Goal: Task Accomplishment & Management: Complete application form

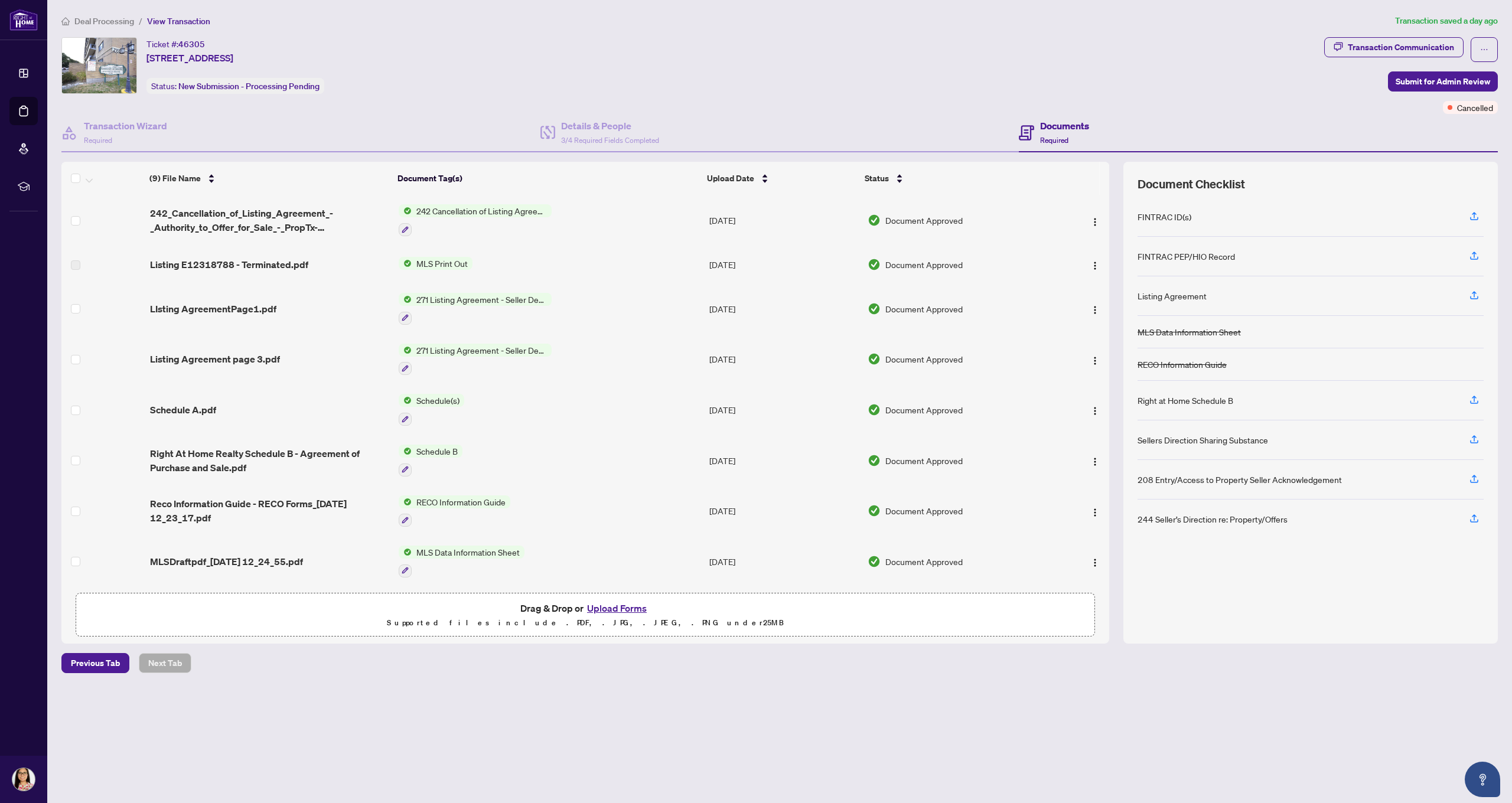
click at [611, 607] on button "Upload Forms" at bounding box center [617, 608] width 67 height 15
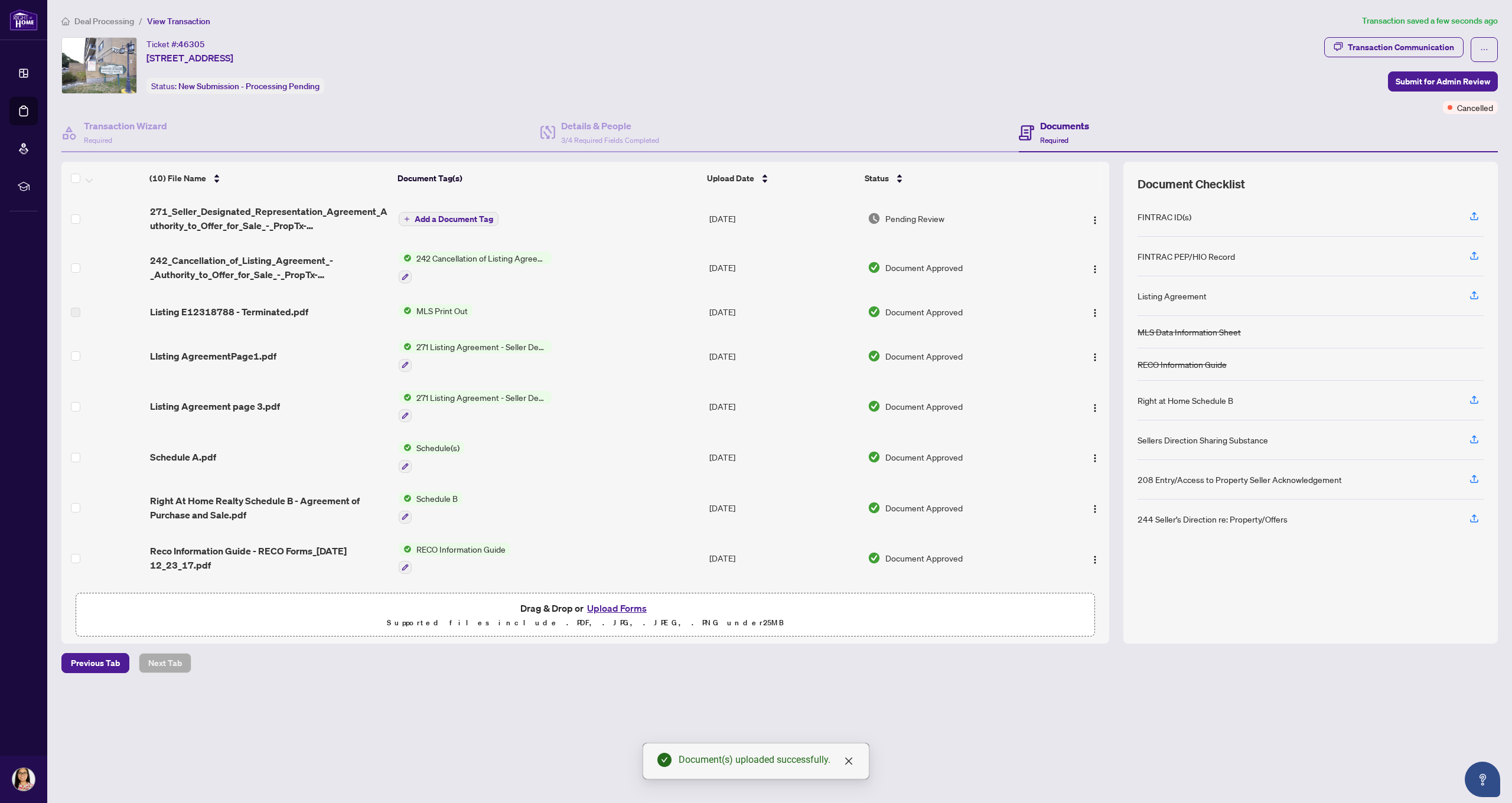
click at [616, 608] on button "Upload Forms" at bounding box center [617, 608] width 67 height 15
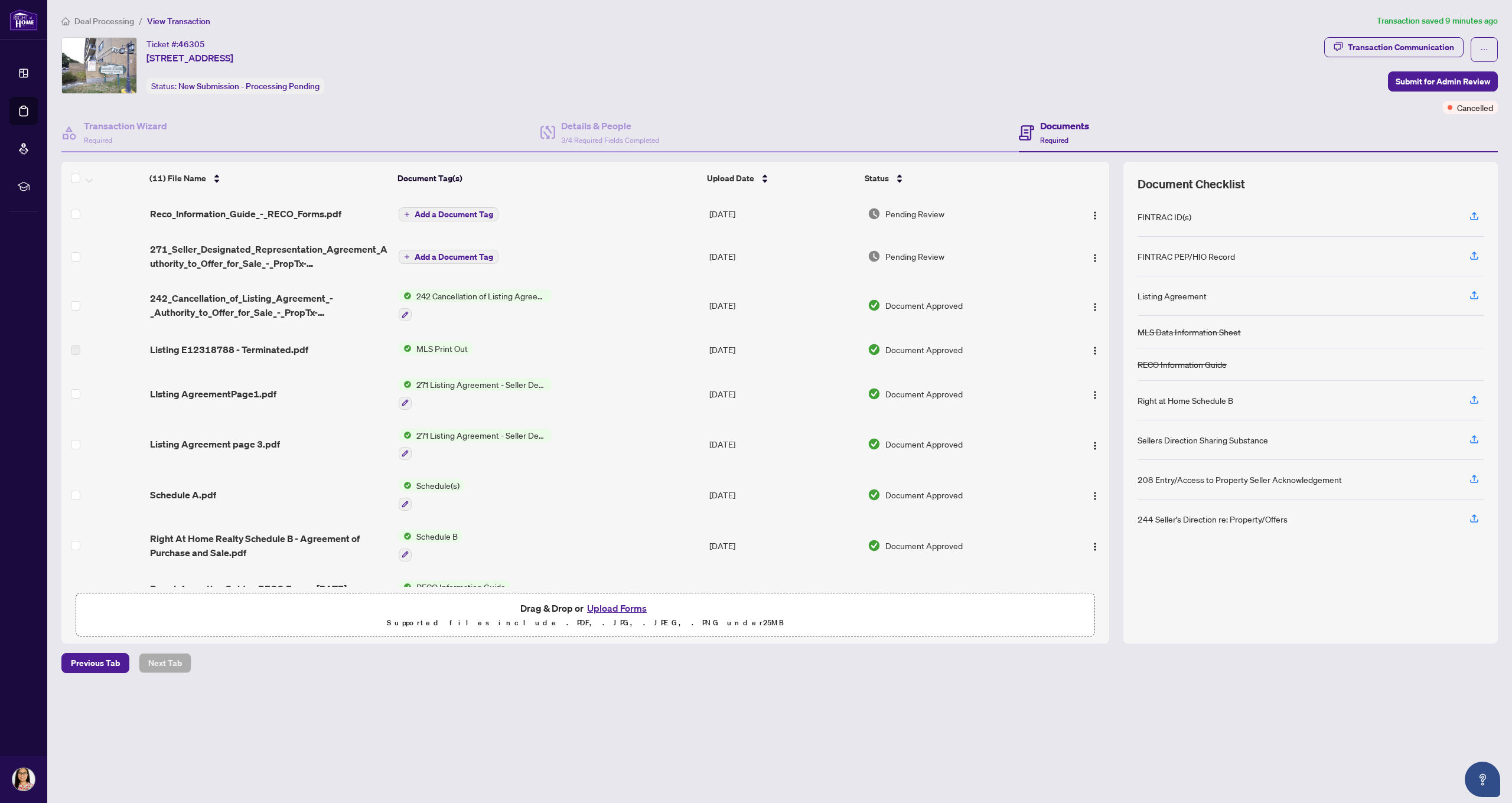
click at [611, 609] on button "Upload Forms" at bounding box center [617, 608] width 67 height 15
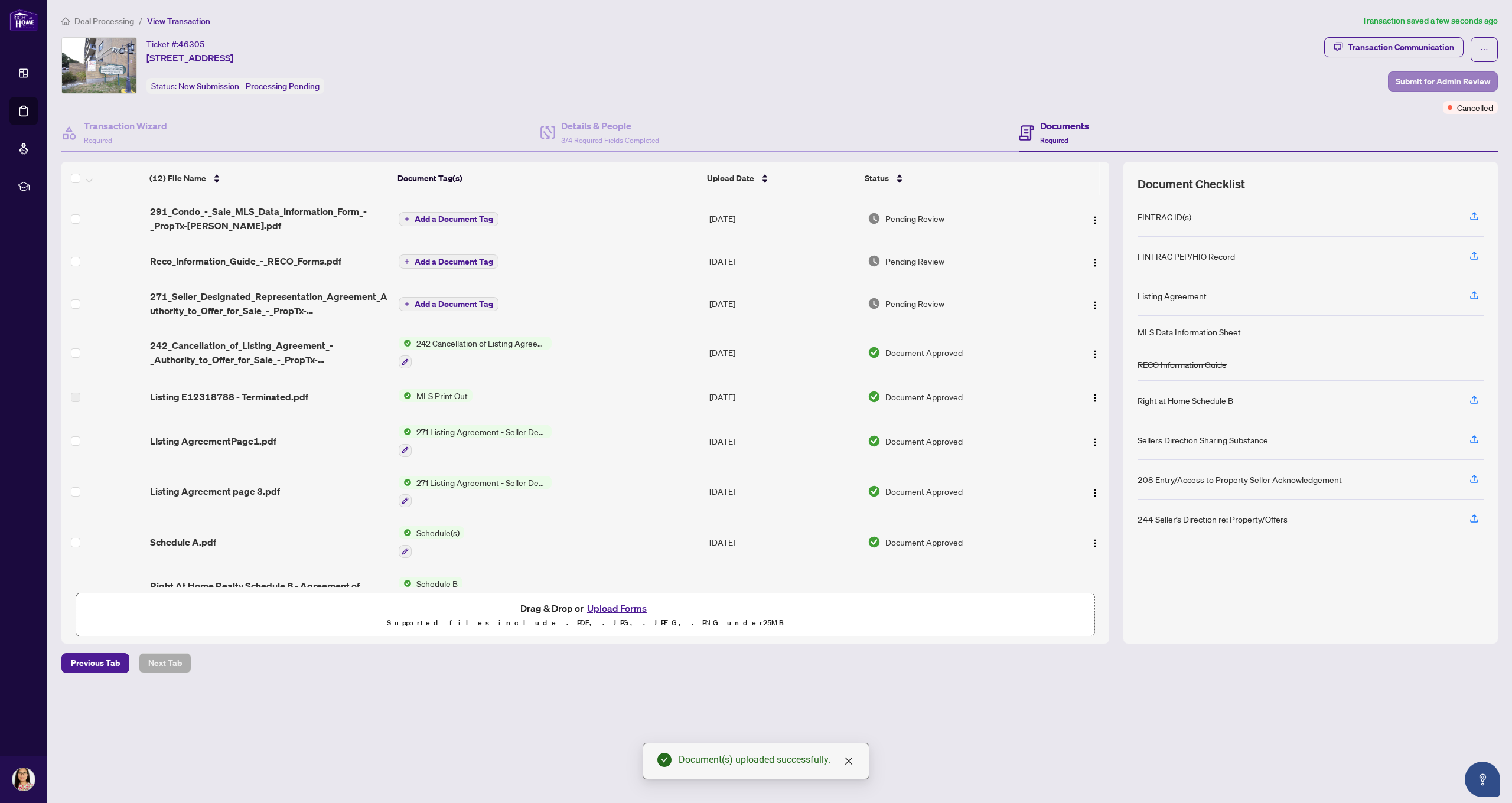
click at [1421, 79] on span "Submit for Admin Review" at bounding box center [1443, 82] width 94 height 19
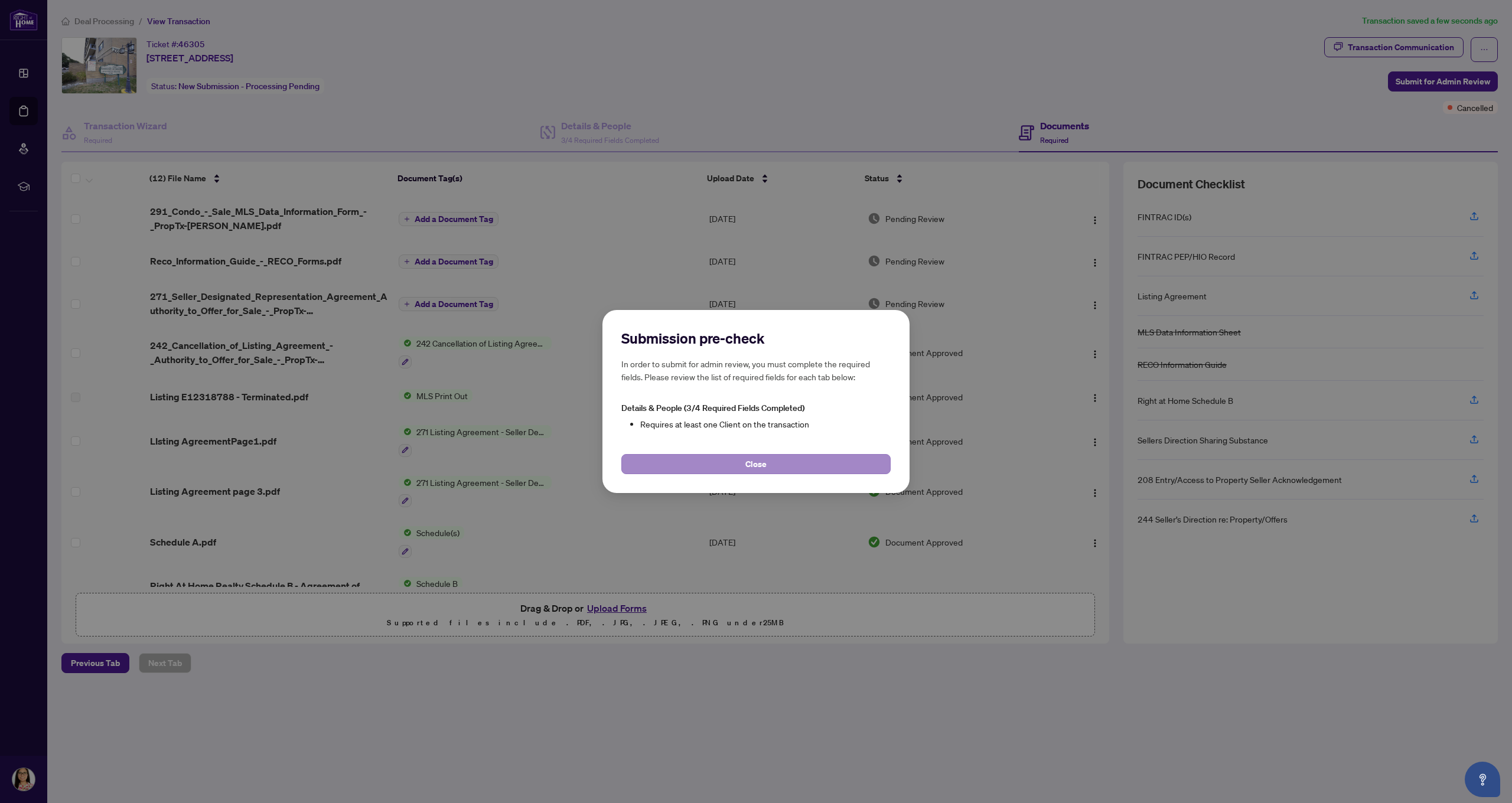
click at [741, 465] on button "Close" at bounding box center [756, 464] width 269 height 20
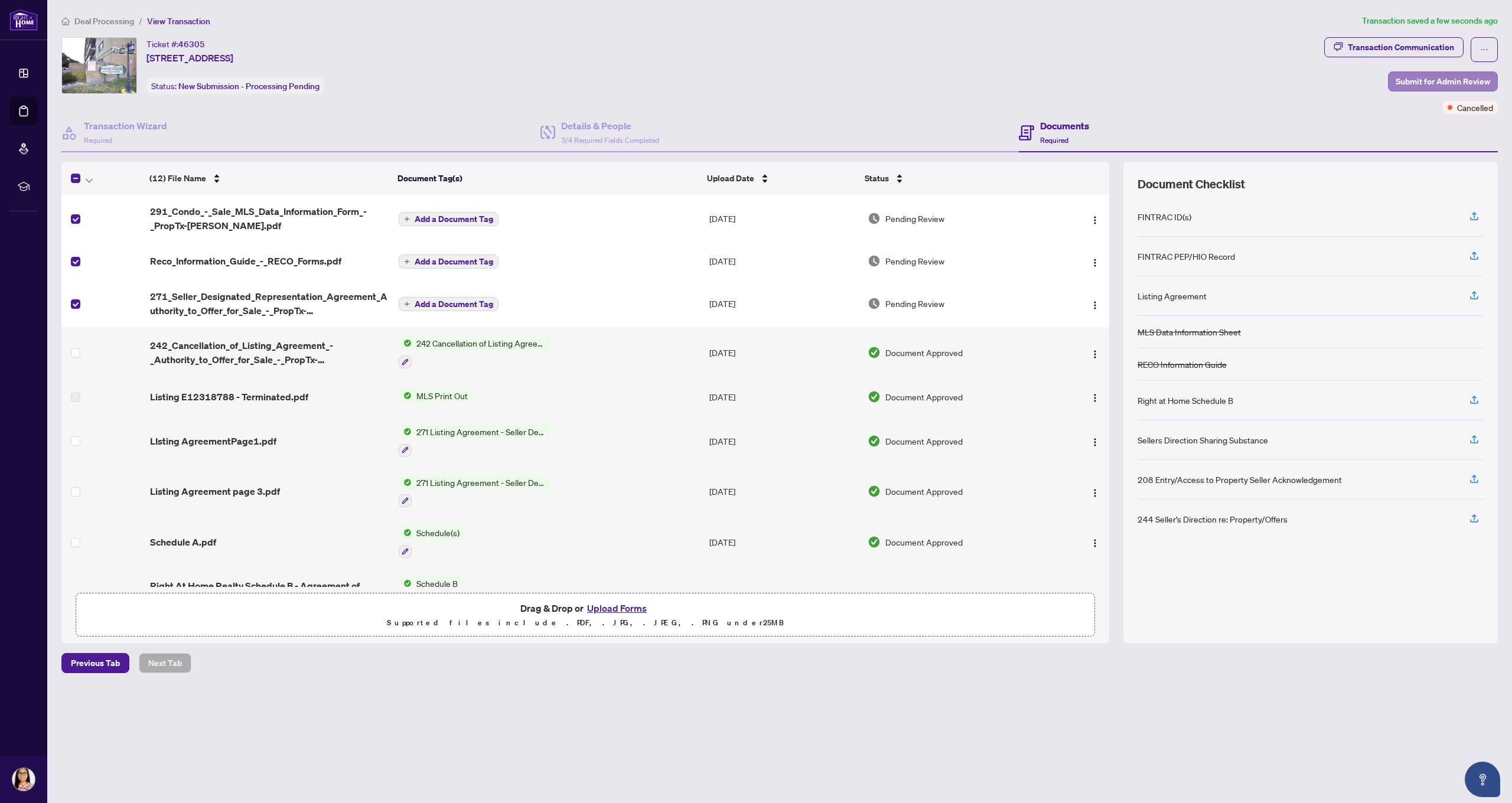
click at [1419, 80] on span "Submit for Admin Review" at bounding box center [1443, 82] width 94 height 19
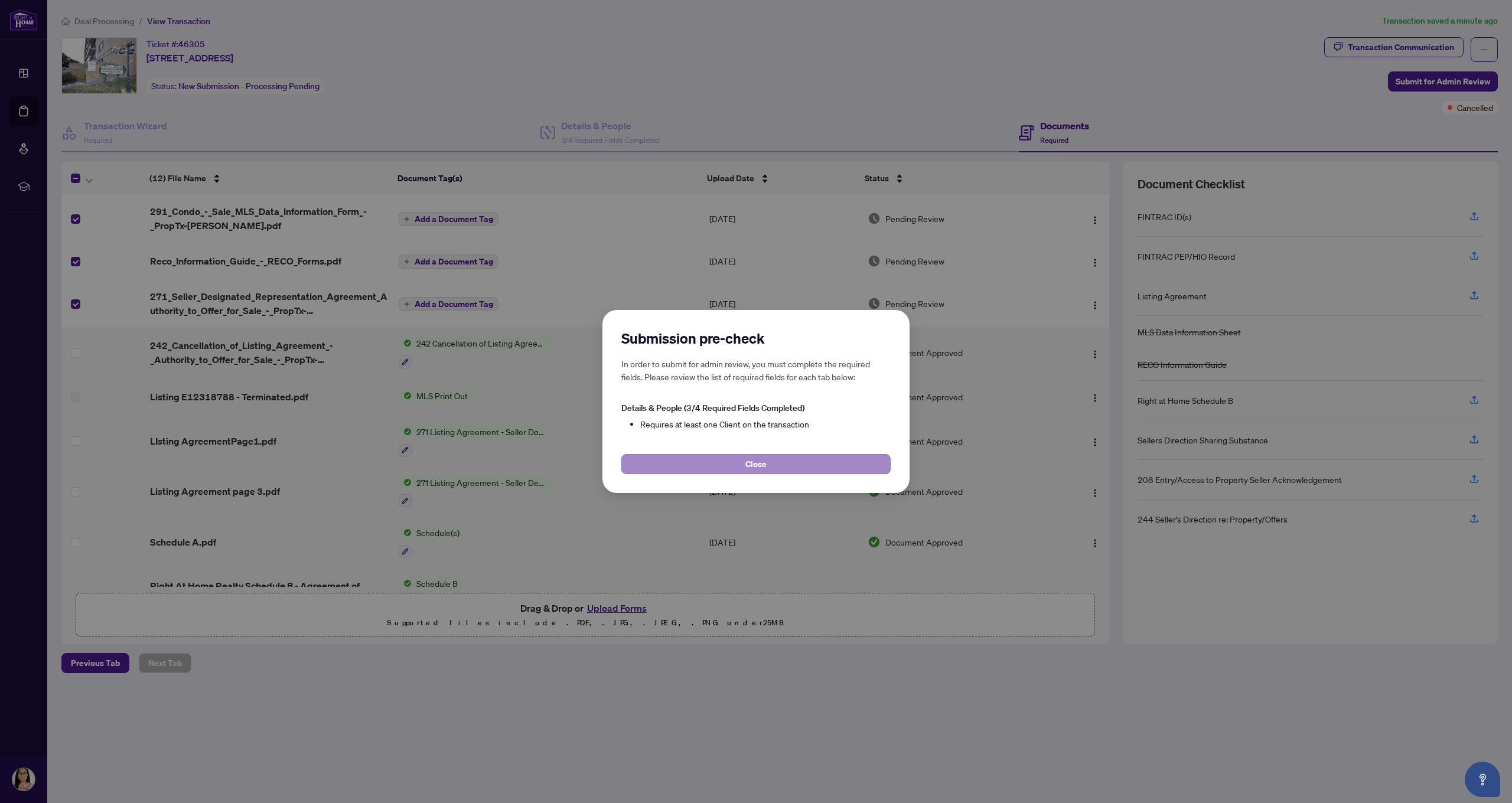
click at [724, 468] on button "Close" at bounding box center [756, 464] width 269 height 20
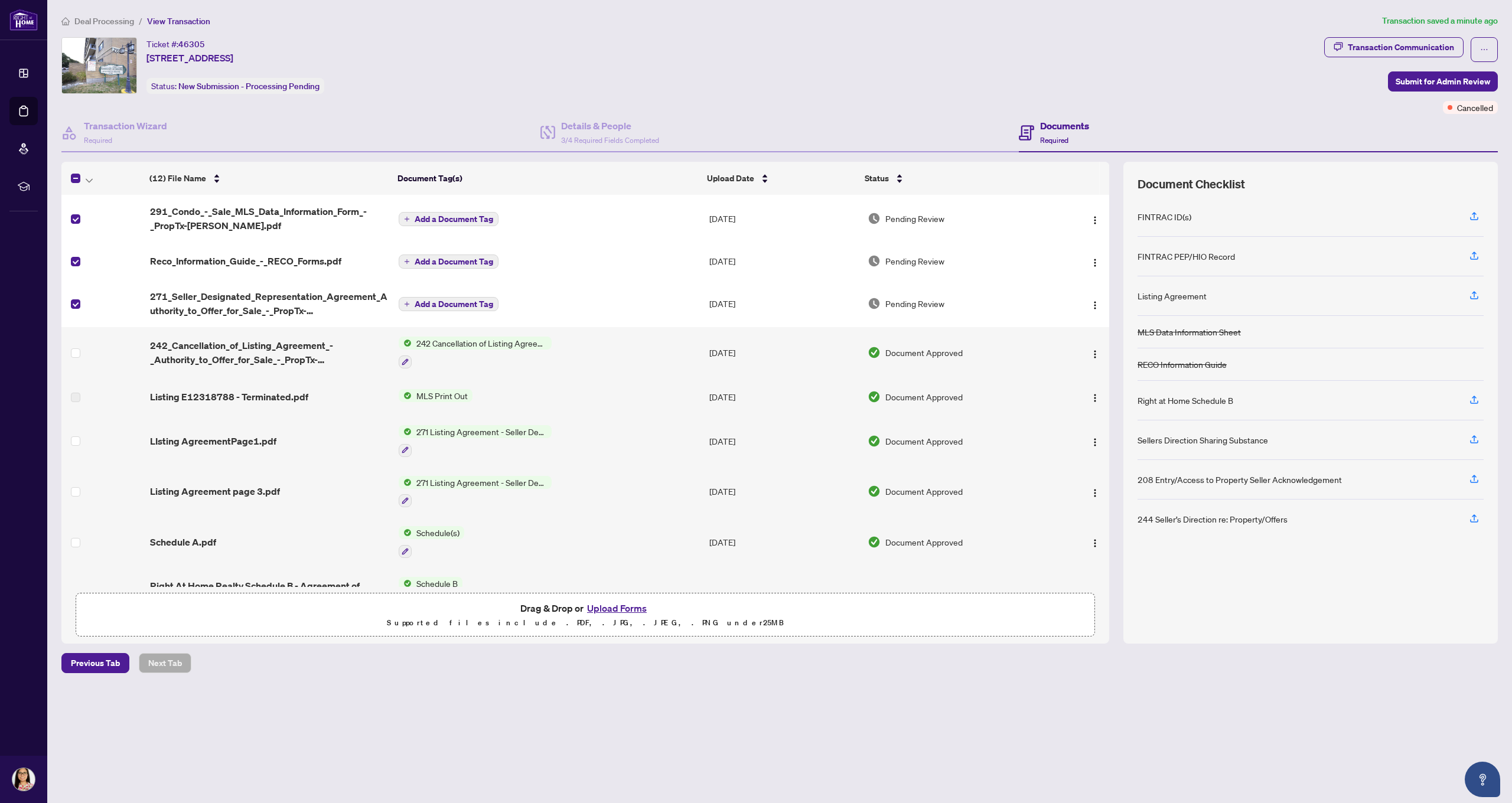
click at [1044, 136] on div "Documents Required" at bounding box center [1064, 132] width 49 height 27
click at [1062, 129] on h4 "Documents" at bounding box center [1064, 125] width 49 height 15
click at [407, 221] on icon "plus" at bounding box center [407, 219] width 6 height 6
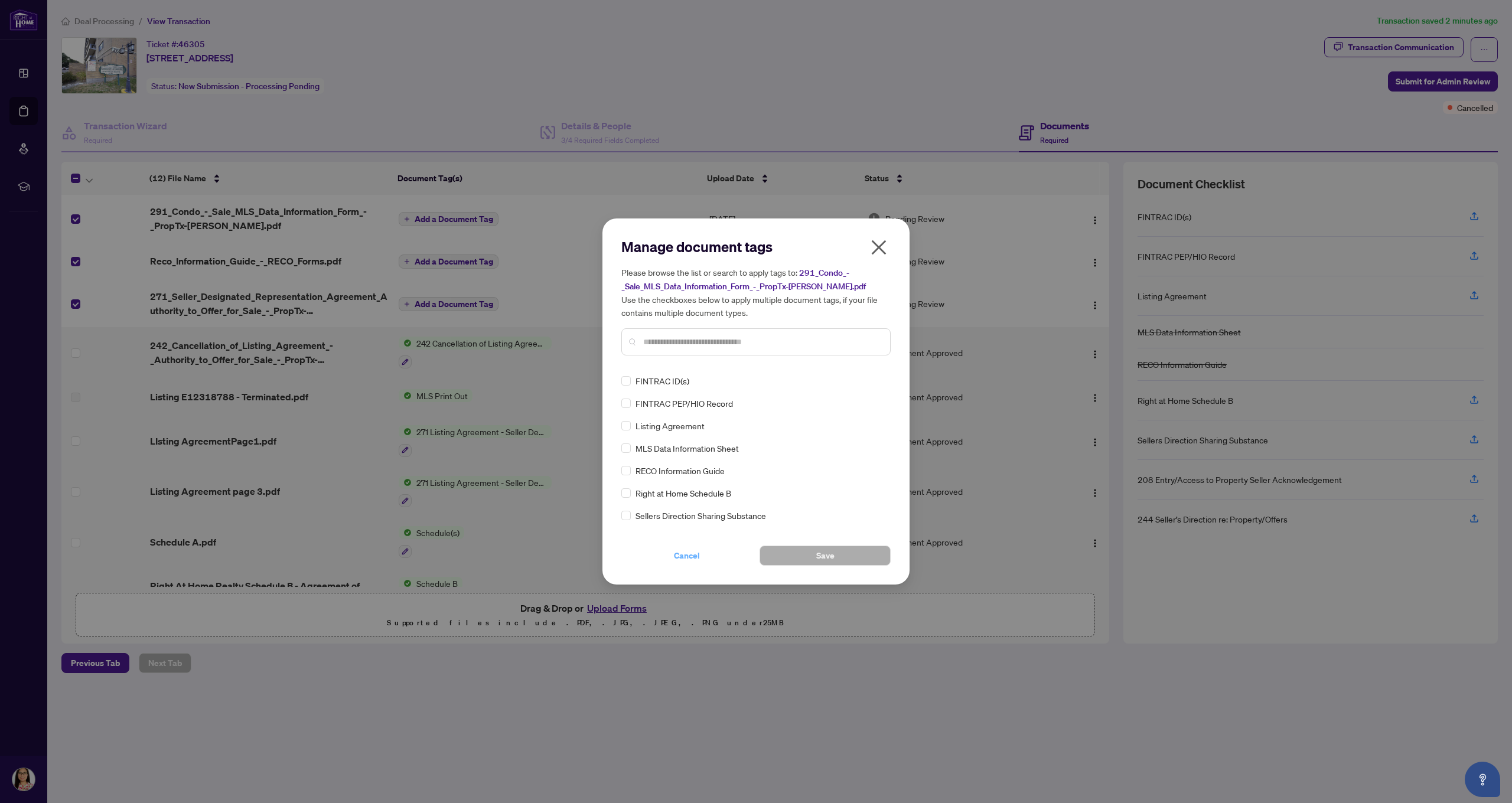
click at [685, 555] on span "Cancel" at bounding box center [687, 556] width 26 height 19
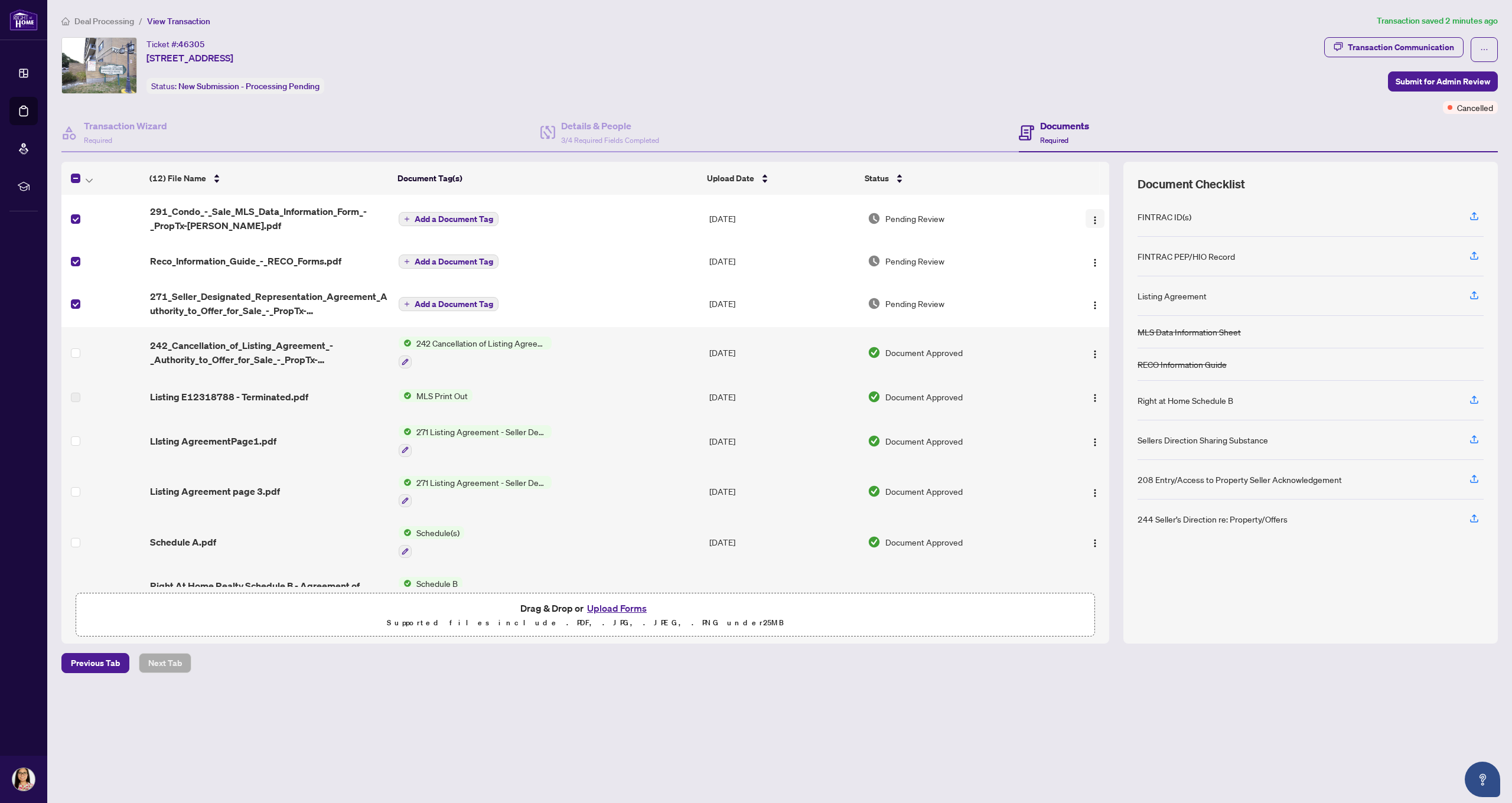
click at [1093, 222] on img "button" at bounding box center [1094, 220] width 9 height 9
click at [1064, 181] on th at bounding box center [1078, 178] width 54 height 33
click at [419, 219] on span "Add a Document Tag" at bounding box center [454, 220] width 79 height 9
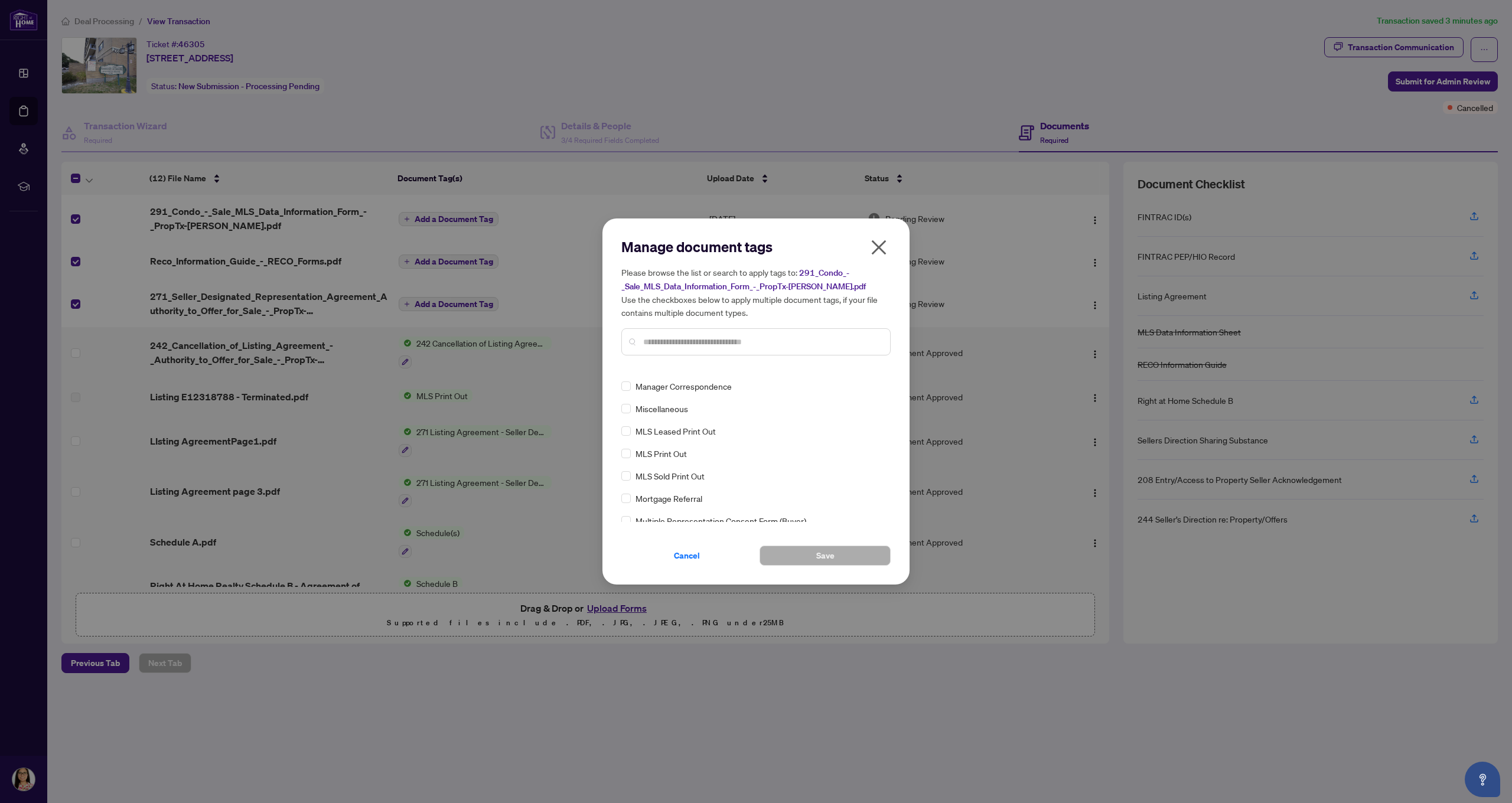
scroll to position [1692, 0]
click at [805, 554] on button "Save" at bounding box center [825, 555] width 131 height 20
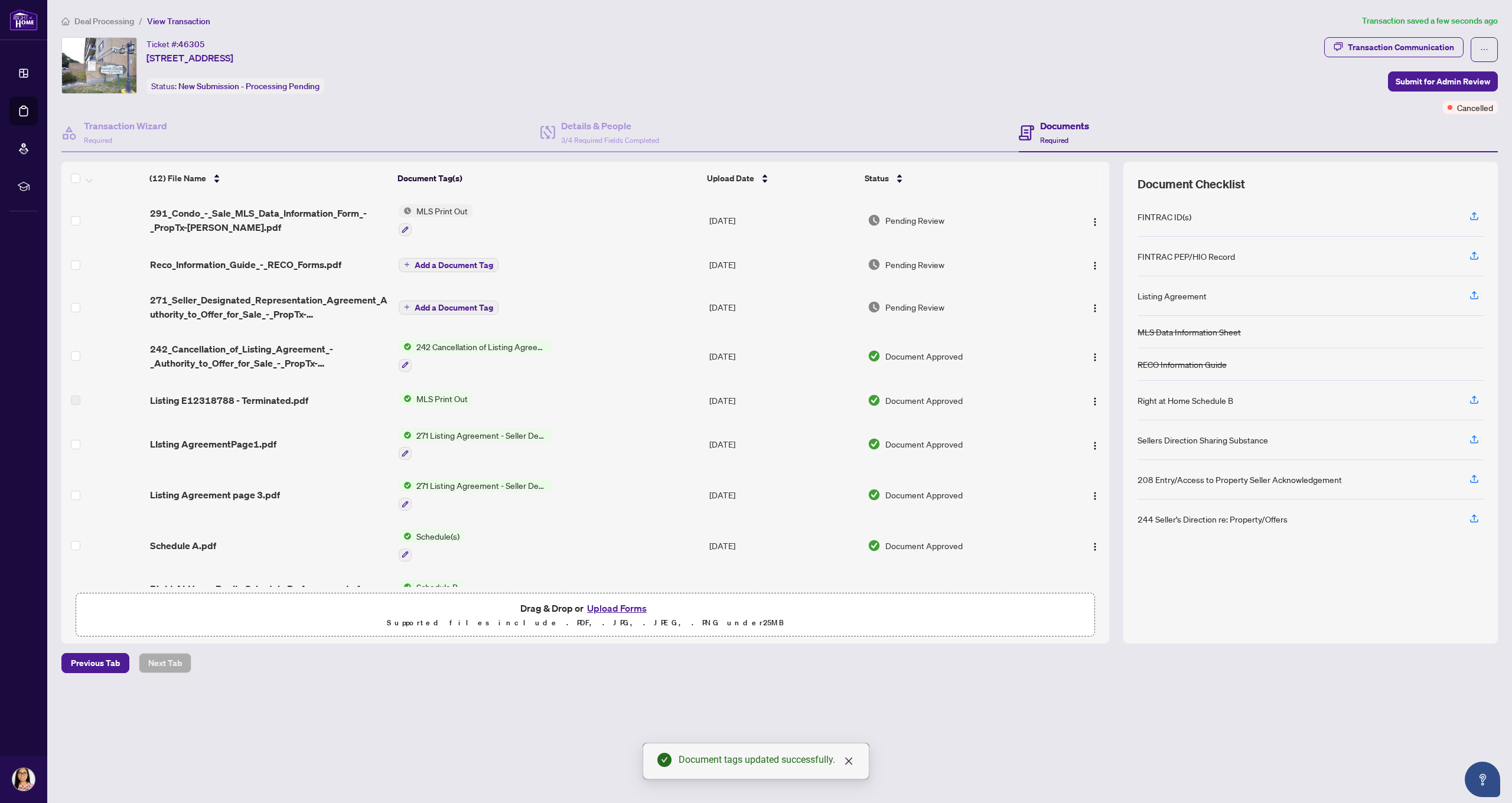
click at [474, 267] on span "Add a Document Tag" at bounding box center [454, 265] width 79 height 9
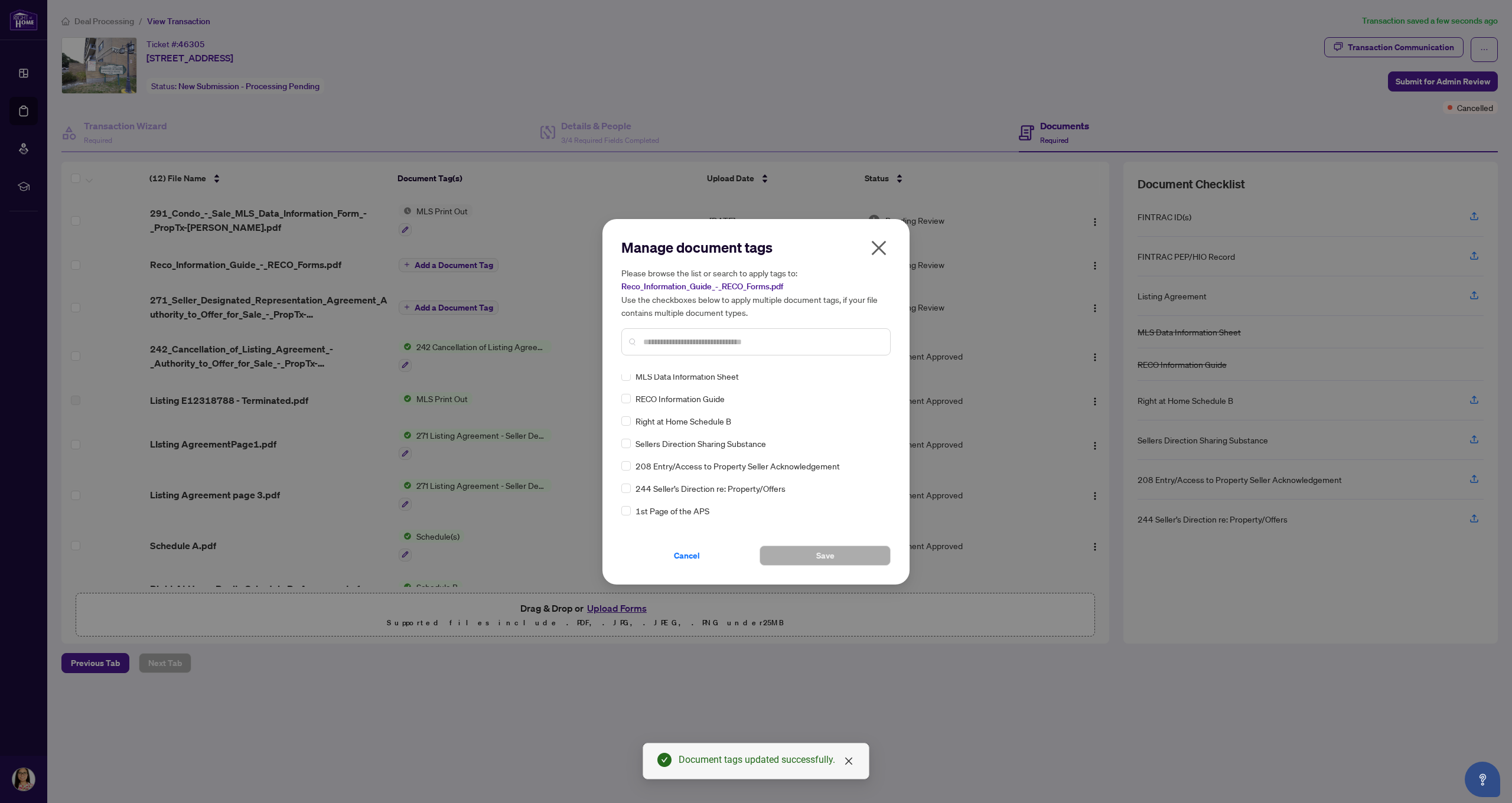
scroll to position [36, 0]
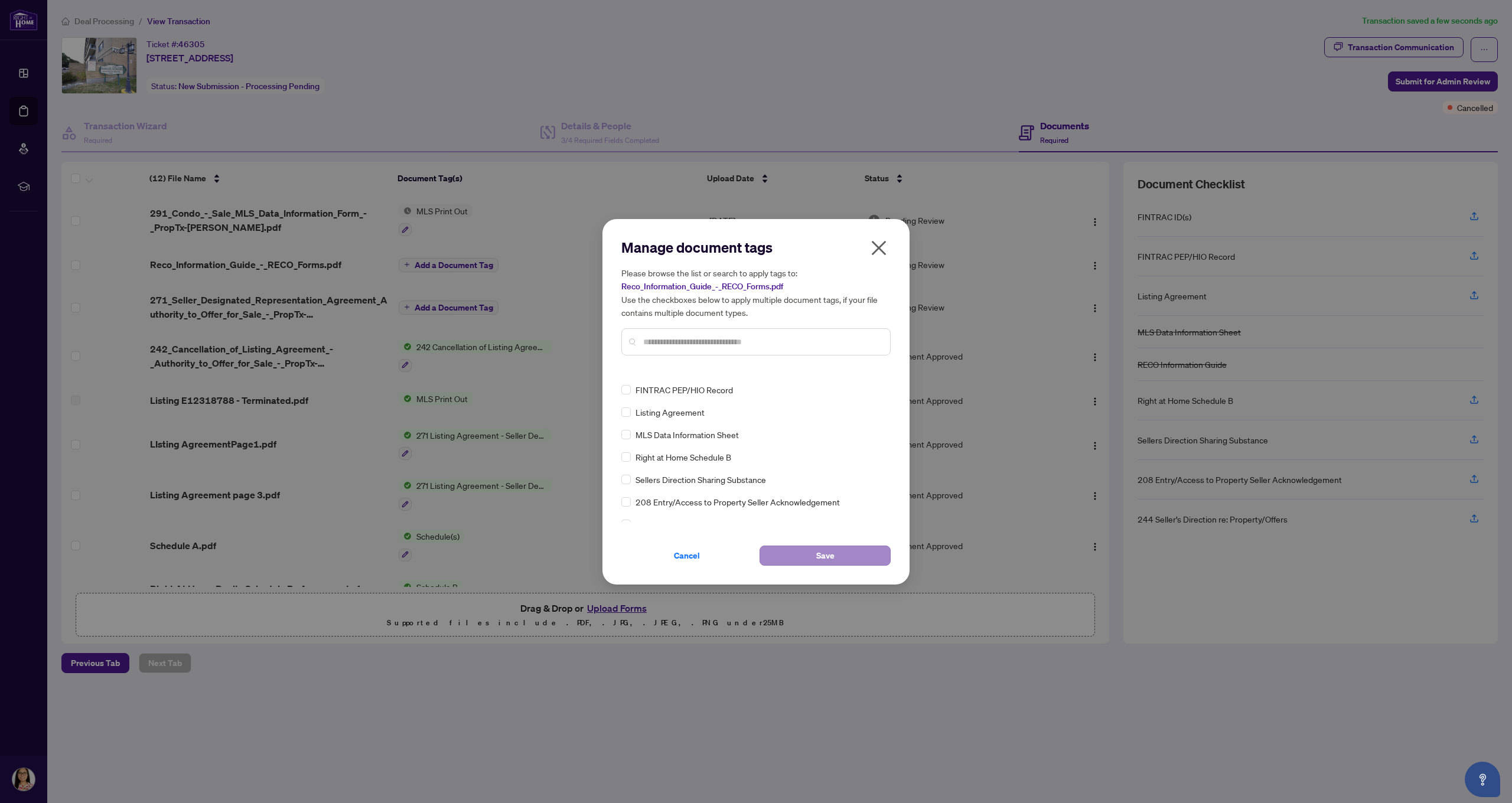
click at [817, 555] on span "Save" at bounding box center [825, 556] width 18 height 19
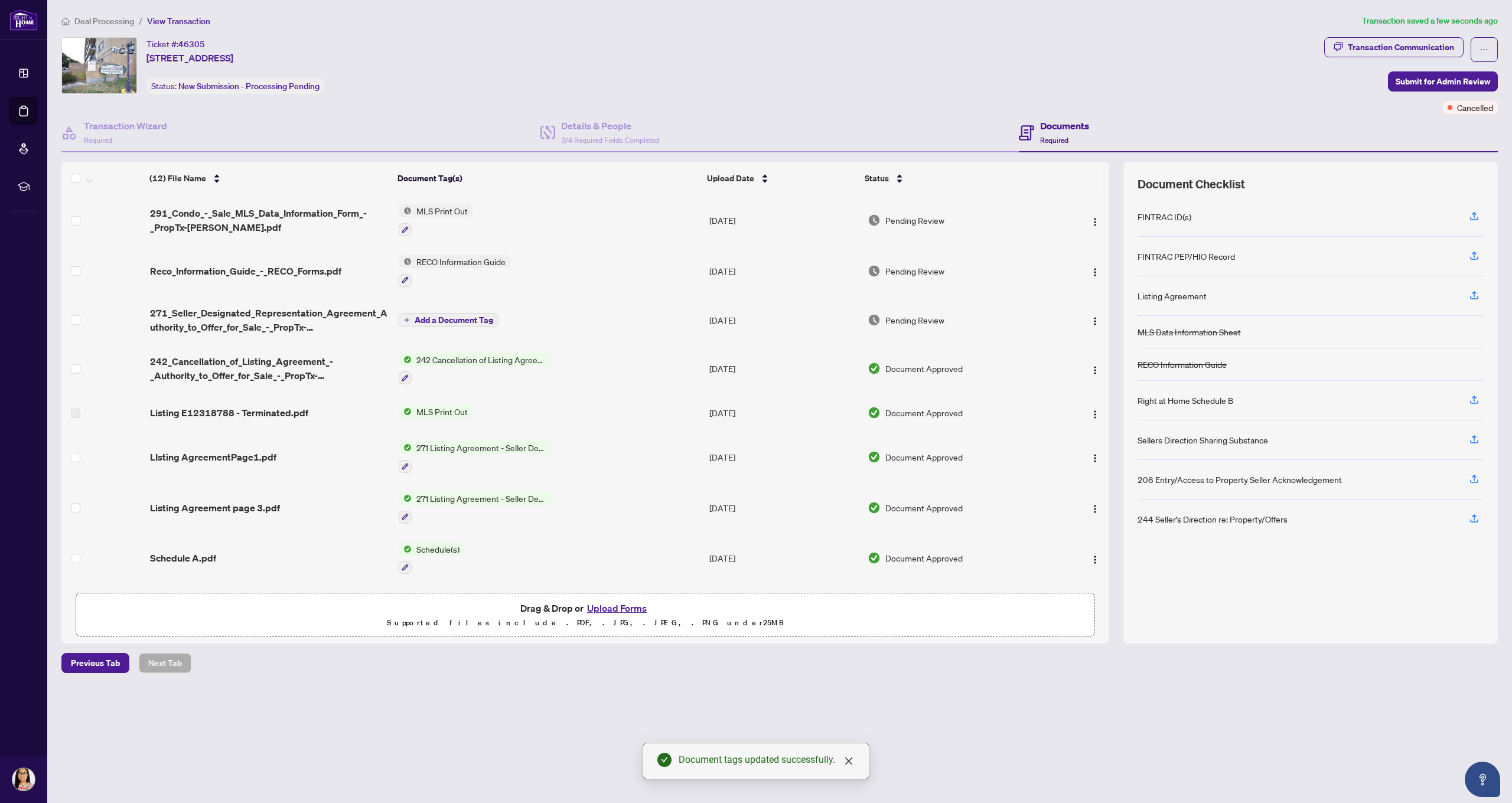
click at [452, 321] on span "Add a Document Tag" at bounding box center [454, 320] width 79 height 9
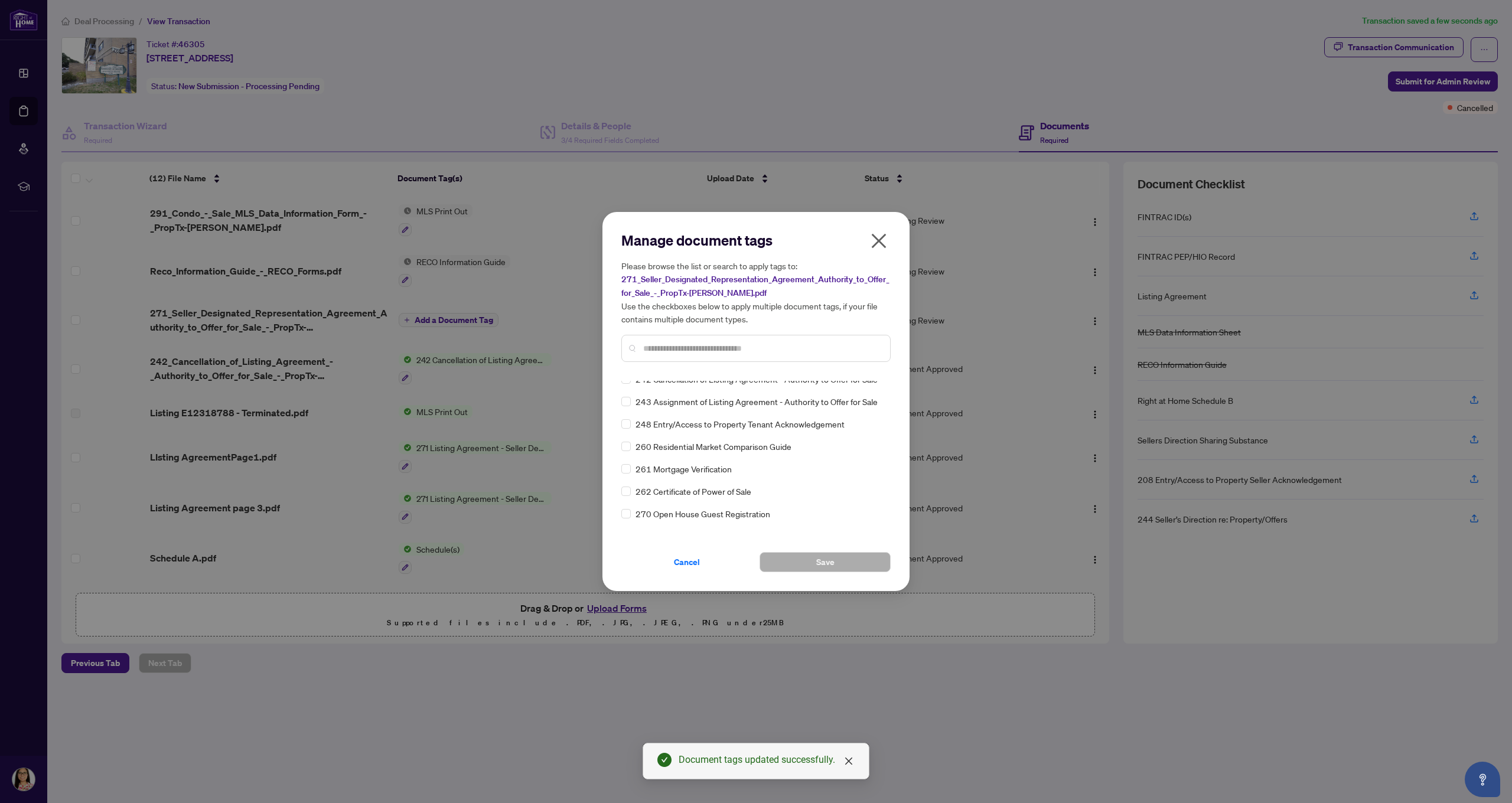
scroll to position [4751, 0]
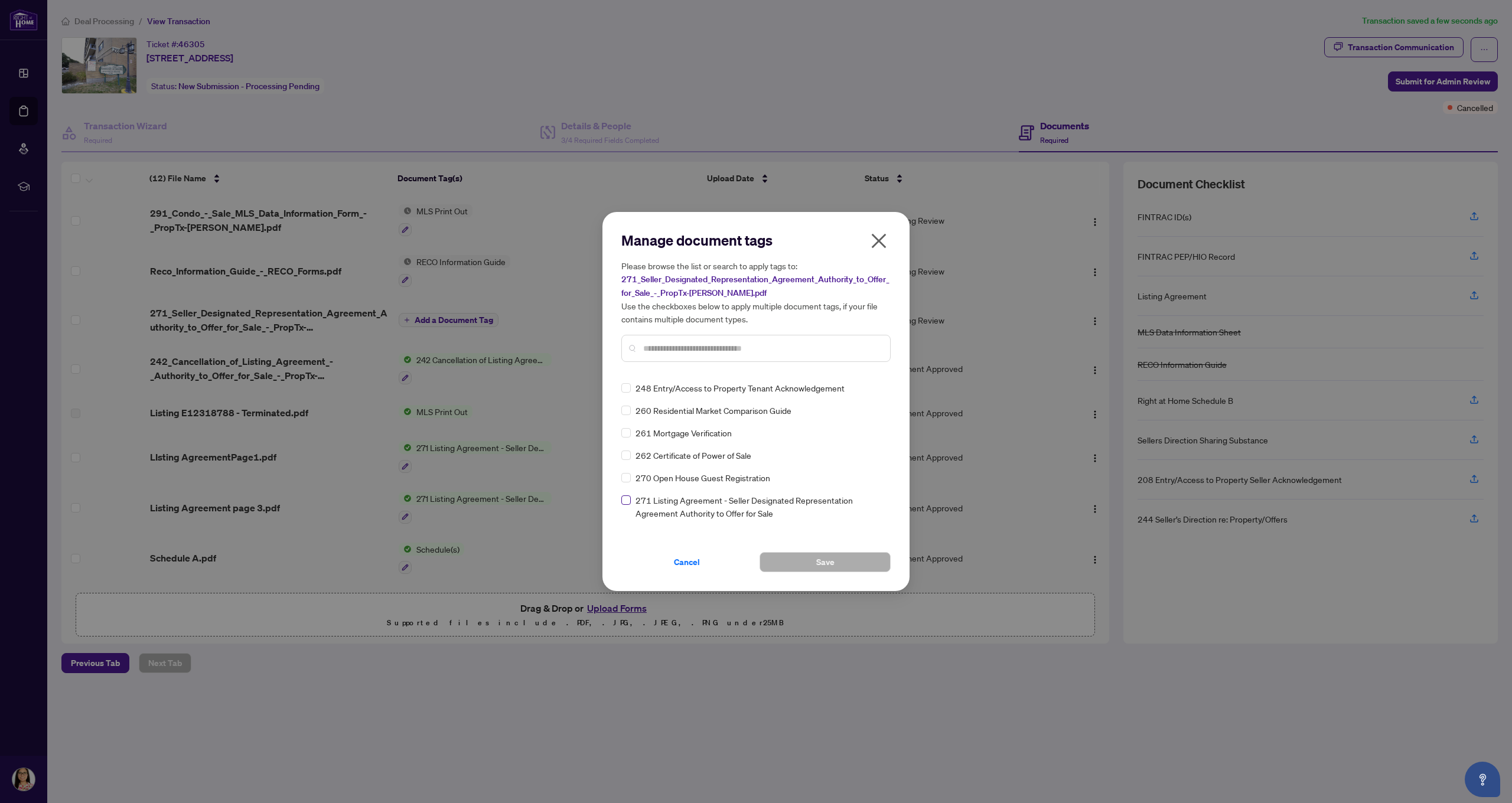
click at [629, 505] on span at bounding box center [625, 500] width 9 height 9
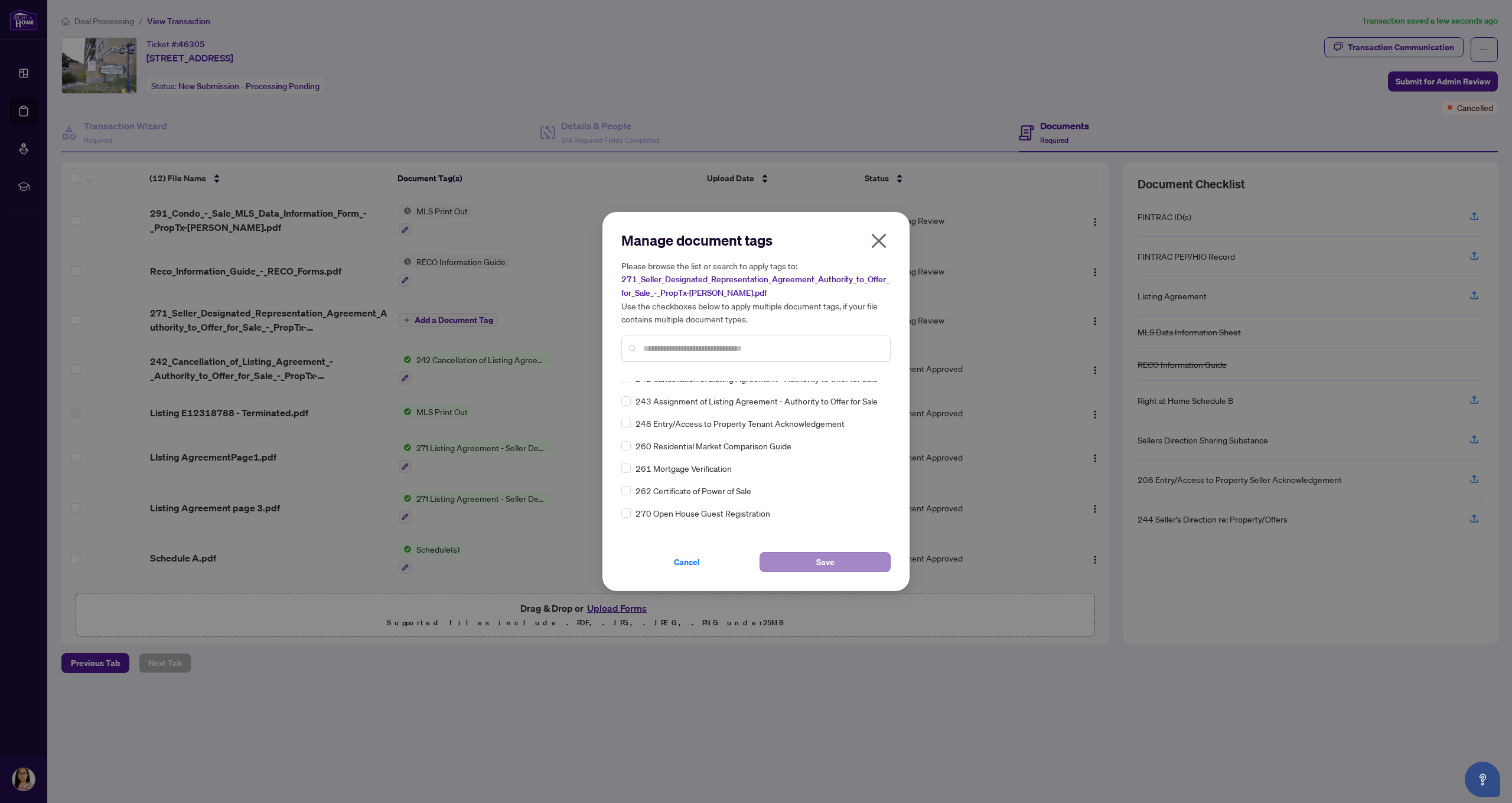
click at [801, 566] on button "Save" at bounding box center [825, 562] width 131 height 20
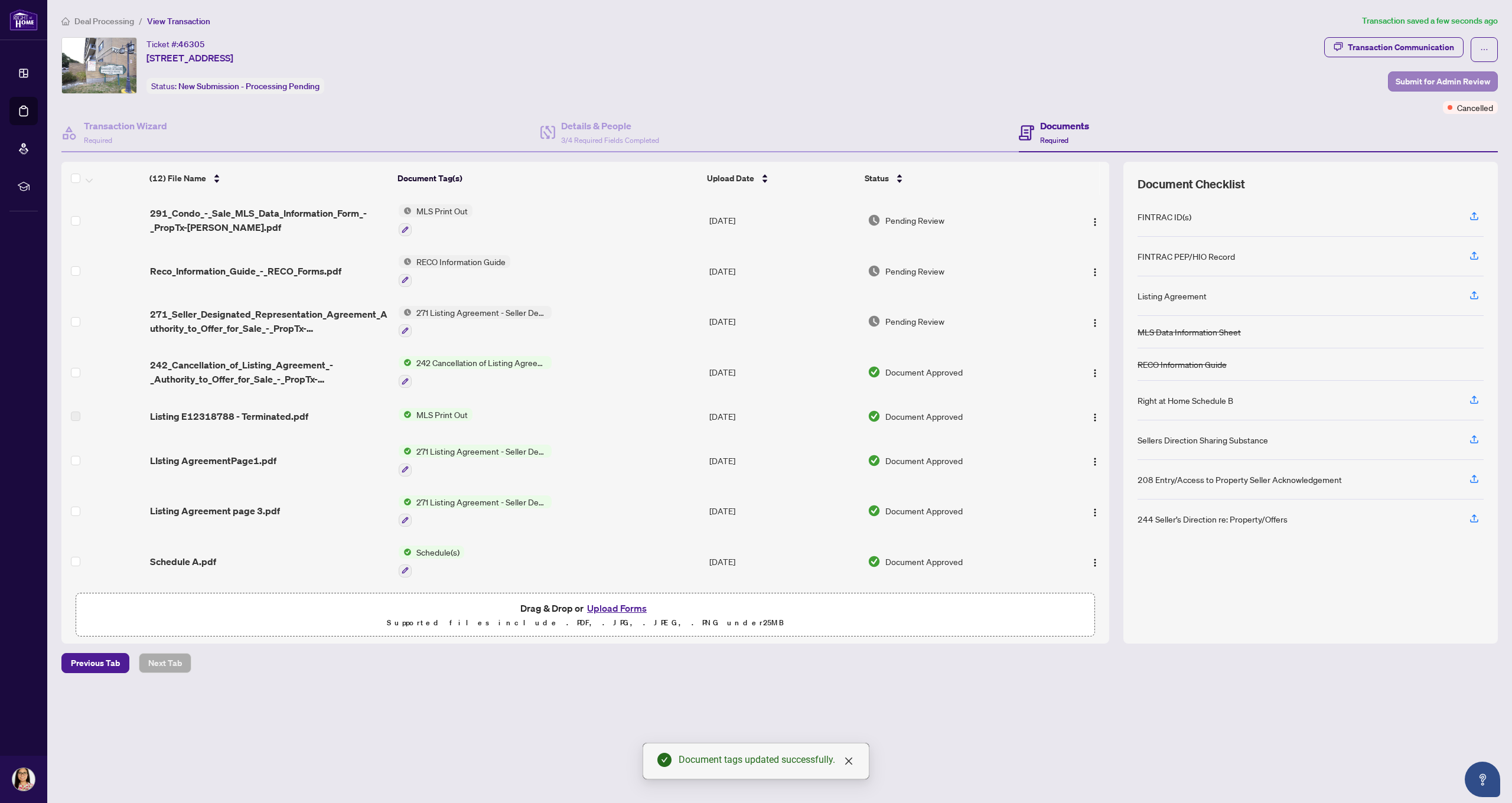
click at [1423, 79] on span "Submit for Admin Review" at bounding box center [1443, 82] width 94 height 19
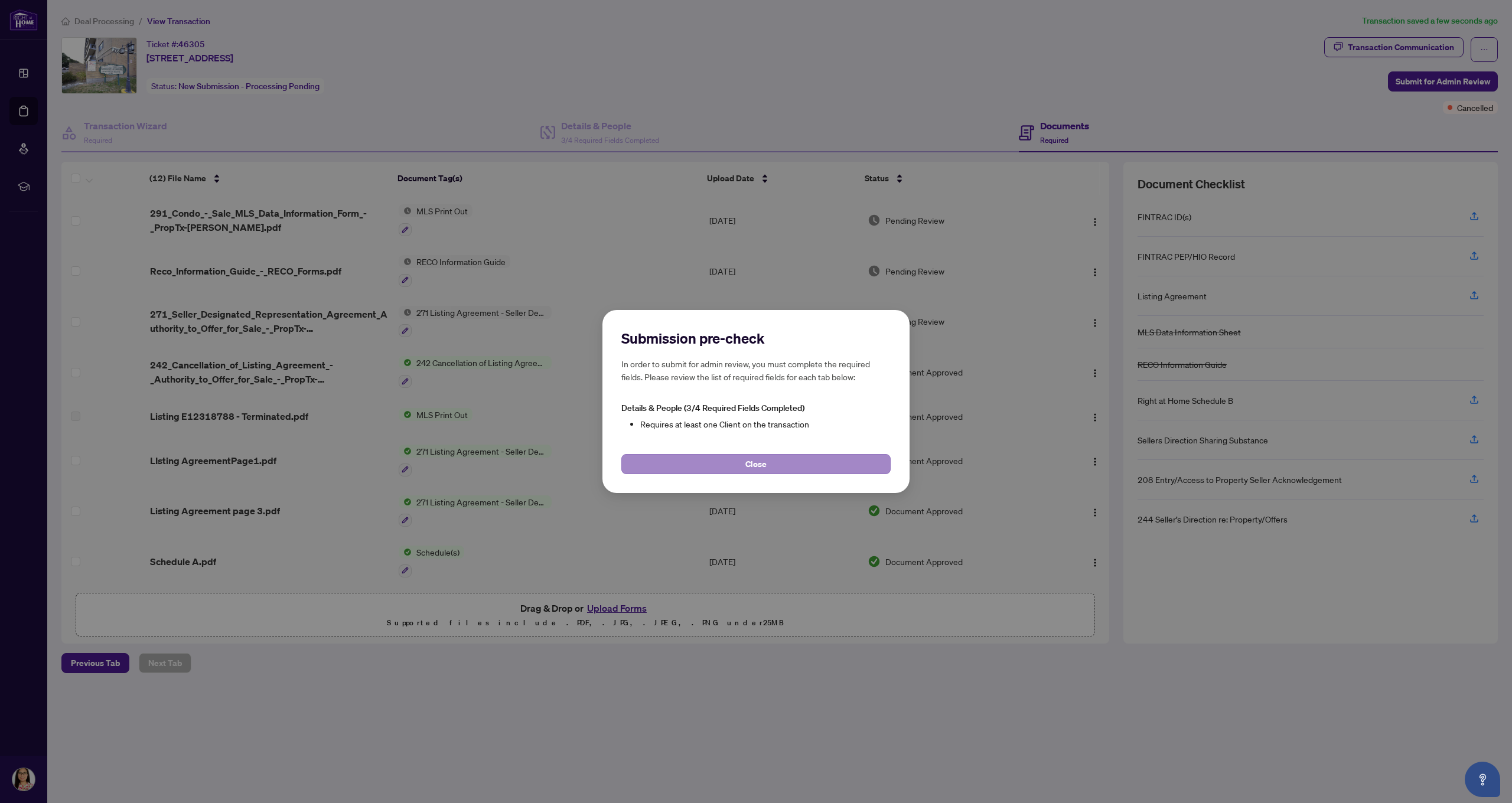
click at [684, 470] on button "Close" at bounding box center [756, 464] width 269 height 20
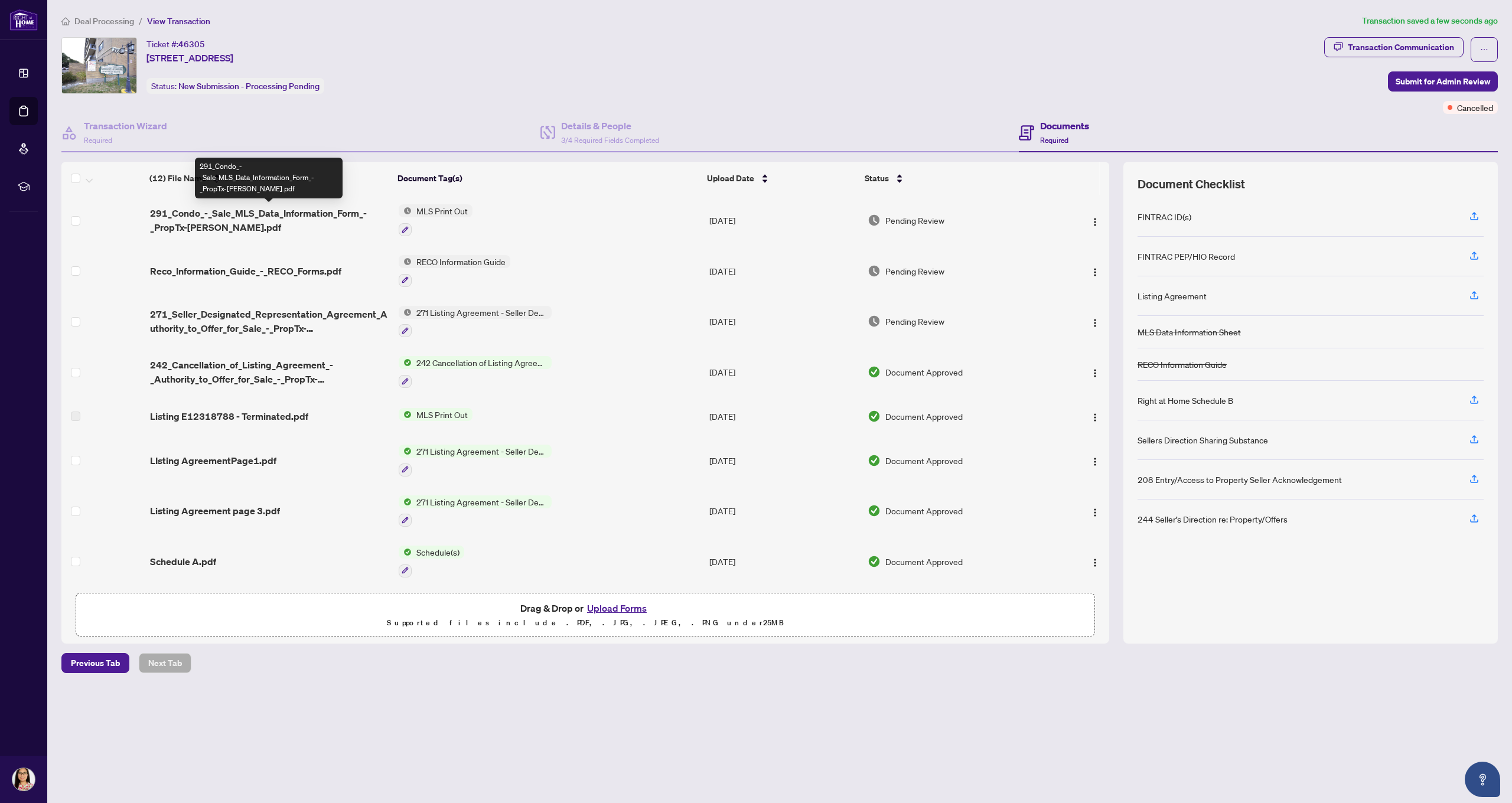
click at [186, 219] on span "291_Condo_-_Sale_MLS_Data_Information_Form_-_PropTx-[PERSON_NAME].pdf" at bounding box center [269, 220] width 239 height 28
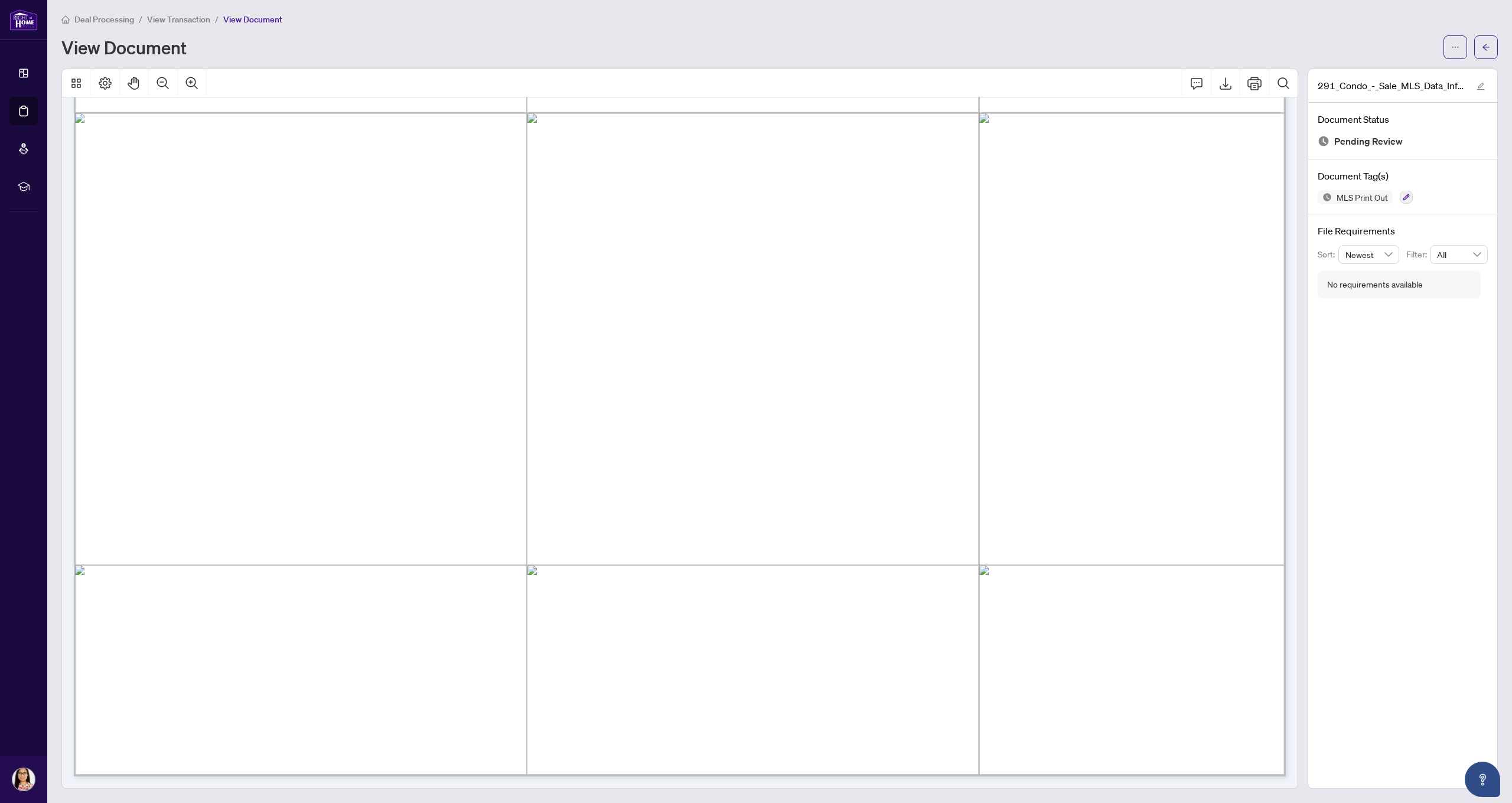
scroll to position [1, 0]
click at [1484, 51] on icon "arrow-left" at bounding box center [1486, 48] width 9 height 9
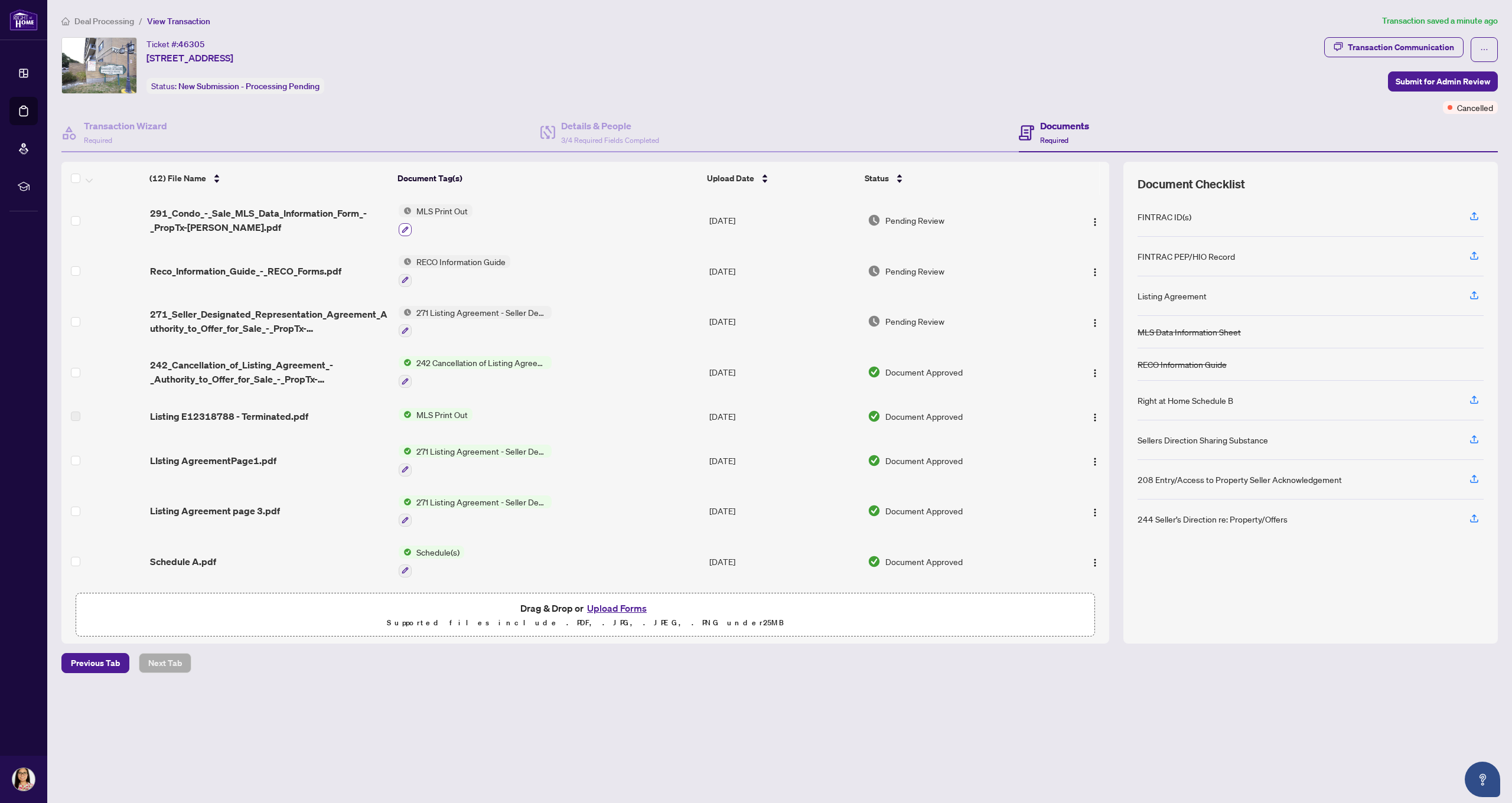
click at [407, 230] on icon "button" at bounding box center [405, 230] width 7 height 7
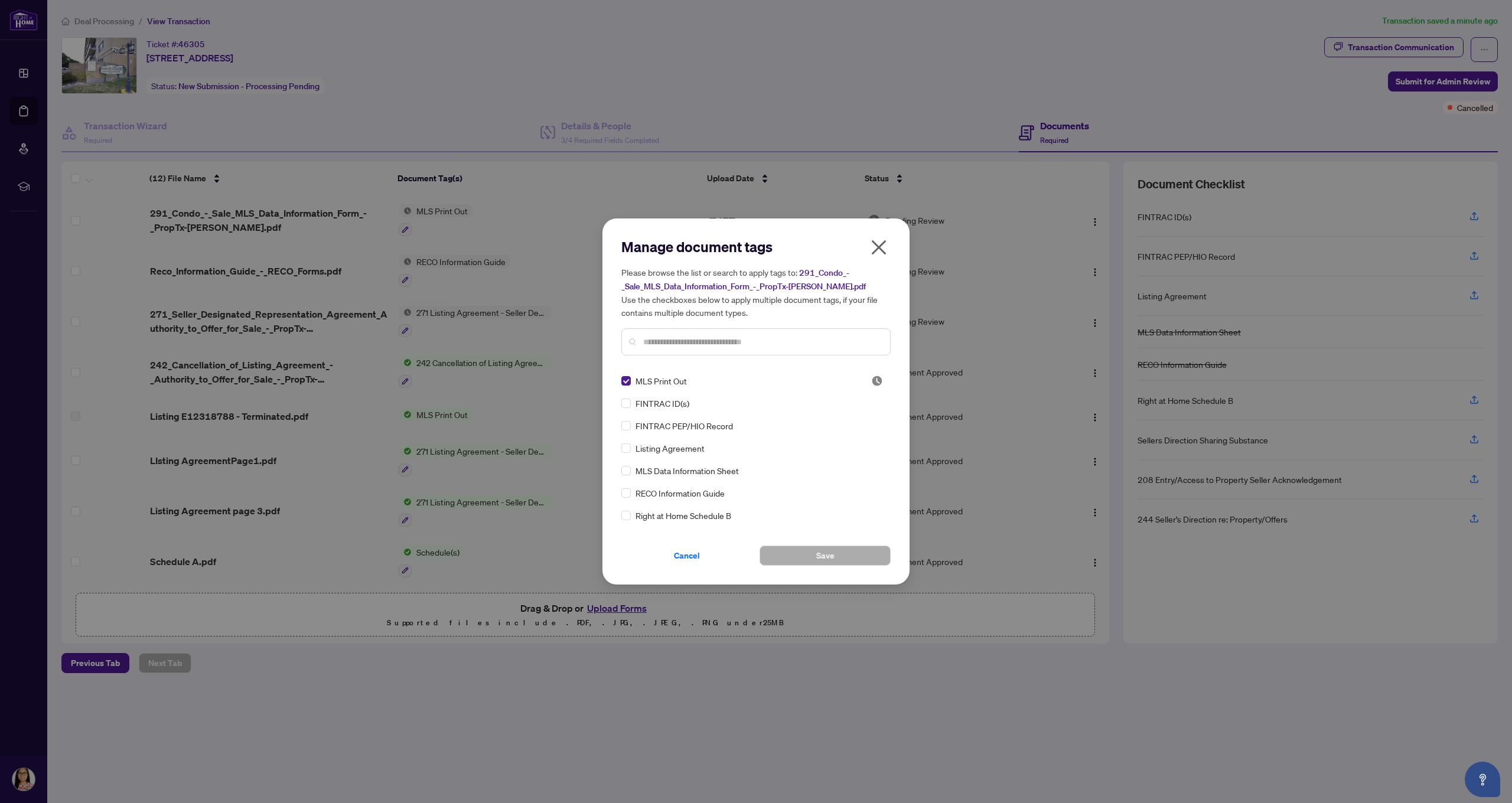
click at [876, 249] on icon "close" at bounding box center [879, 248] width 19 height 19
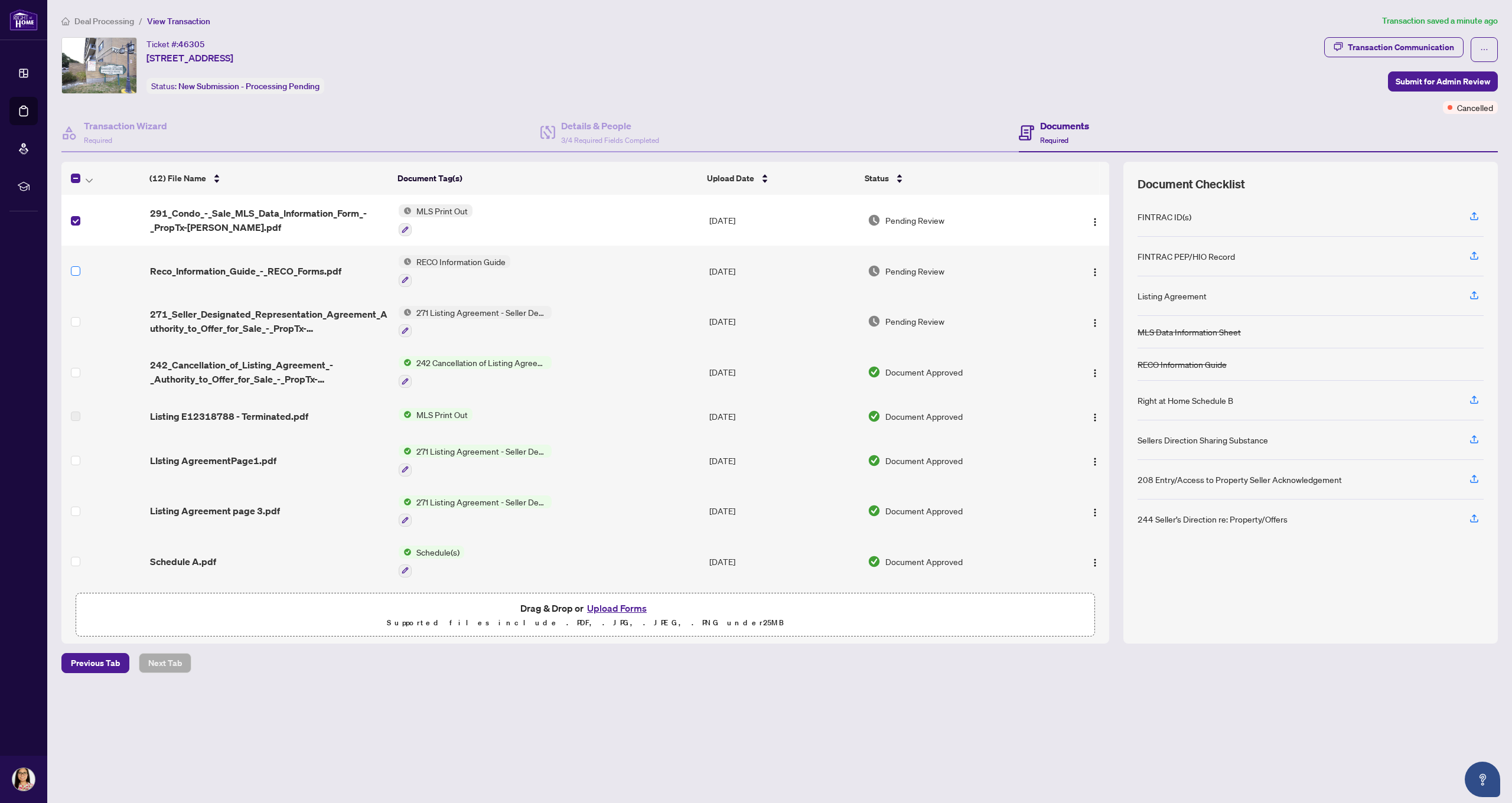
click at [75, 274] on span at bounding box center [75, 271] width 9 height 9
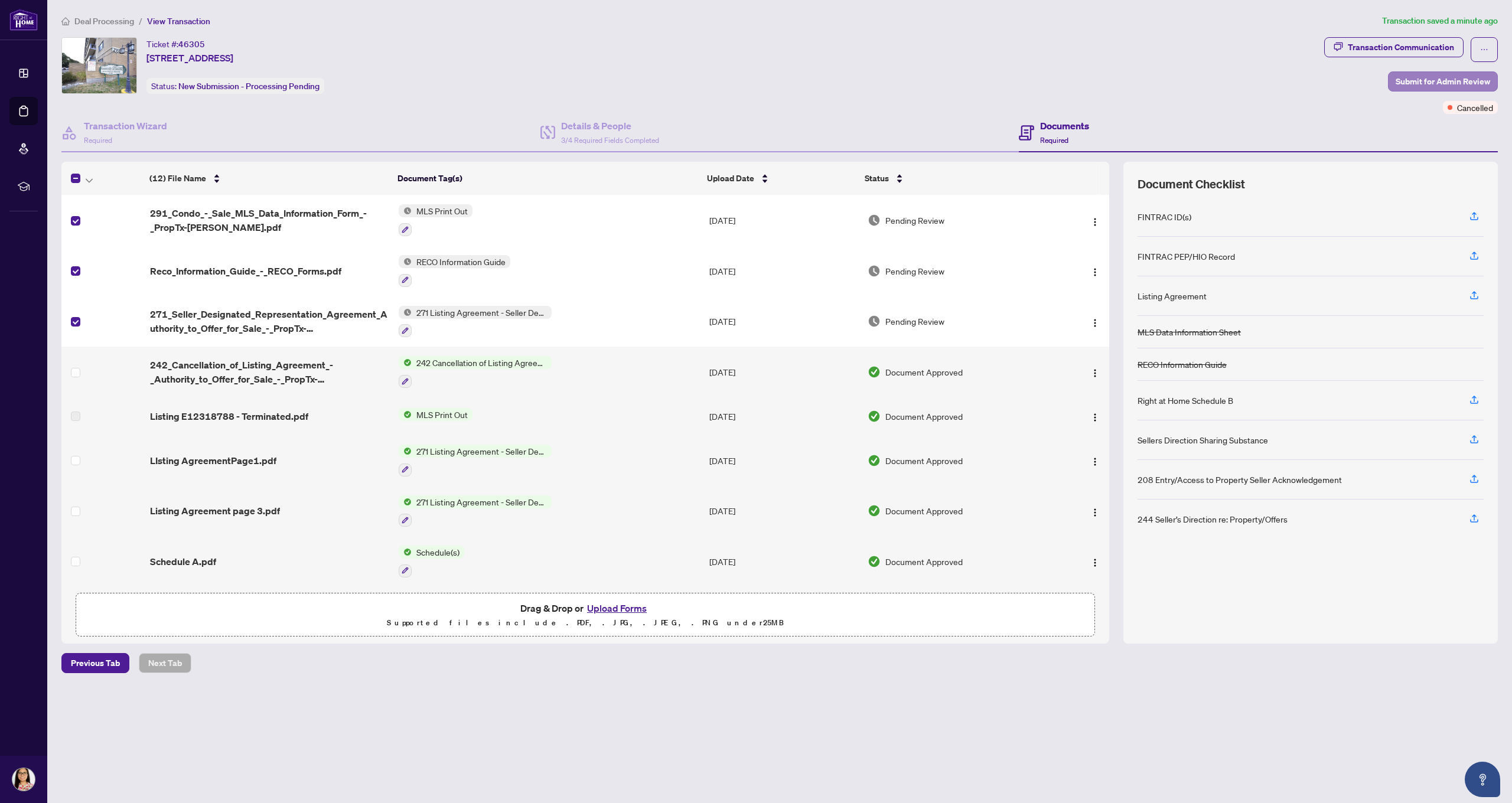
click at [1424, 82] on span "Submit for Admin Review" at bounding box center [1443, 82] width 94 height 19
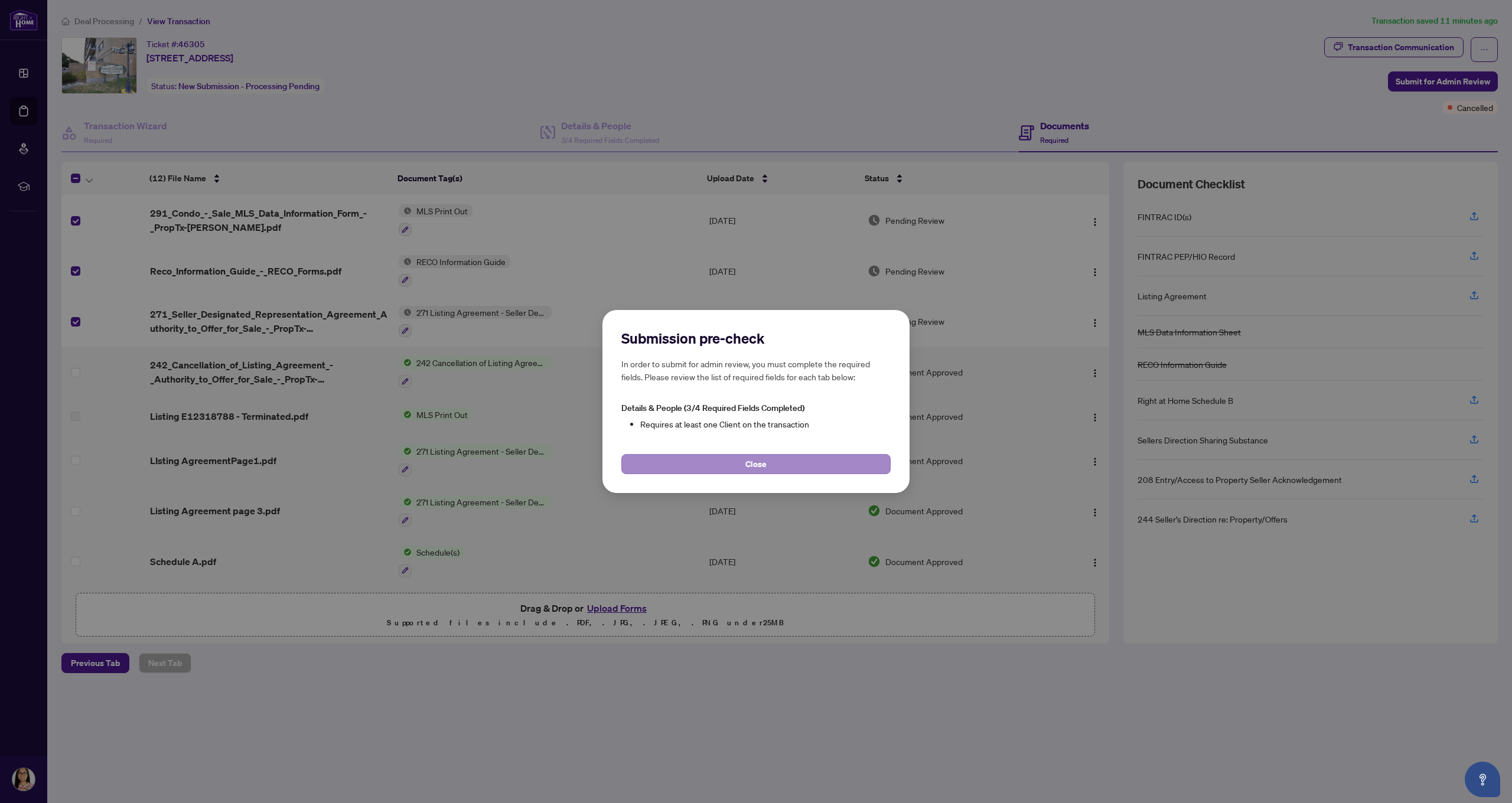
click at [762, 467] on span "Close" at bounding box center [756, 464] width 21 height 19
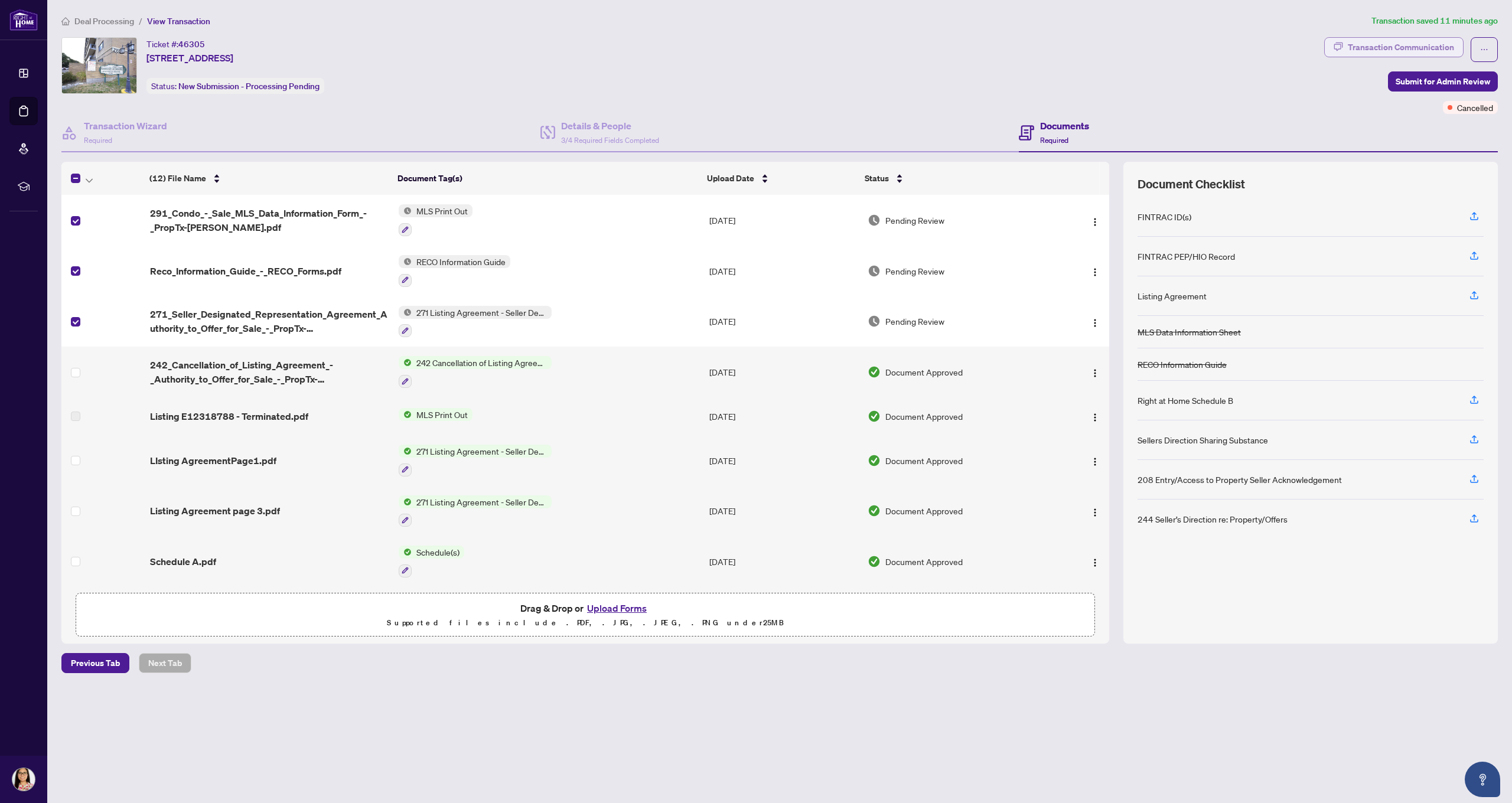
click at [1402, 48] on div "Transaction Communication" at bounding box center [1401, 47] width 106 height 19
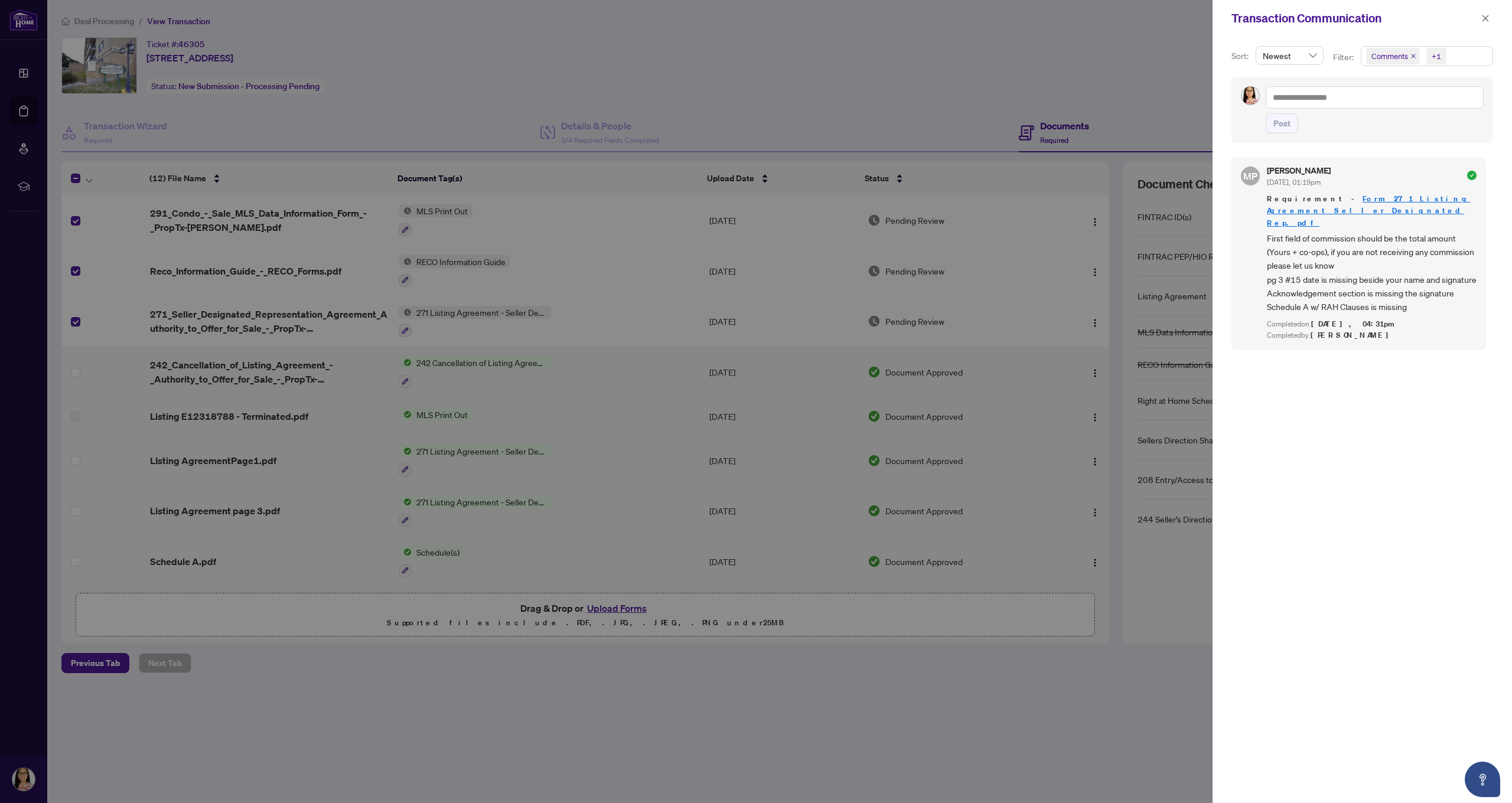
click at [1117, 83] on div at bounding box center [756, 402] width 1512 height 803
click at [1488, 17] on icon "close" at bounding box center [1485, 19] width 9 height 9
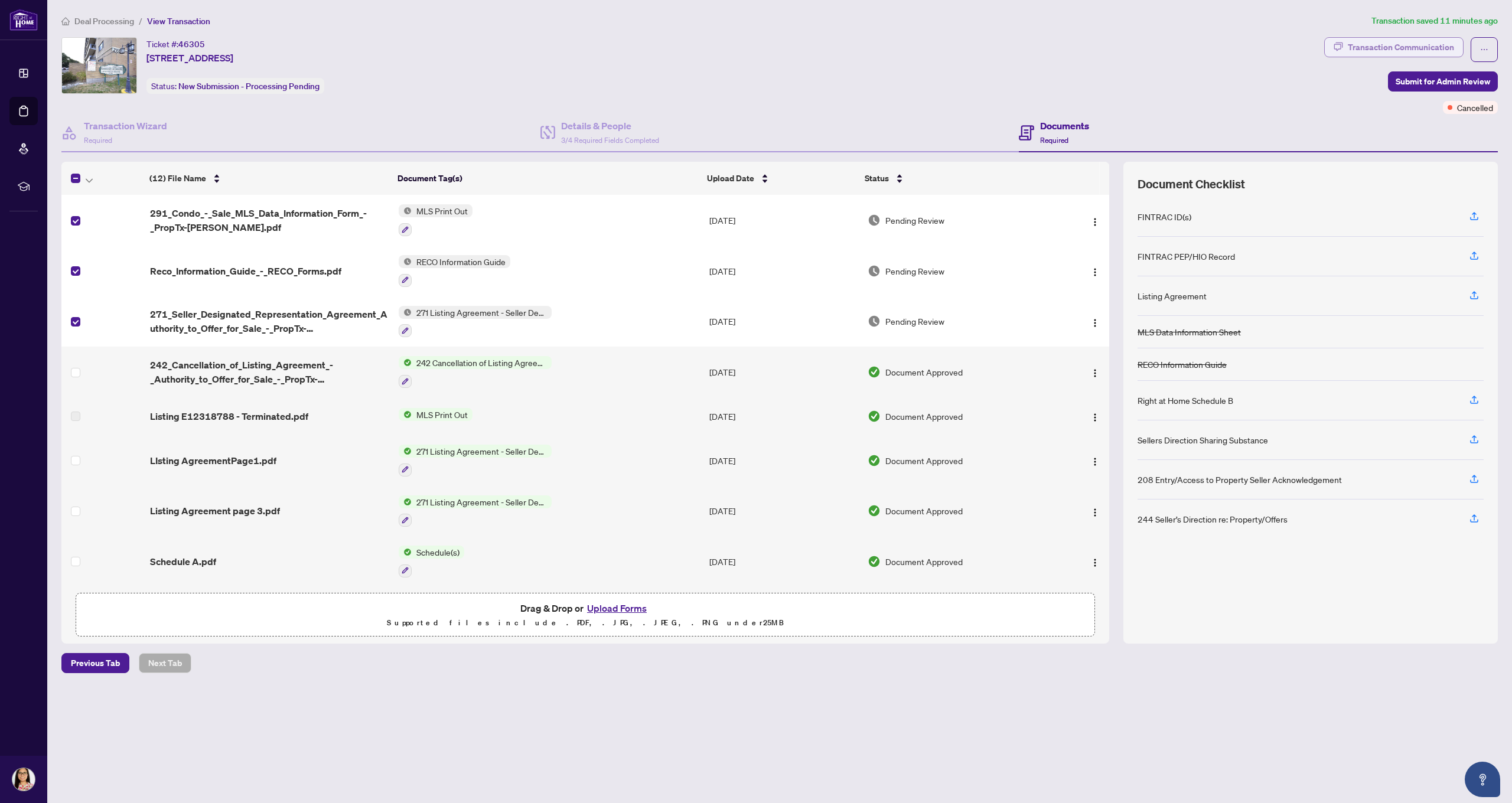
click at [1435, 45] on div "Transaction Communication" at bounding box center [1401, 47] width 106 height 19
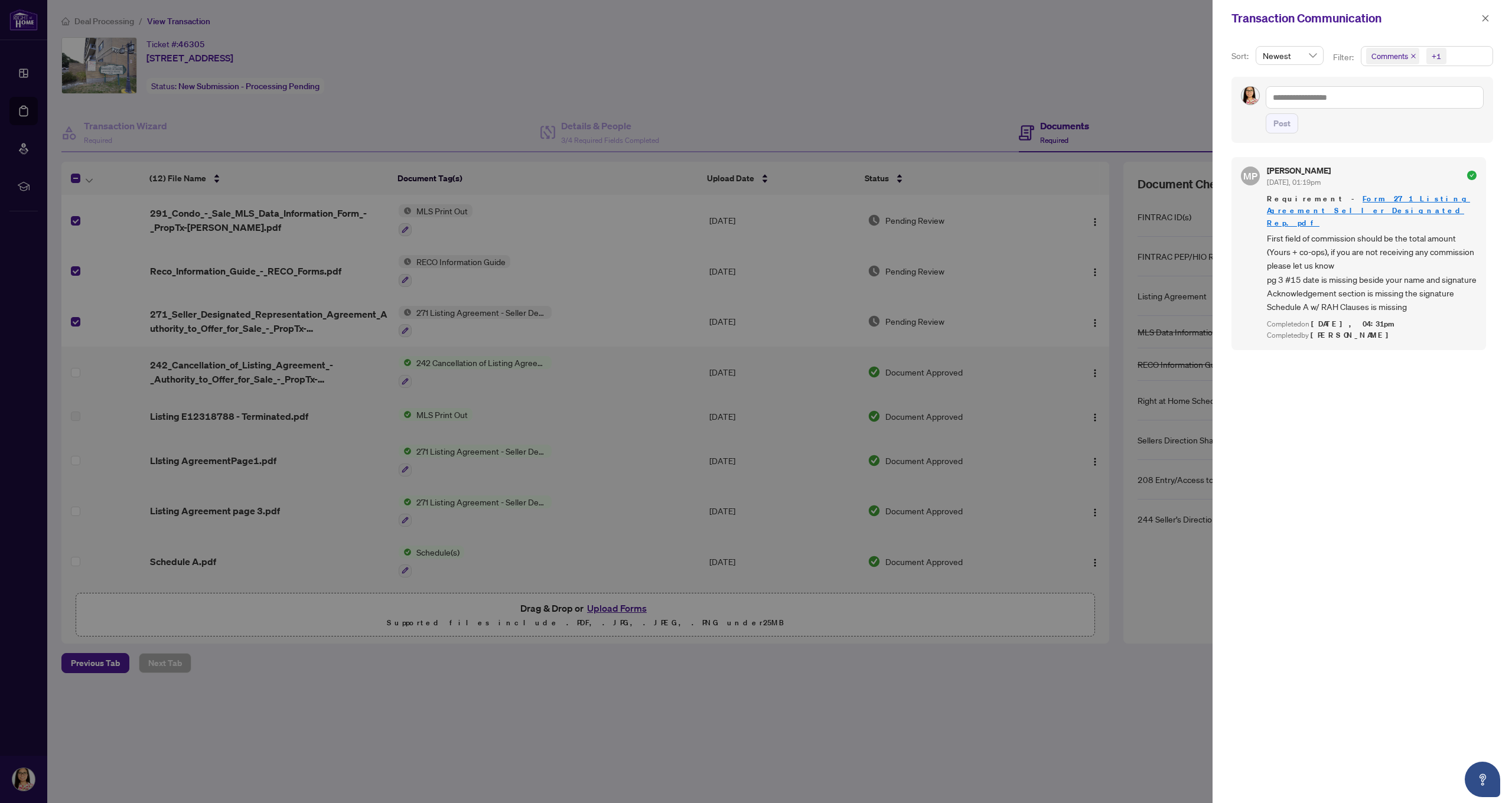
click at [1158, 110] on div at bounding box center [756, 402] width 1512 height 803
click at [1485, 17] on icon "close" at bounding box center [1485, 19] width 9 height 9
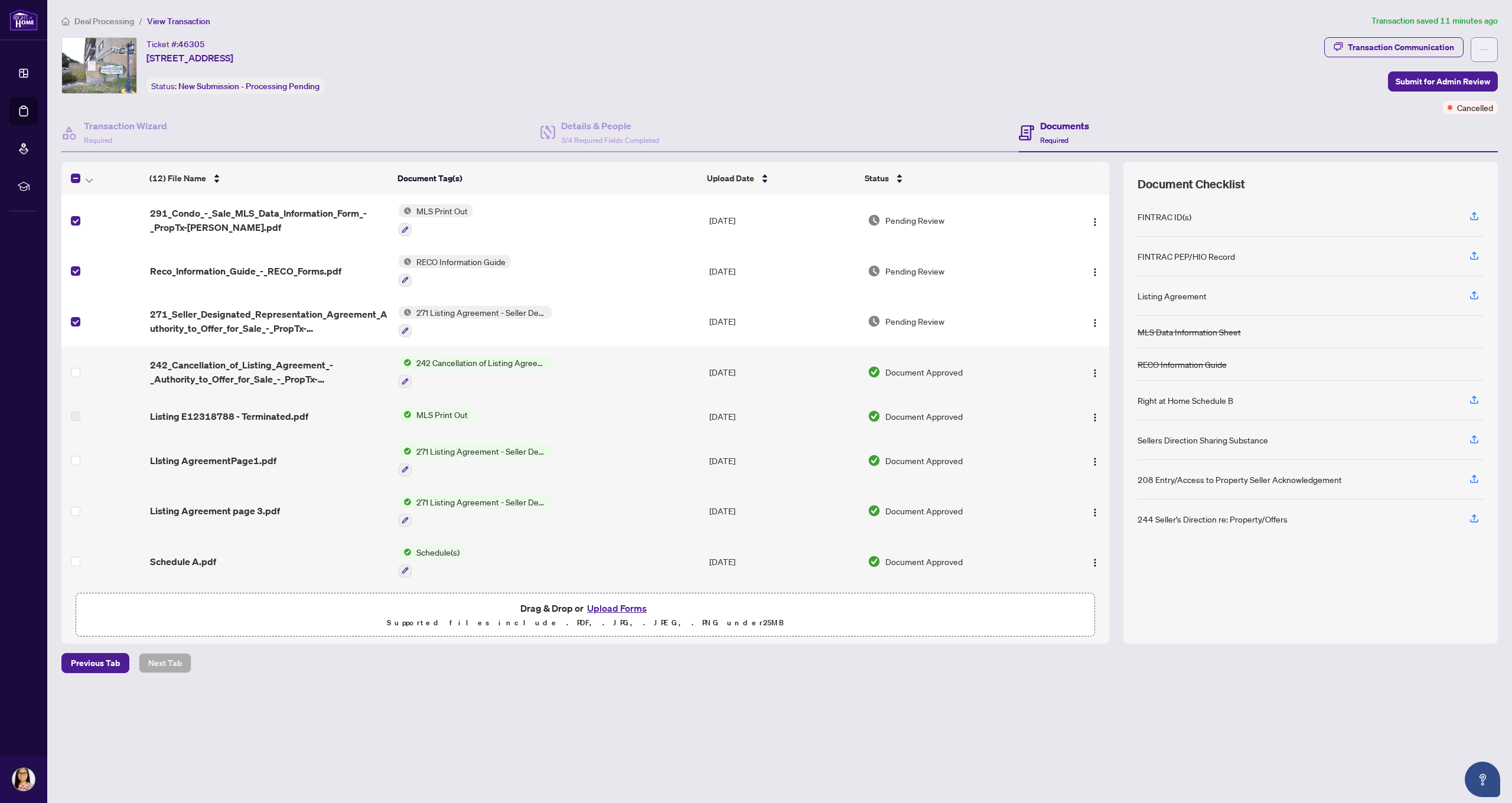
click at [1479, 52] on button "button" at bounding box center [1485, 49] width 27 height 25
click at [1446, 82] on span "Submit for Admin Review" at bounding box center [1443, 82] width 94 height 19
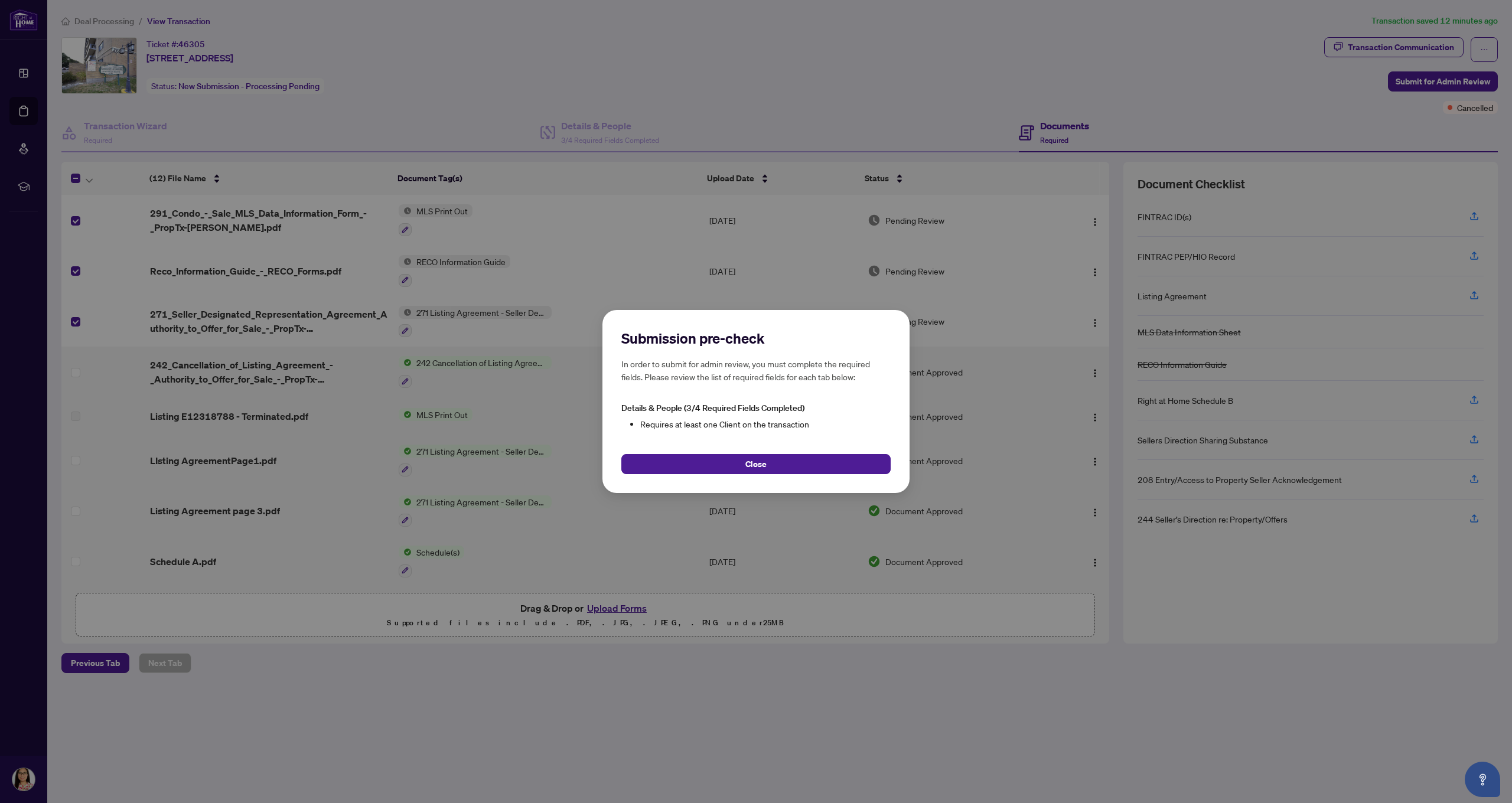
click at [931, 111] on div "Submission pre-check In order to submit for admin review, you must complete the…" at bounding box center [756, 402] width 1512 height 803
click at [746, 467] on span "Close" at bounding box center [756, 464] width 21 height 19
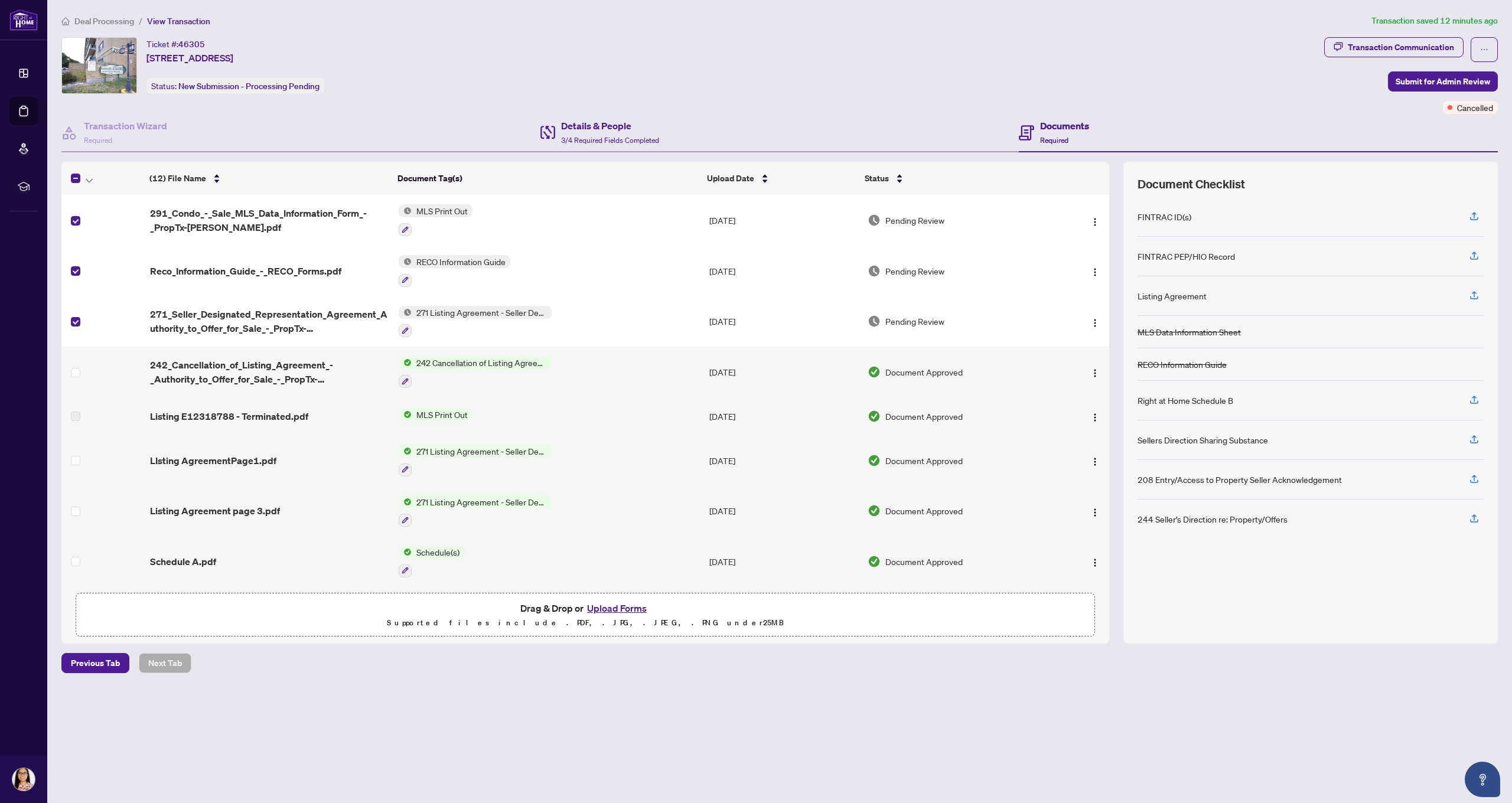
scroll to position [3, 0]
click at [1429, 83] on span "Submit for Admin Review" at bounding box center [1443, 82] width 94 height 19
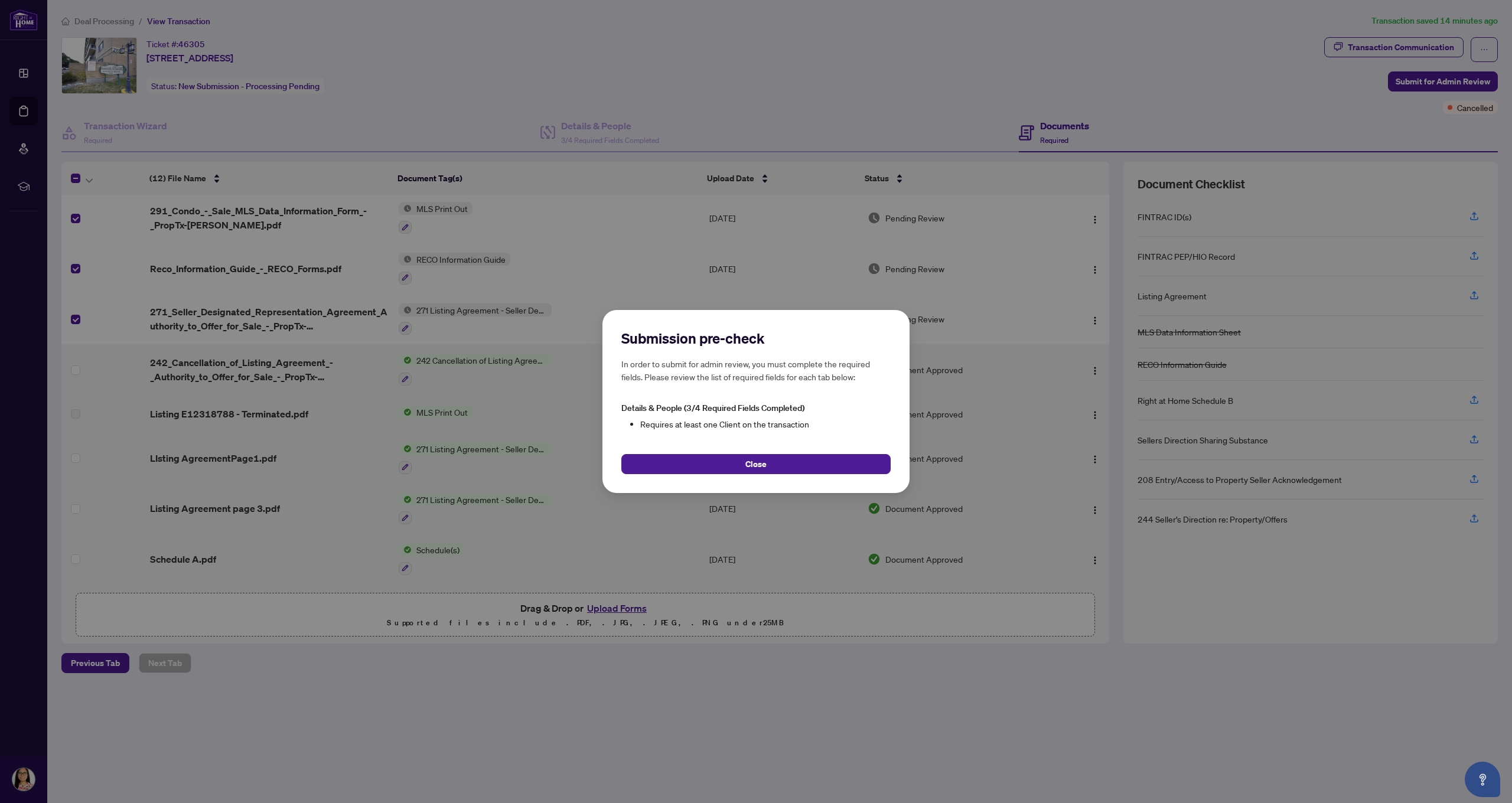
drag, startPoint x: 810, startPoint y: 468, endPoint x: 819, endPoint y: 466, distance: 9.2
click at [810, 468] on button "Close" at bounding box center [756, 464] width 269 height 20
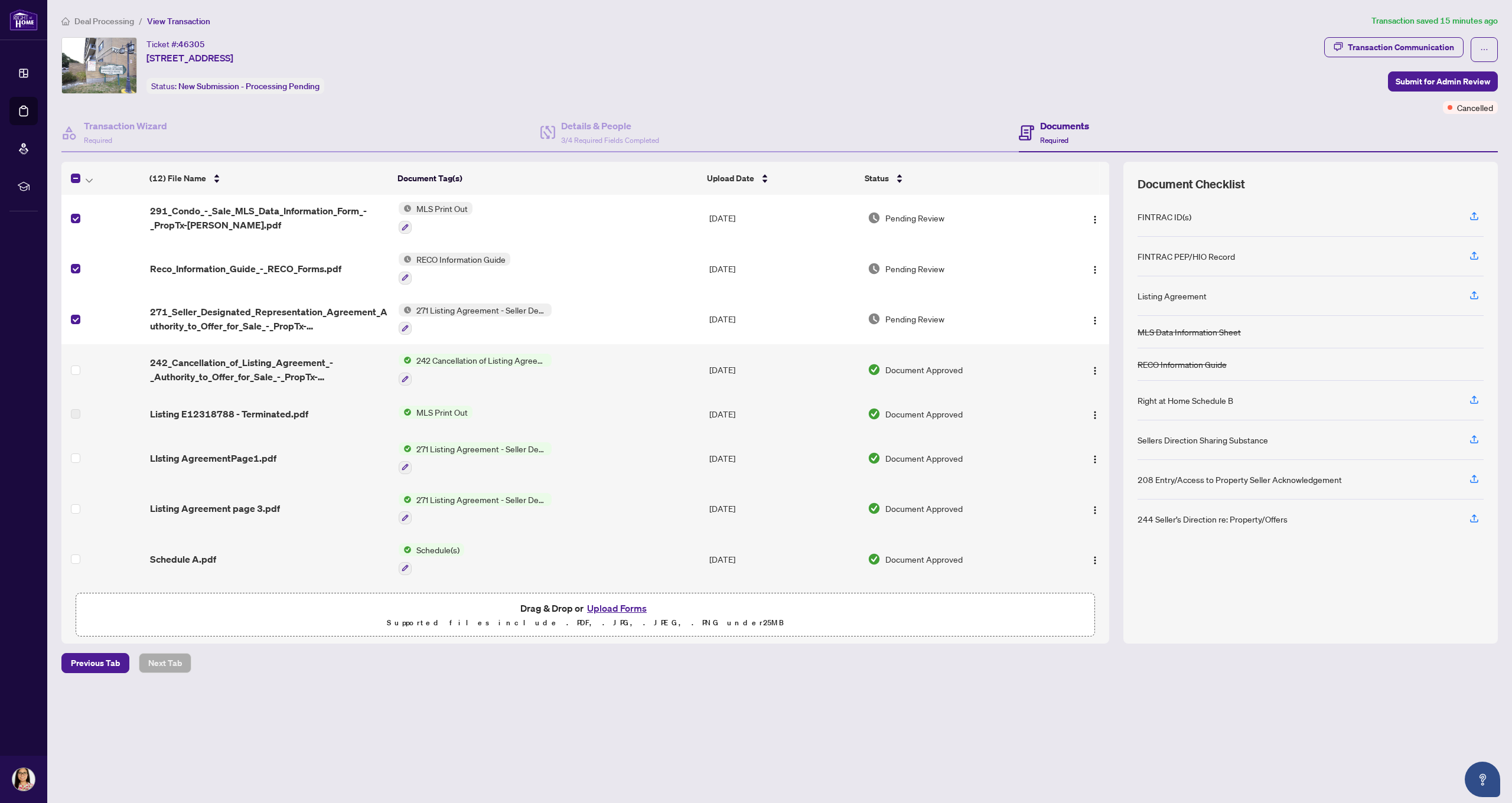
click at [969, 204] on td "Pending Review" at bounding box center [959, 217] width 192 height 51
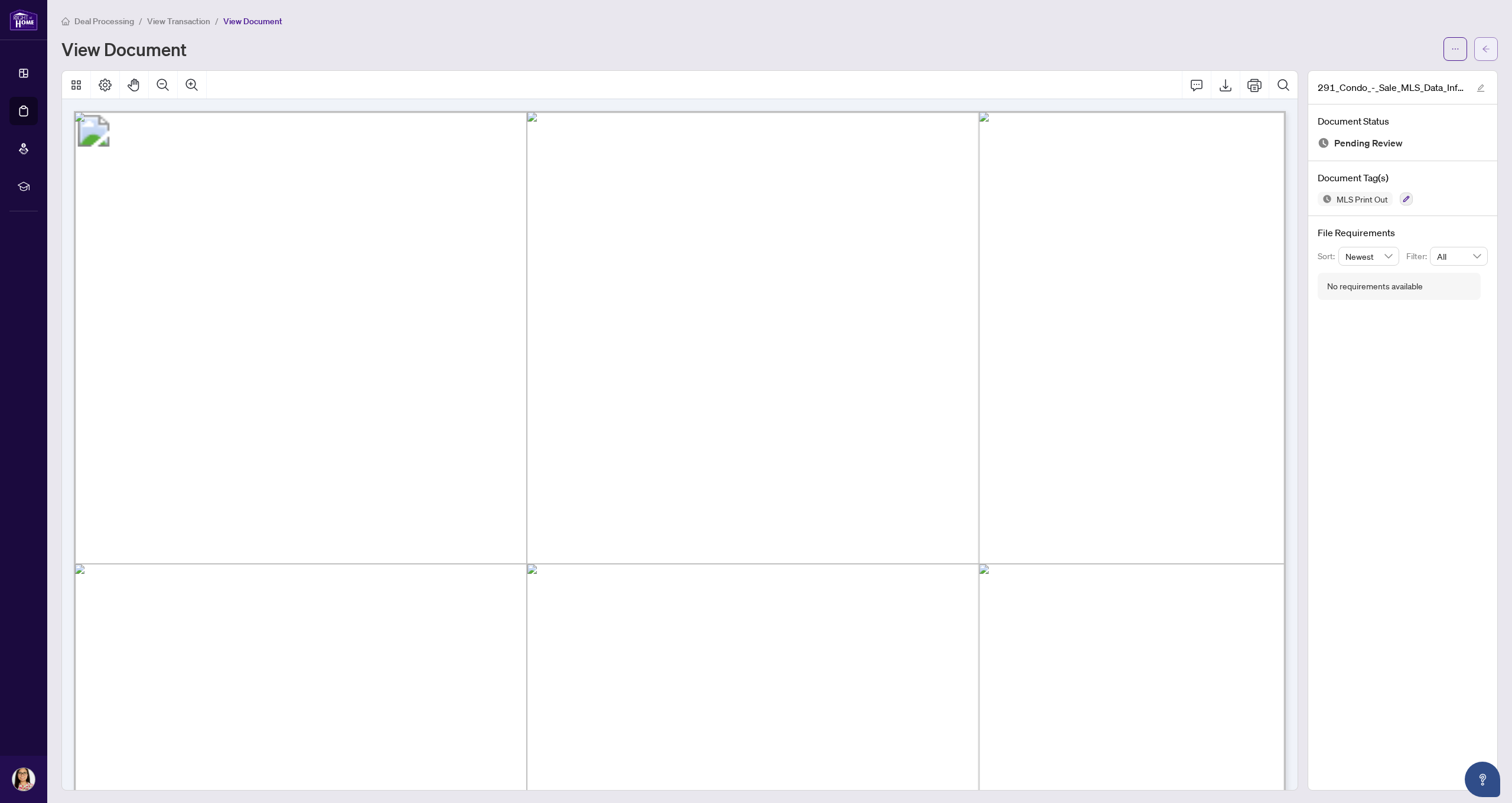
click at [1486, 45] on icon "arrow-left" at bounding box center [1486, 49] width 9 height 9
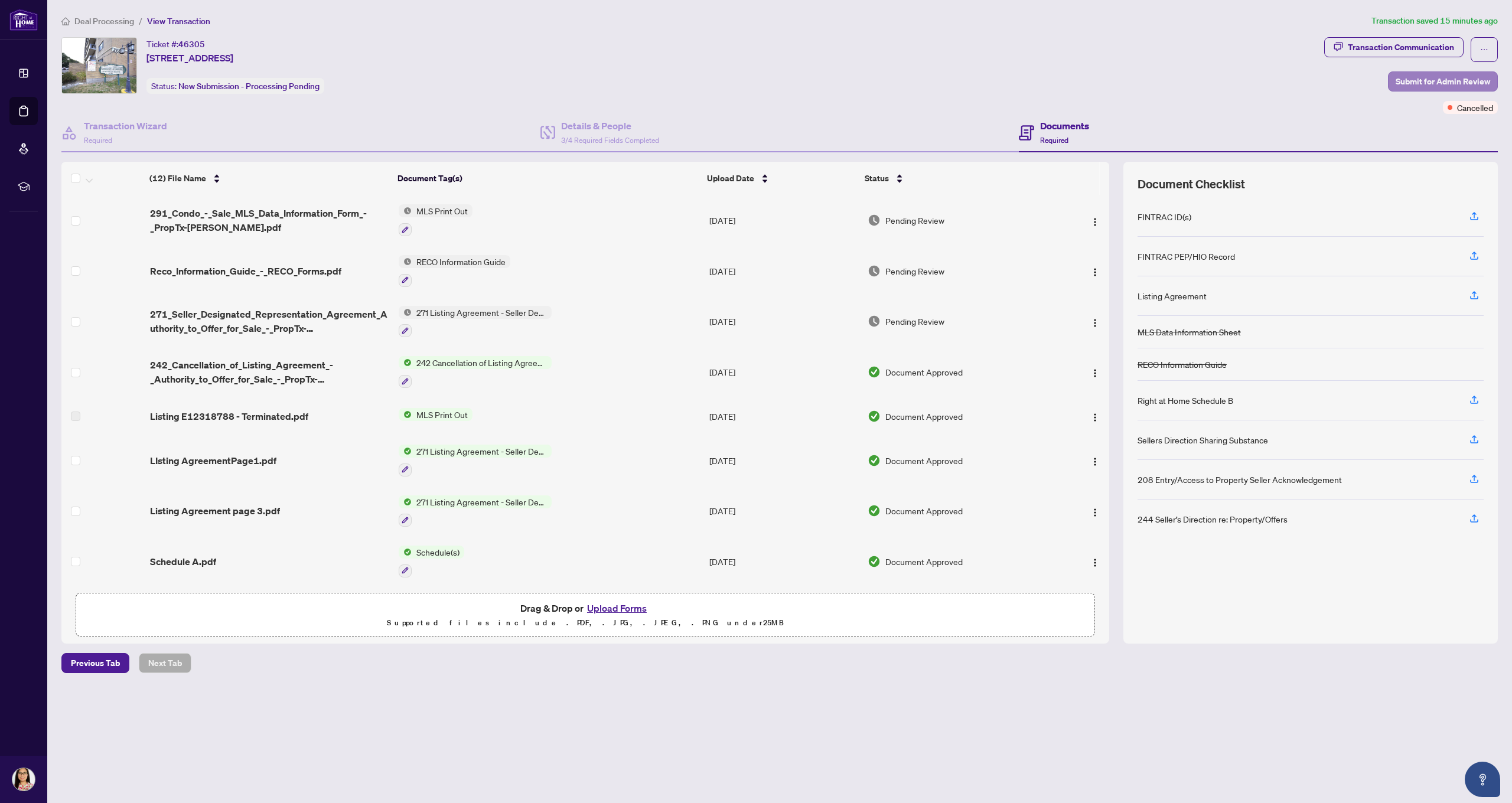
click at [1419, 83] on span "Submit for Admin Review" at bounding box center [1443, 82] width 94 height 19
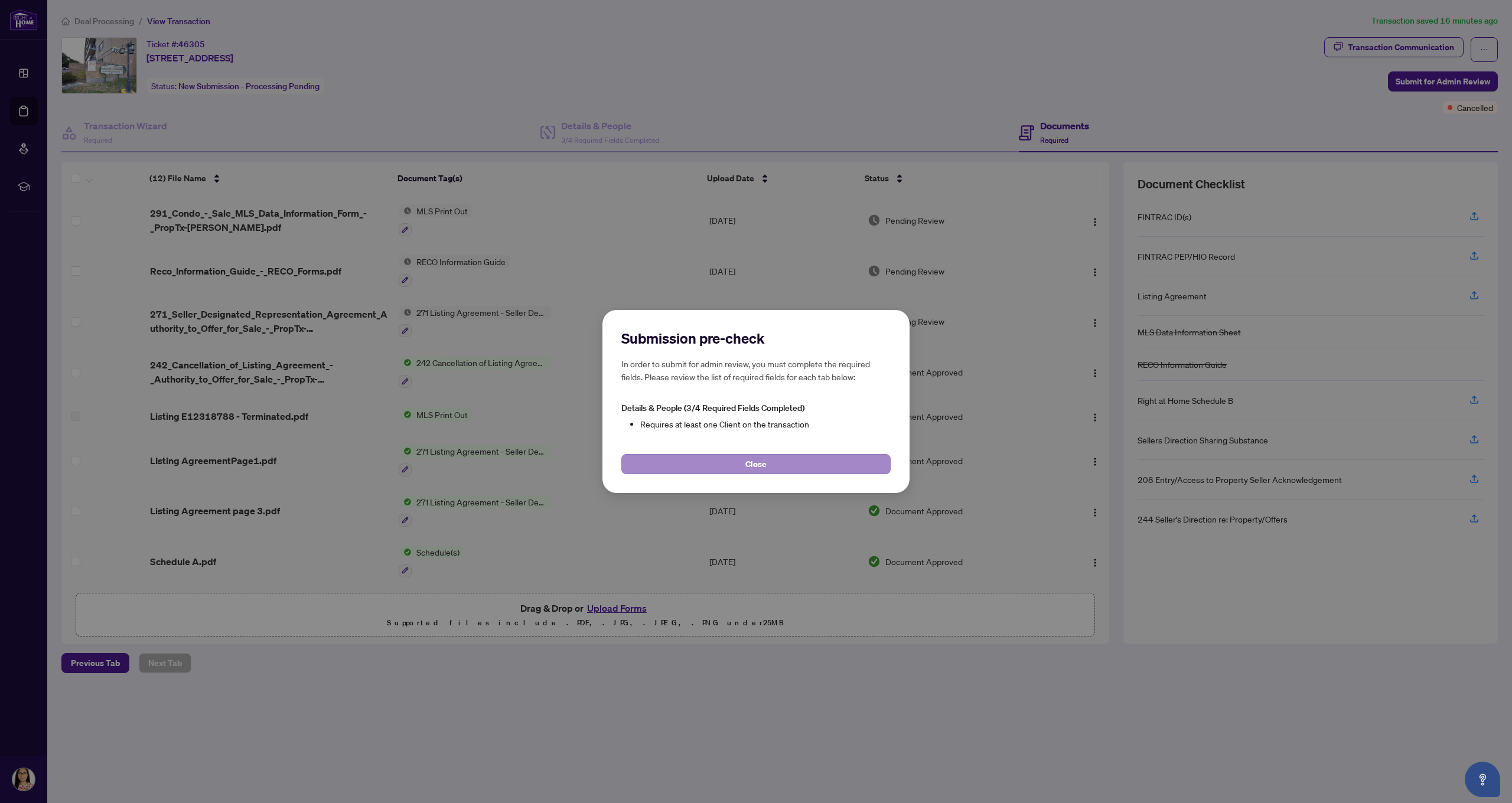
click at [756, 464] on span "Close" at bounding box center [756, 464] width 21 height 19
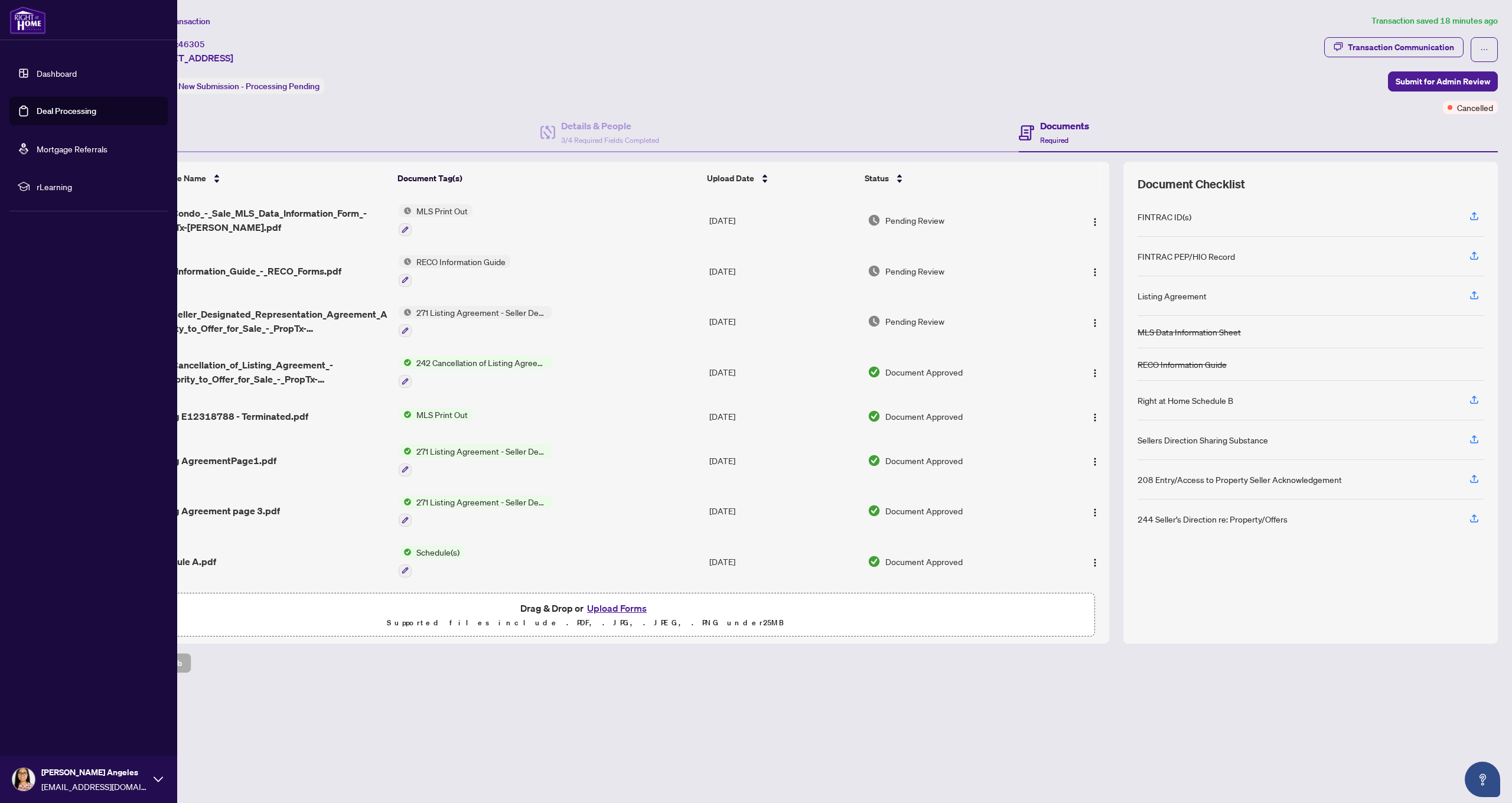
click at [51, 72] on link "Dashboard" at bounding box center [57, 73] width 40 height 10
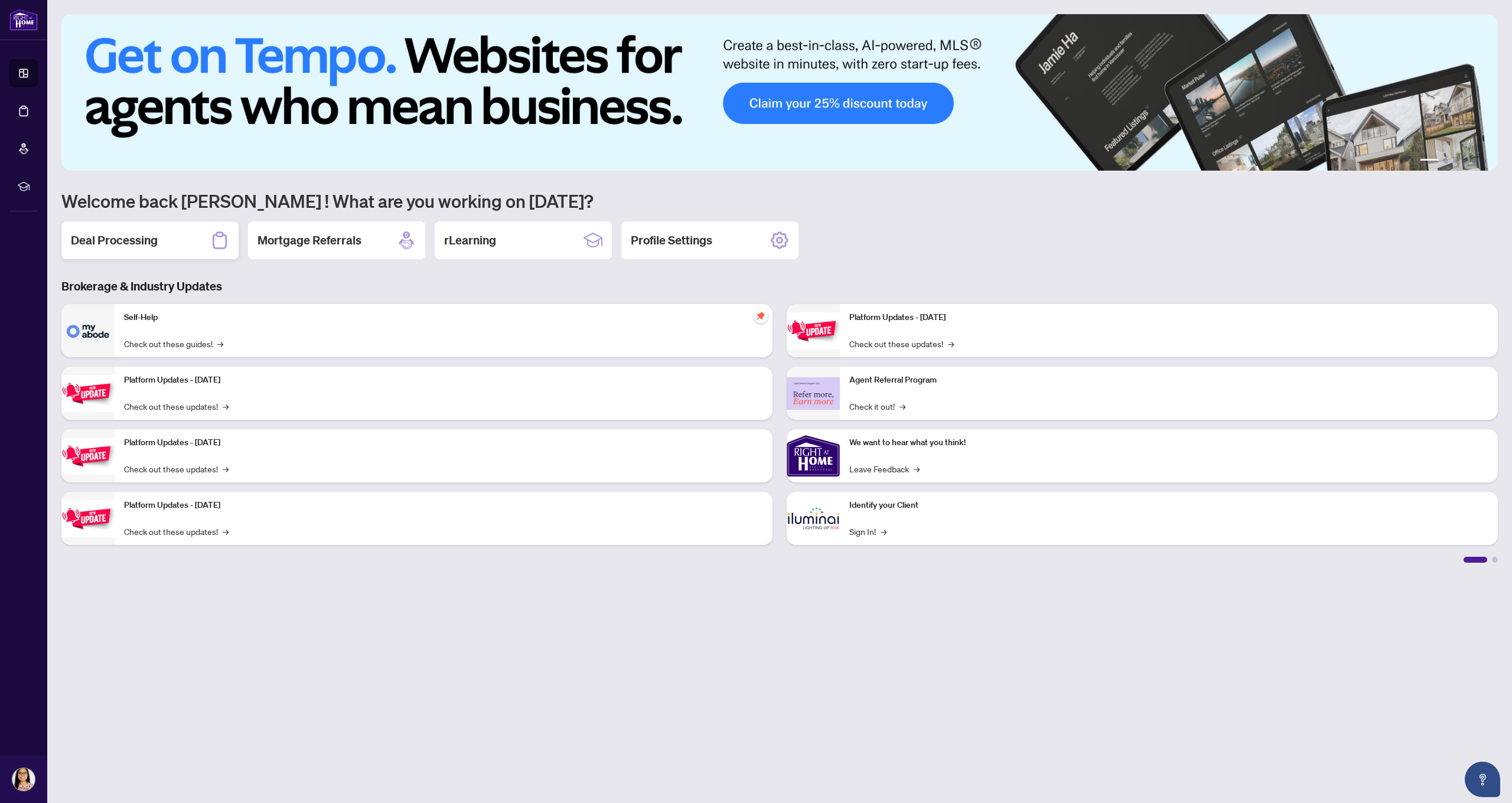
click at [111, 251] on div "Deal Processing" at bounding box center [150, 240] width 178 height 38
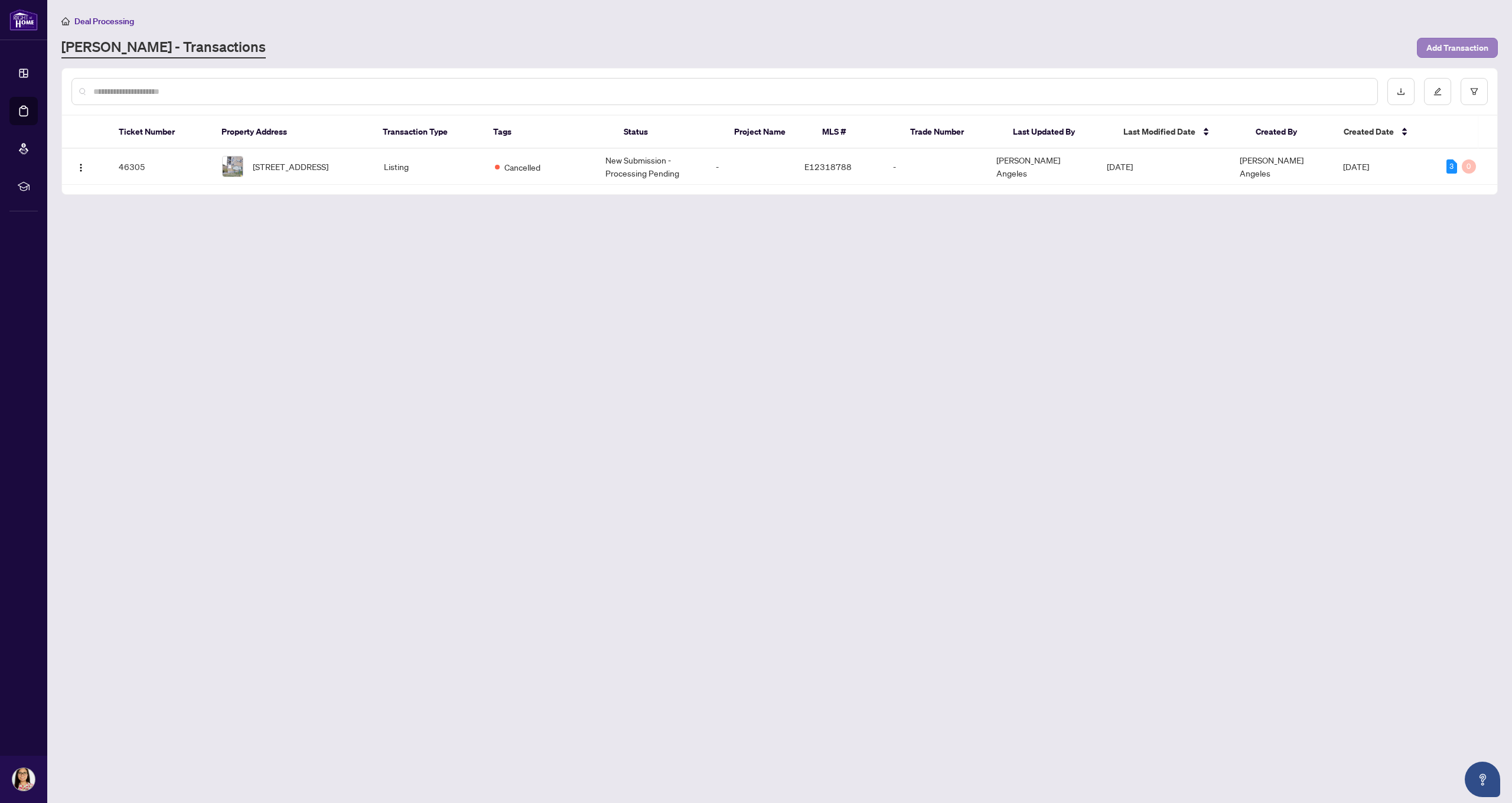
click at [1451, 52] on span "Add Transaction" at bounding box center [1457, 48] width 62 height 19
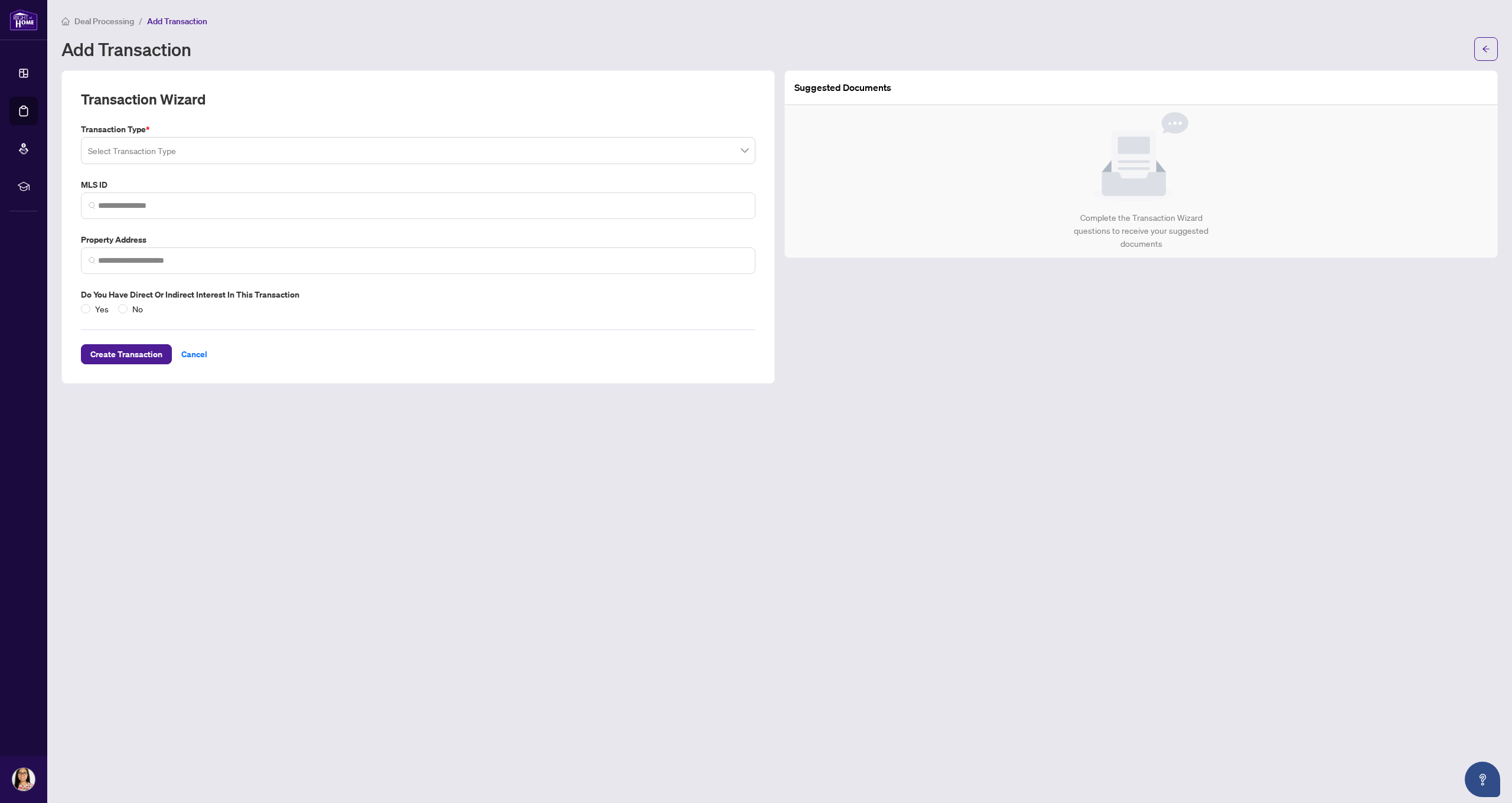
type input "*"
click at [746, 151] on span at bounding box center [419, 151] width 660 height 22
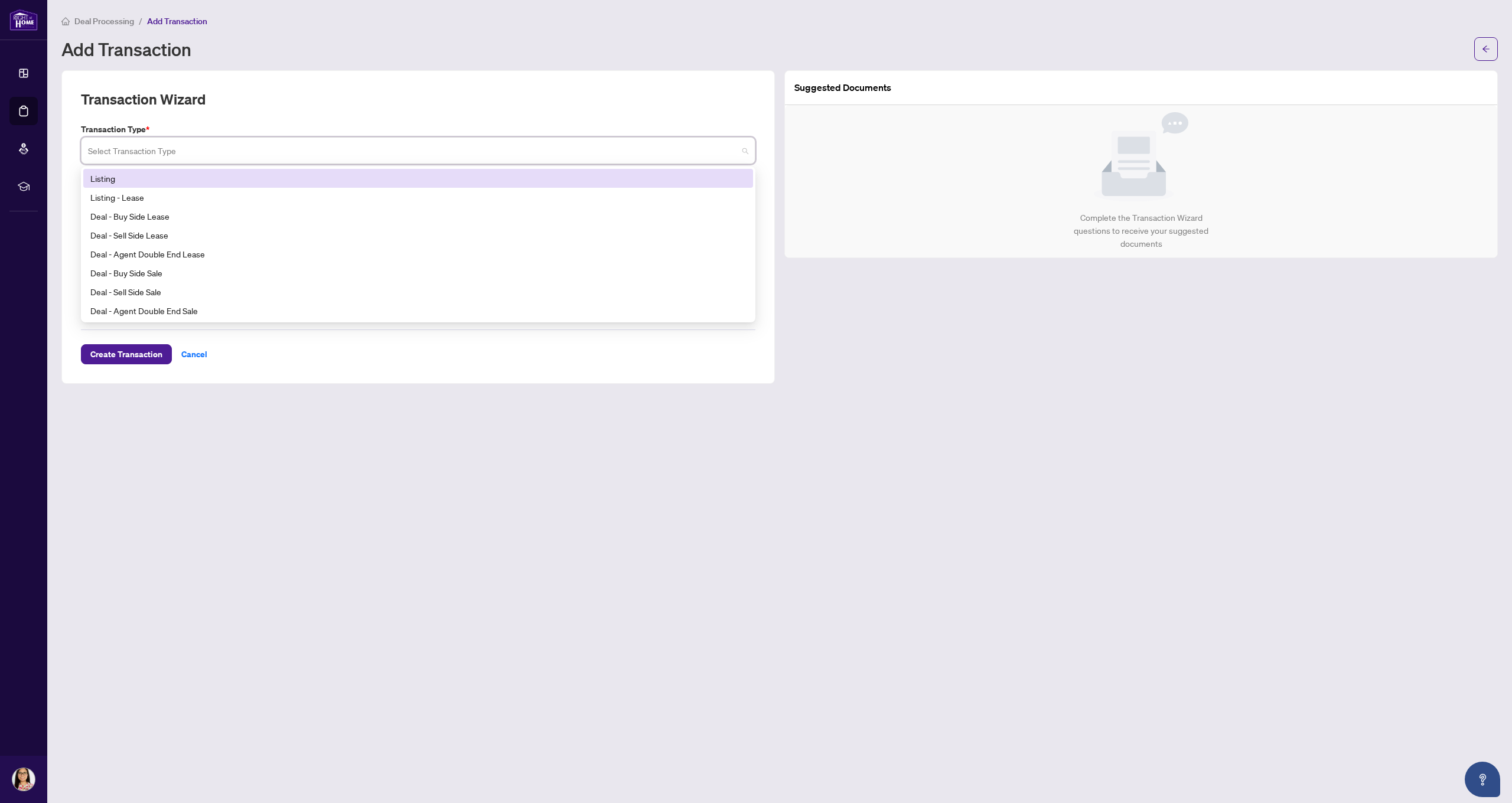
click at [106, 177] on div "Listing" at bounding box center [418, 178] width 655 height 13
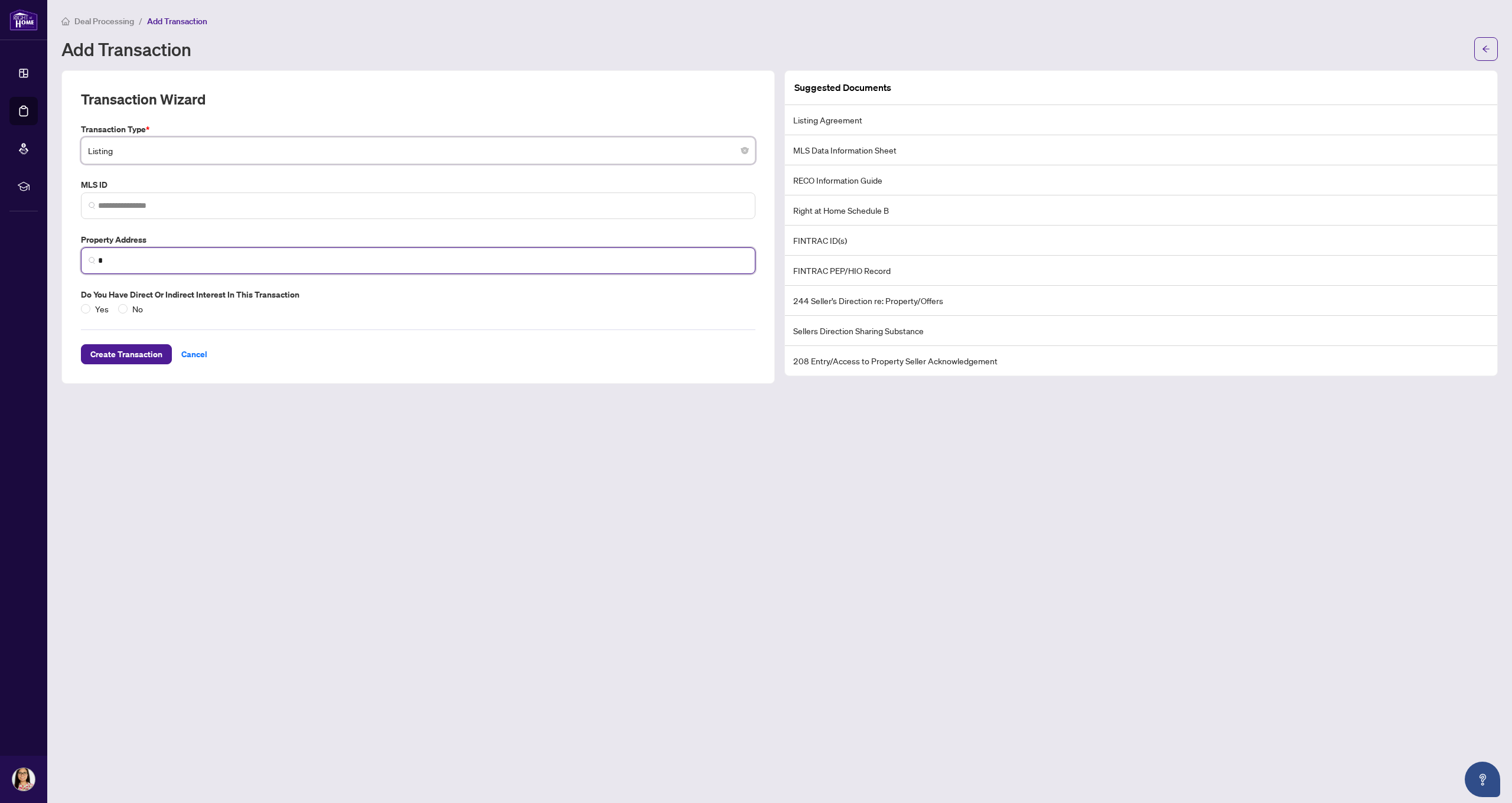
click at [333, 259] on input "*" at bounding box center [422, 261] width 649 height 12
click at [126, 259] on input "search" at bounding box center [422, 261] width 649 height 12
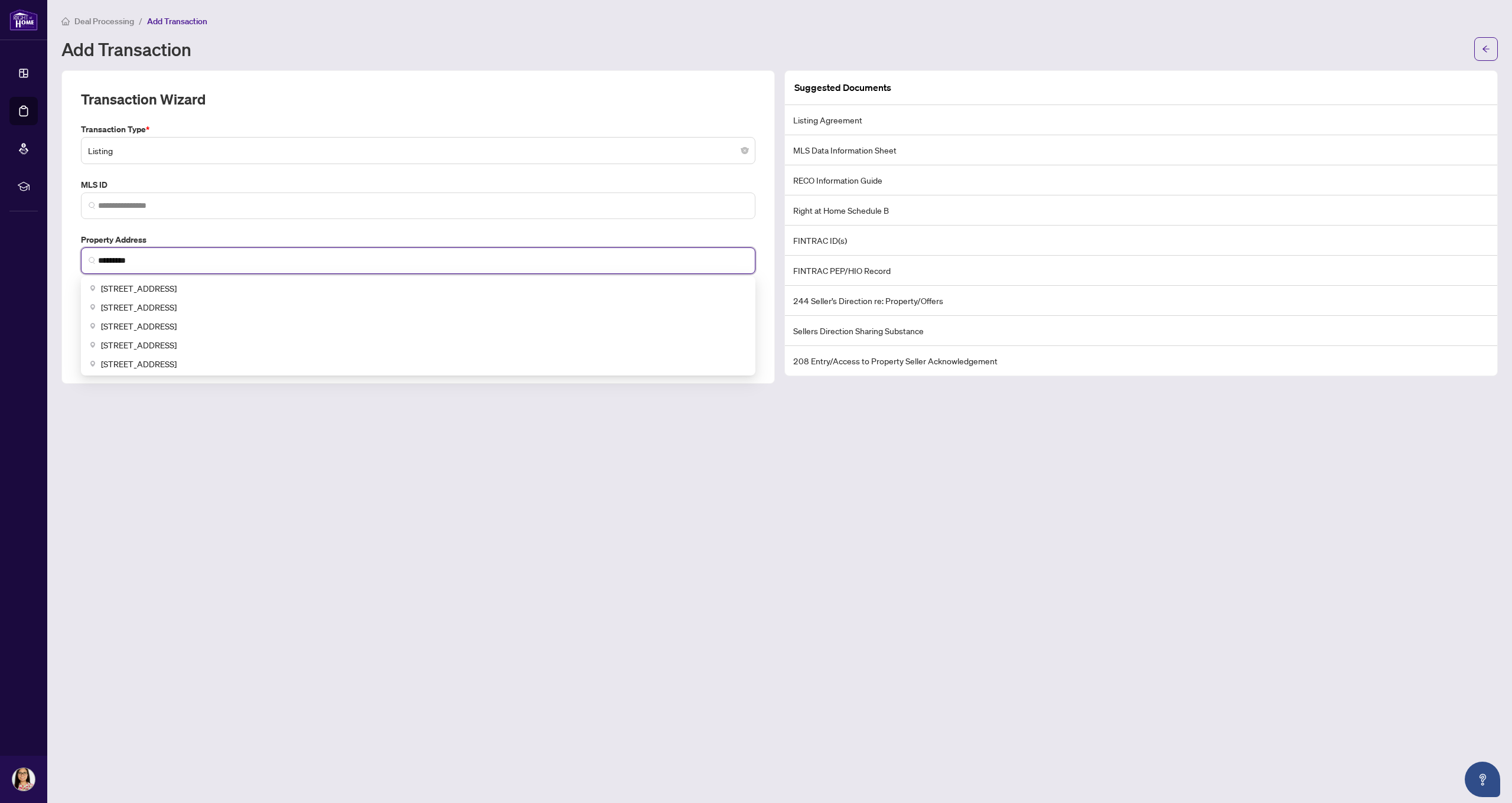
scroll to position [1, 0]
click at [154, 307] on span "[STREET_ADDRESS]" at bounding box center [139, 306] width 75 height 13
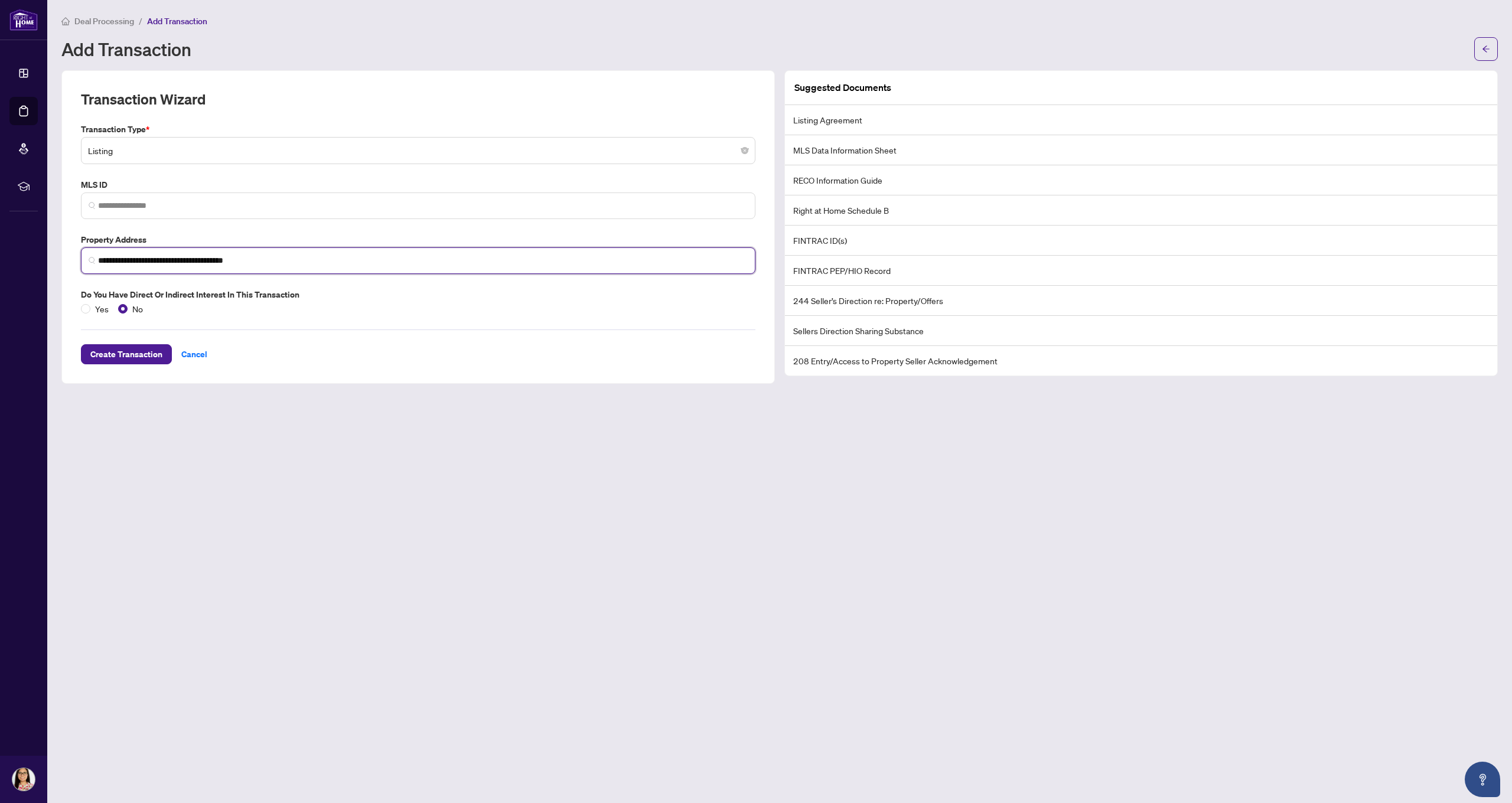
scroll to position [0, 0]
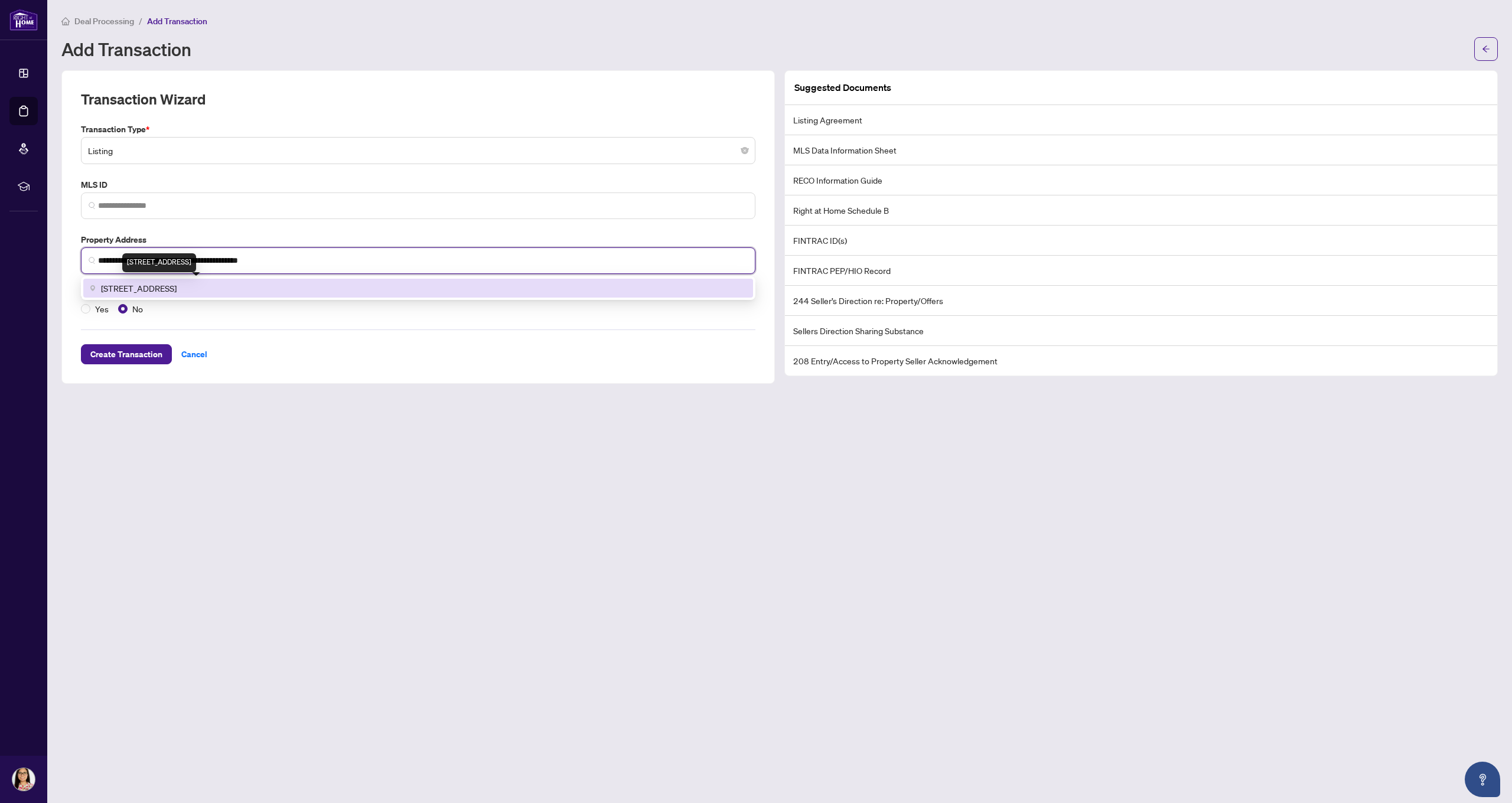
click at [177, 291] on span "[STREET_ADDRESS]" at bounding box center [139, 287] width 75 height 13
type input "**********"
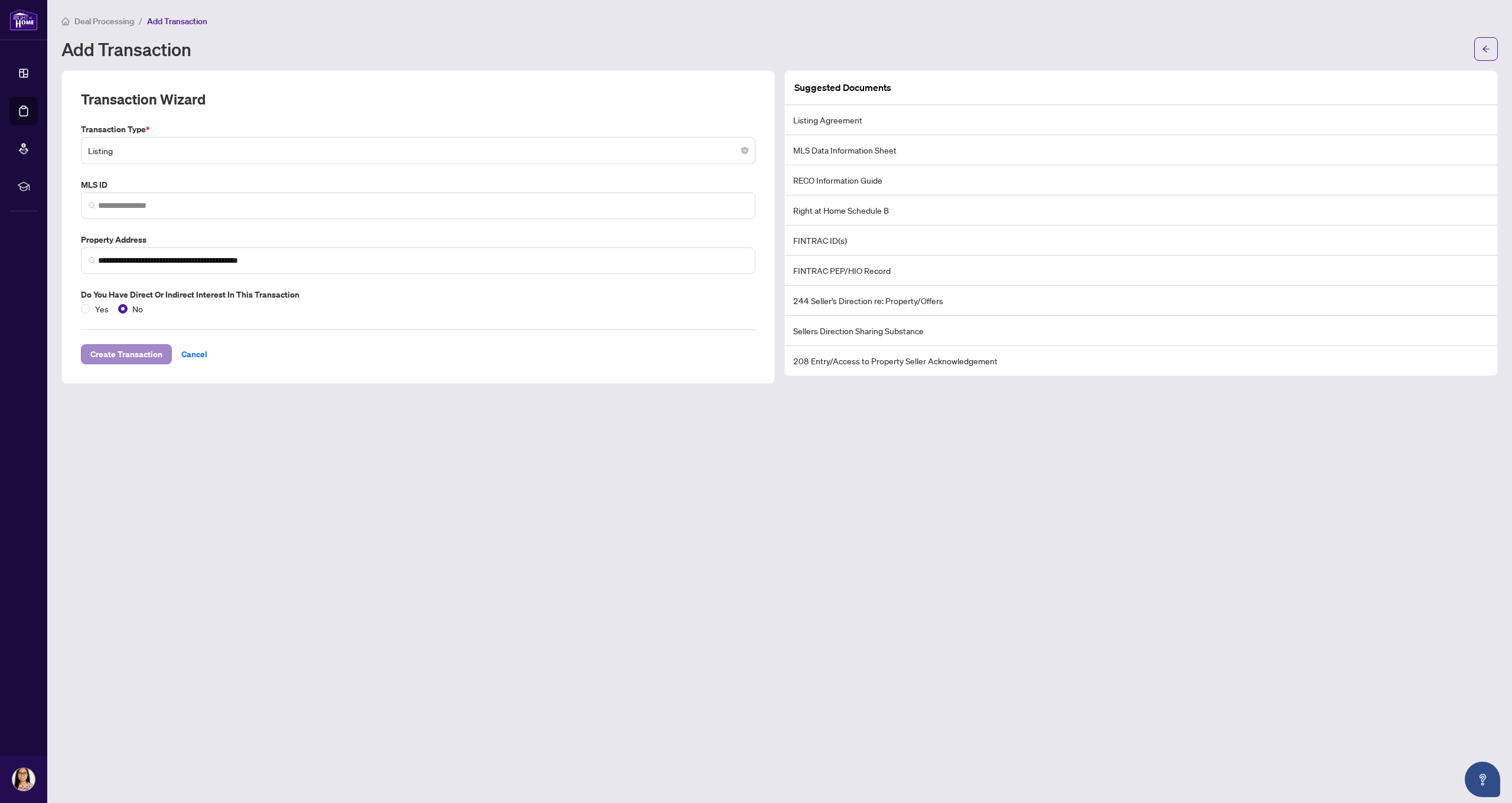
click at [151, 350] on span "Create Transaction" at bounding box center [126, 354] width 72 height 19
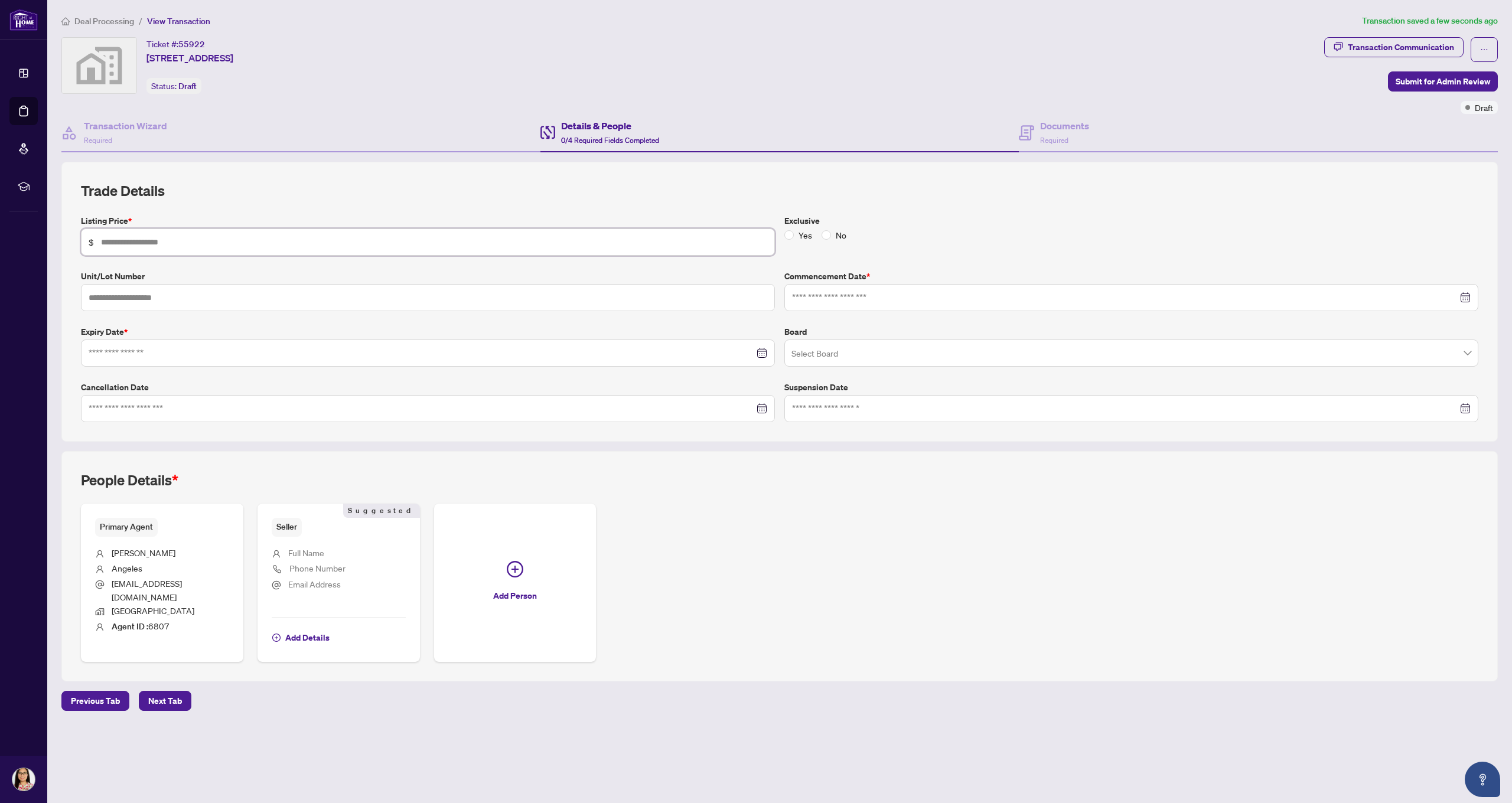
click at [233, 240] on input "text" at bounding box center [434, 242] width 666 height 13
type input "*******"
click at [159, 299] on input "text" at bounding box center [427, 298] width 694 height 27
type input "***"
click at [172, 352] on input at bounding box center [421, 353] width 666 height 13
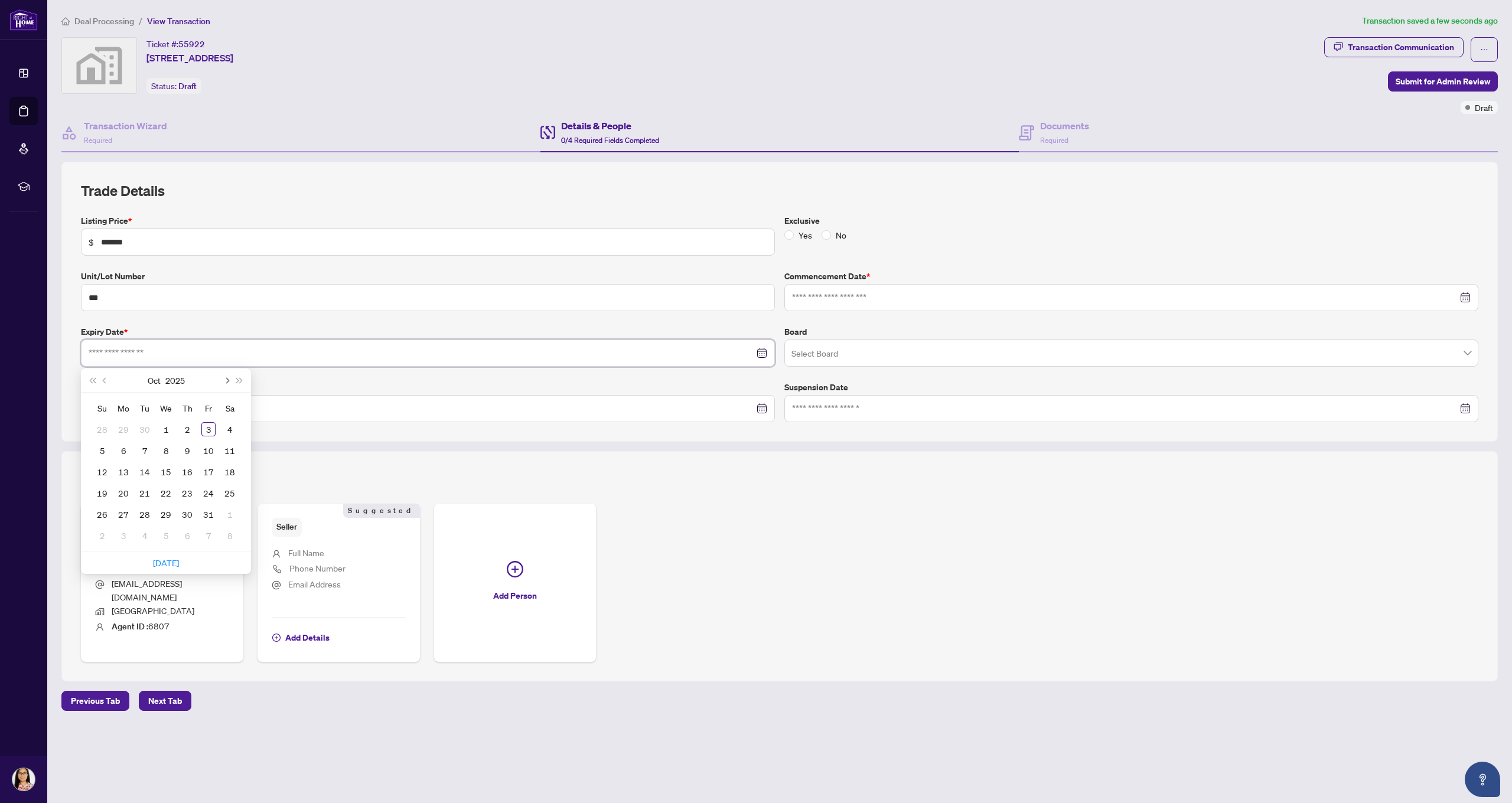
scroll to position [0, 1]
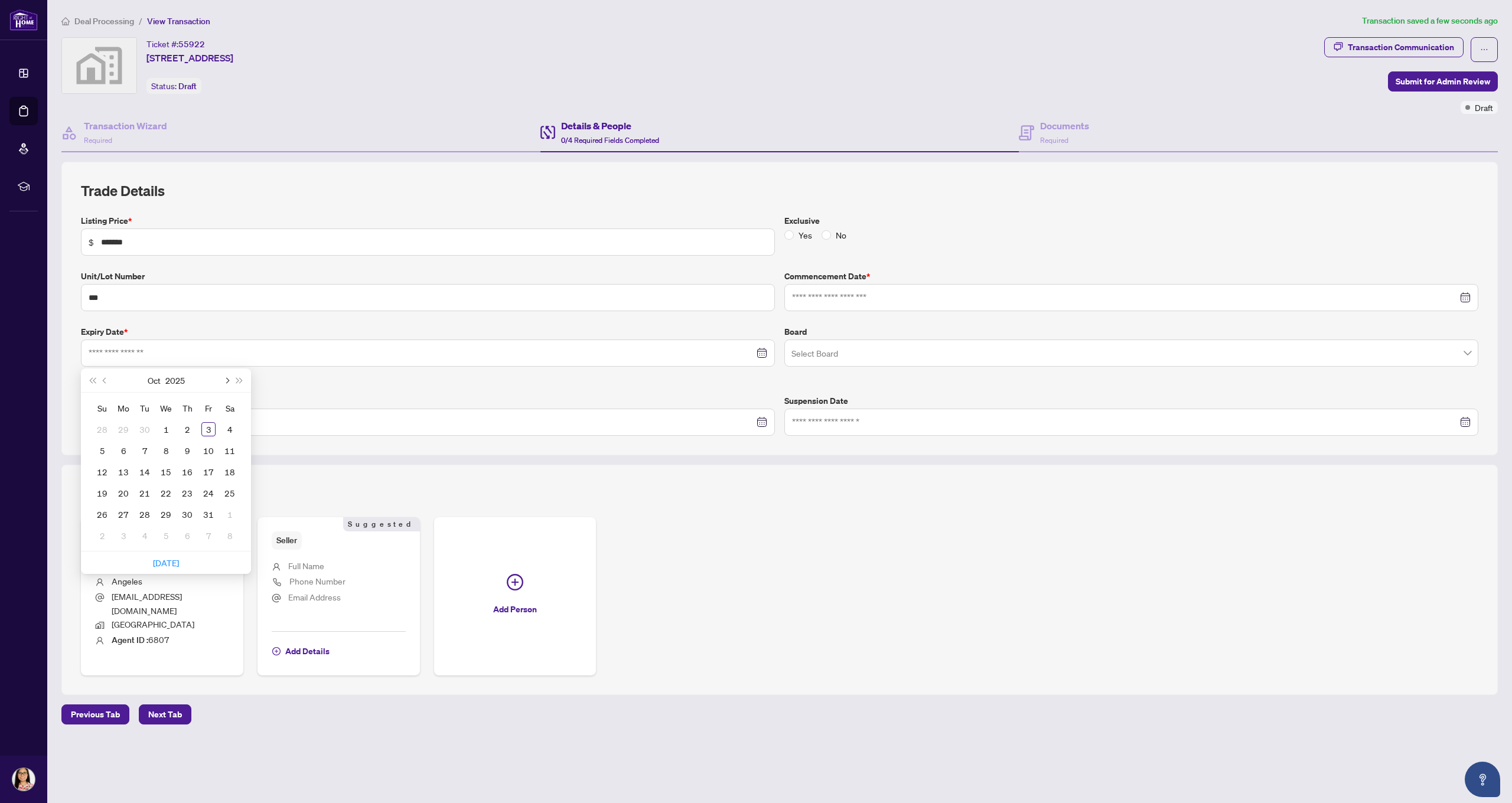
click at [225, 377] on span "Next month (PageDown)" at bounding box center [226, 380] width 6 height 6
click at [104, 379] on span "Previous month (PageUp)" at bounding box center [105, 380] width 6 height 6
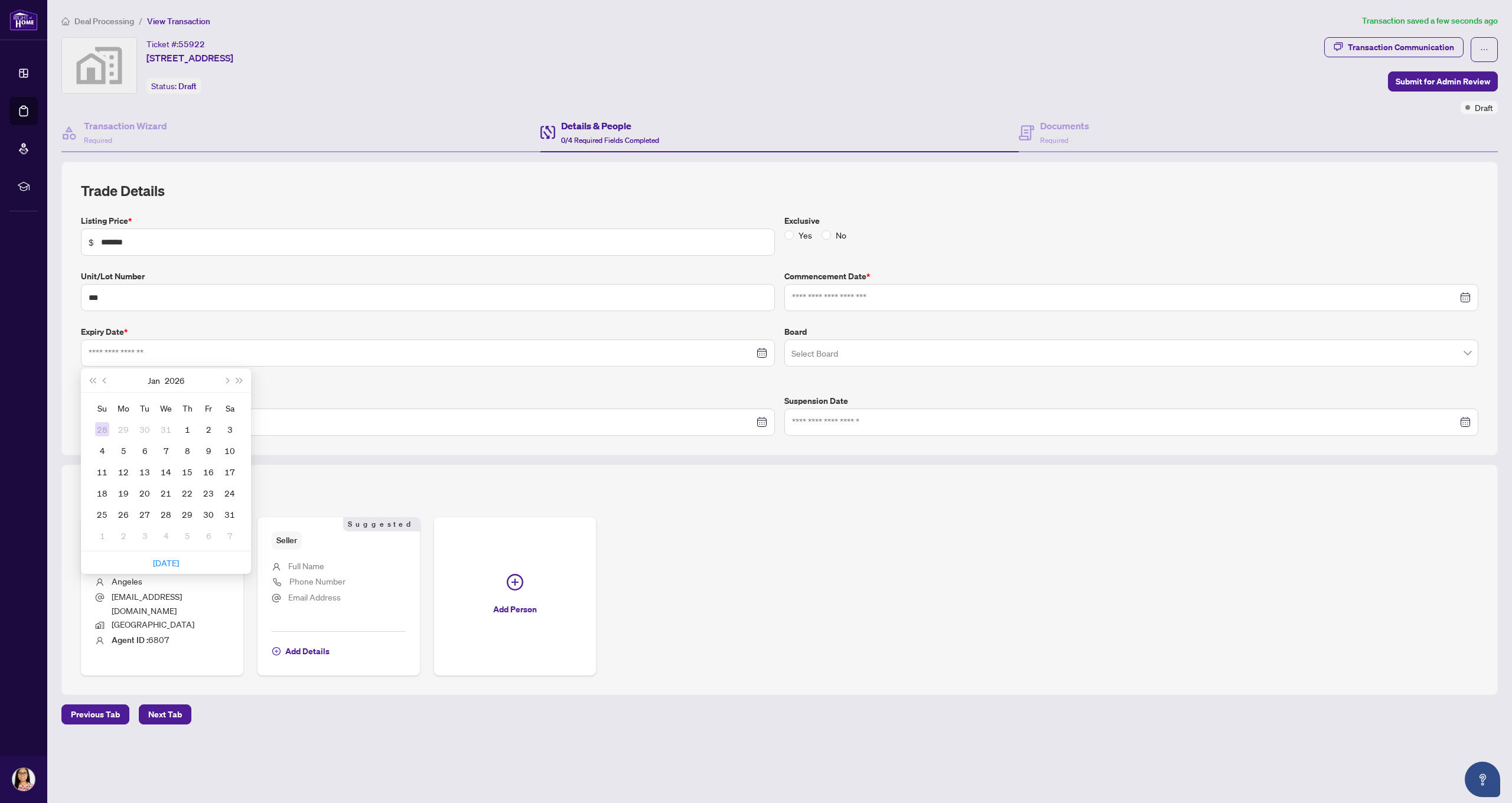
scroll to position [0, 0]
type input "**********"
click at [212, 511] on div "30" at bounding box center [208, 515] width 15 height 15
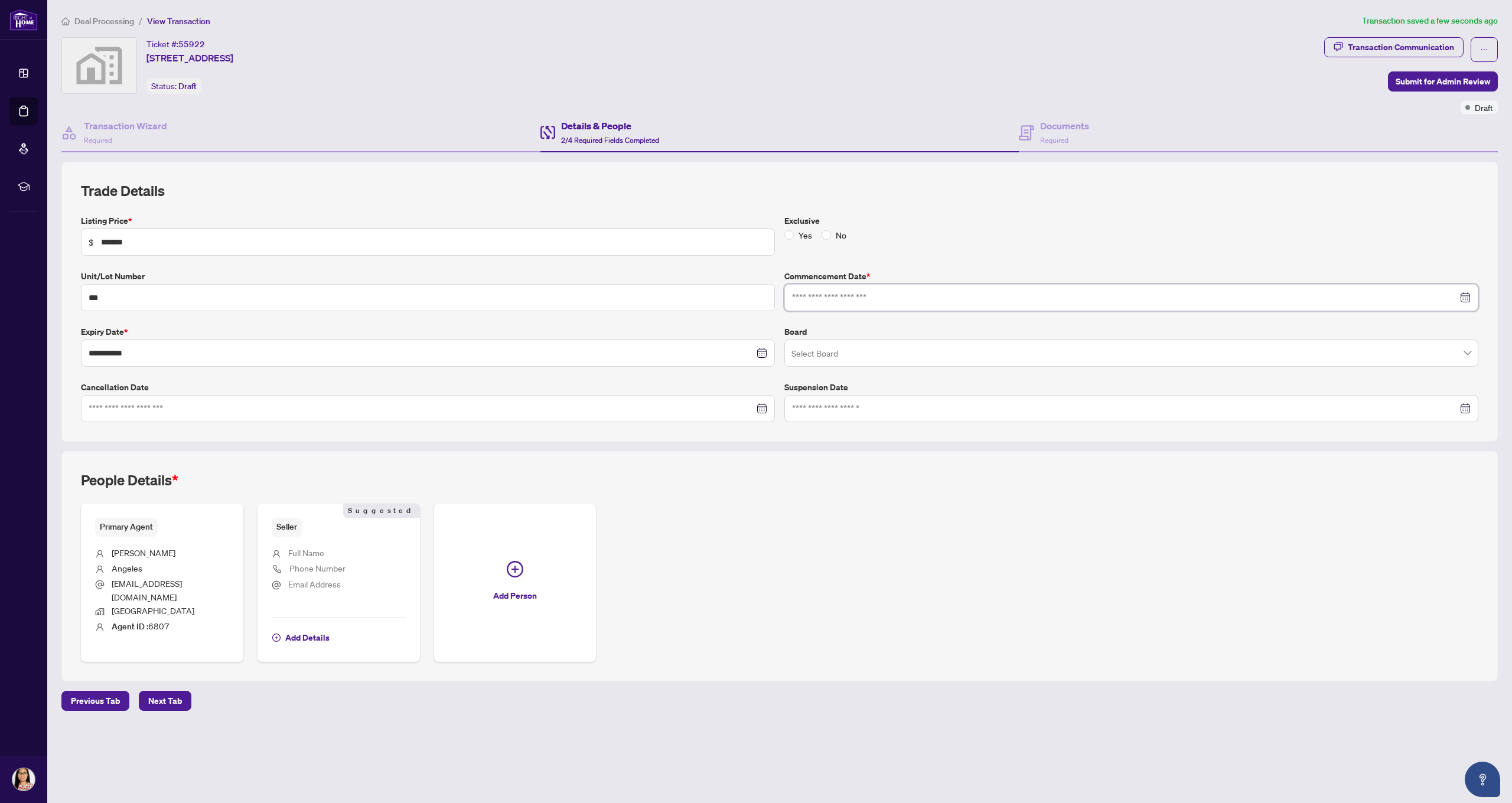
click at [913, 297] on input at bounding box center [1124, 297] width 666 height 13
type input "**********"
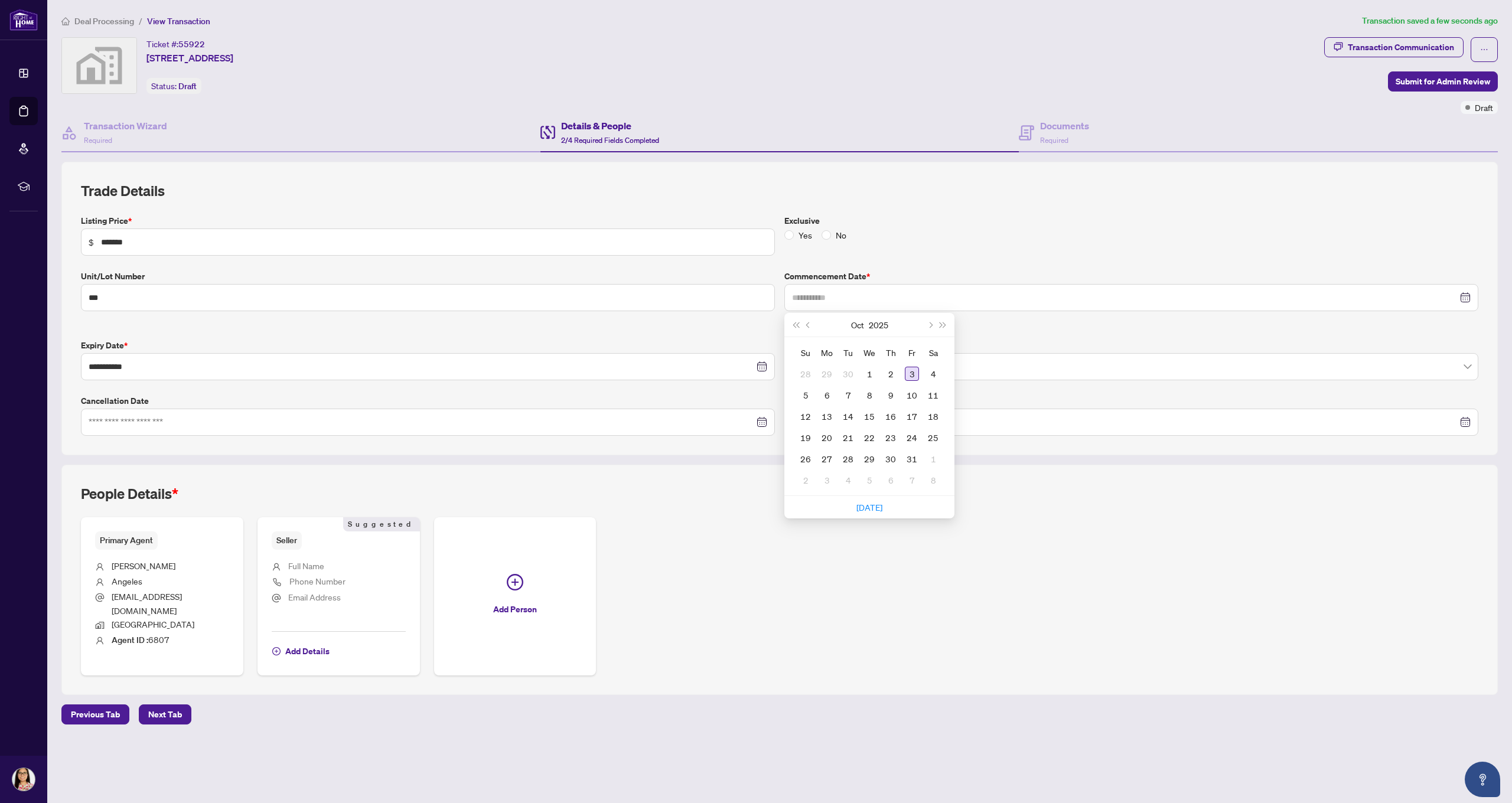
click at [911, 375] on div "3" at bounding box center [912, 374] width 15 height 15
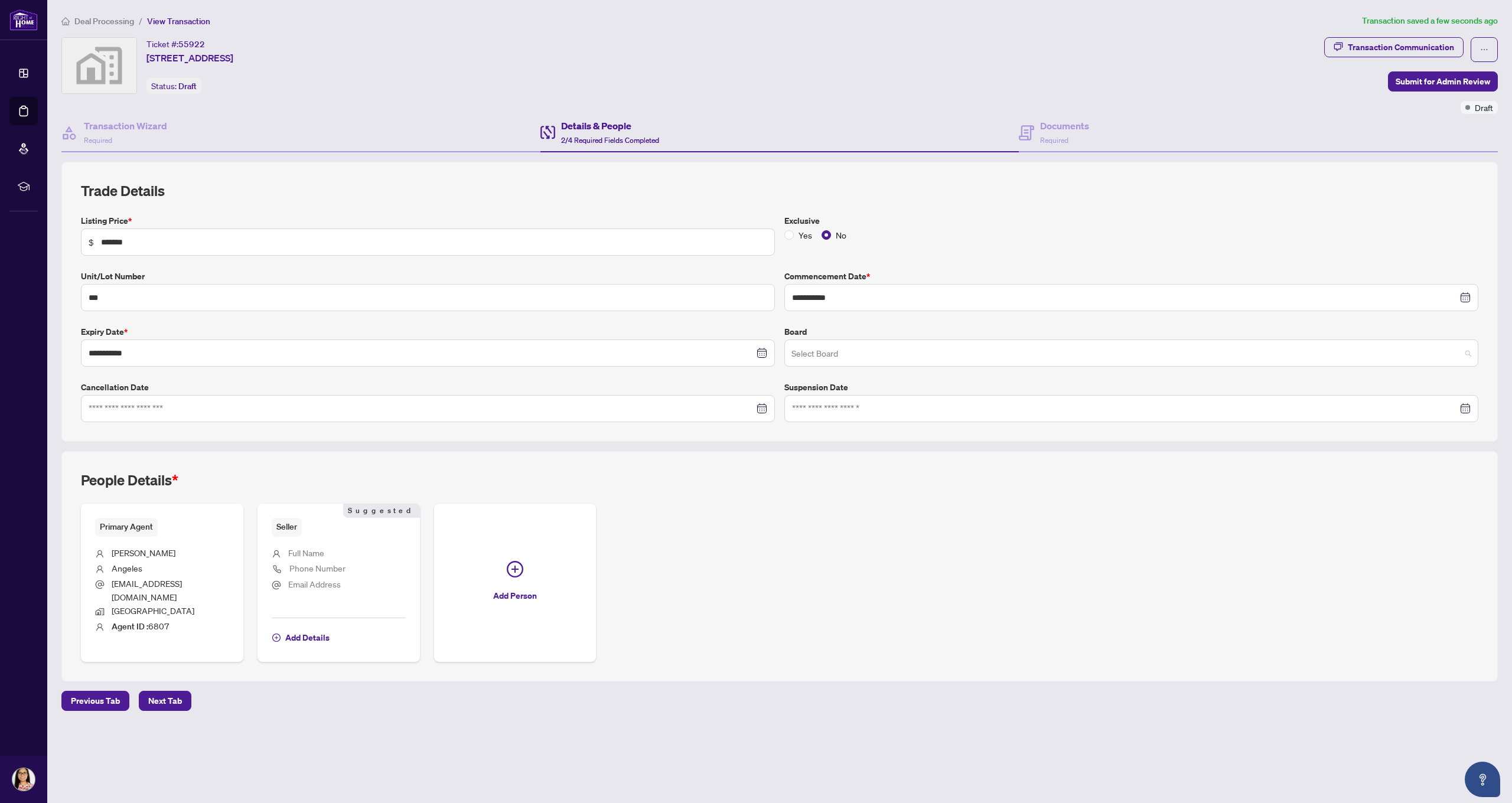
click at [842, 350] on input "search" at bounding box center [1126, 355] width 669 height 26
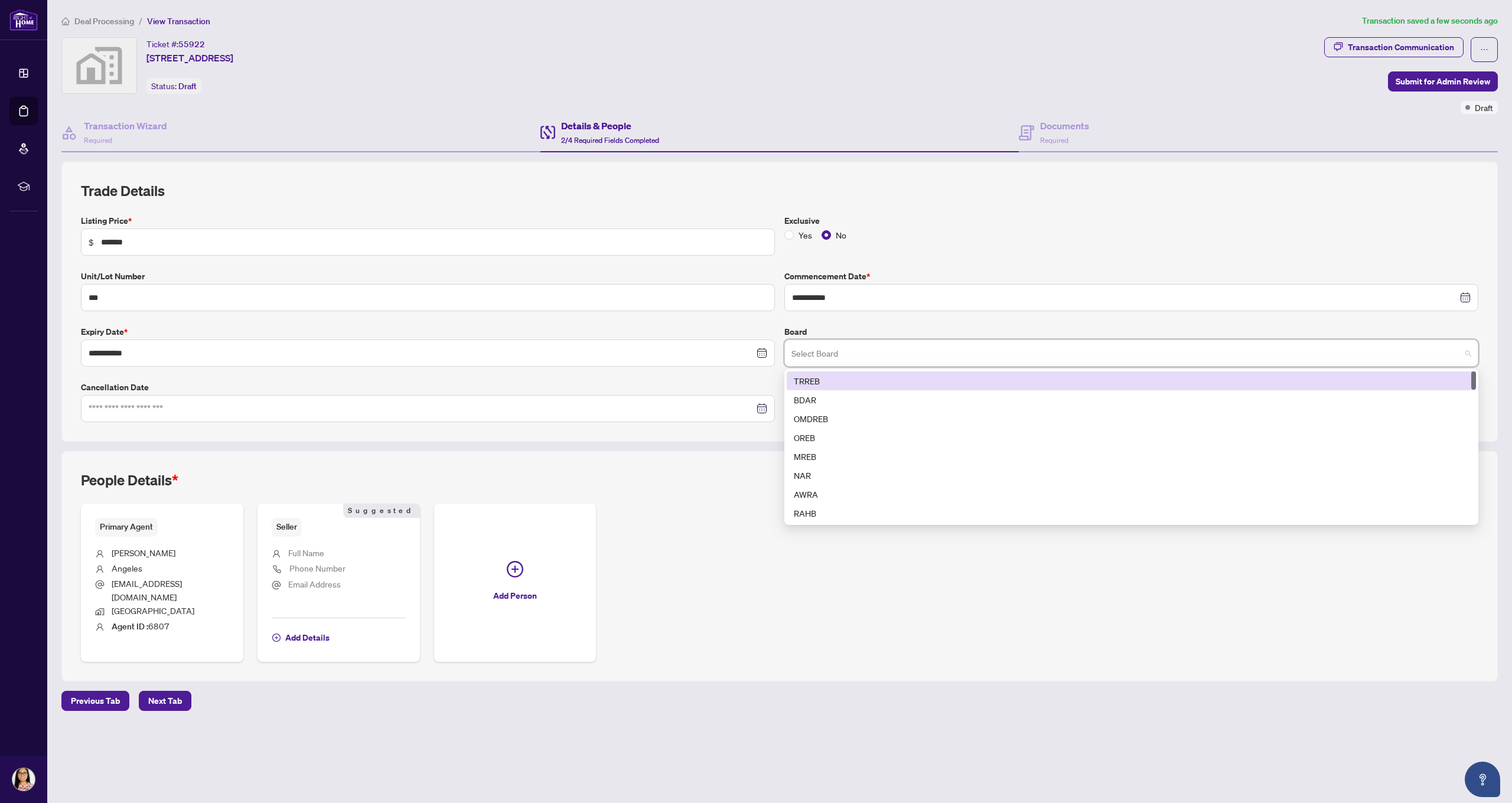
click at [835, 377] on div "TRREB" at bounding box center [1130, 381] width 675 height 13
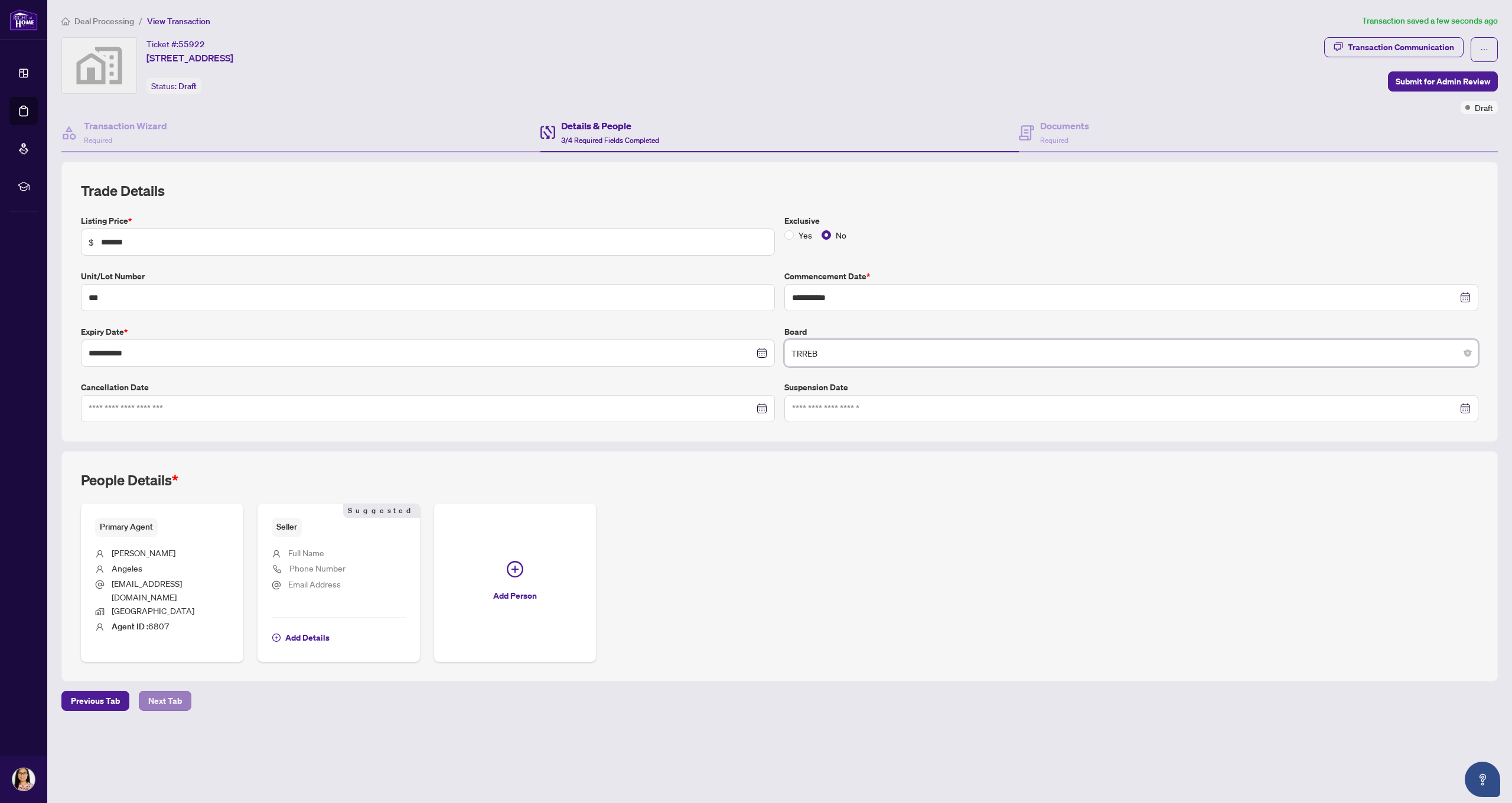
click at [159, 691] on span "Next Tab" at bounding box center [165, 701] width 33 height 19
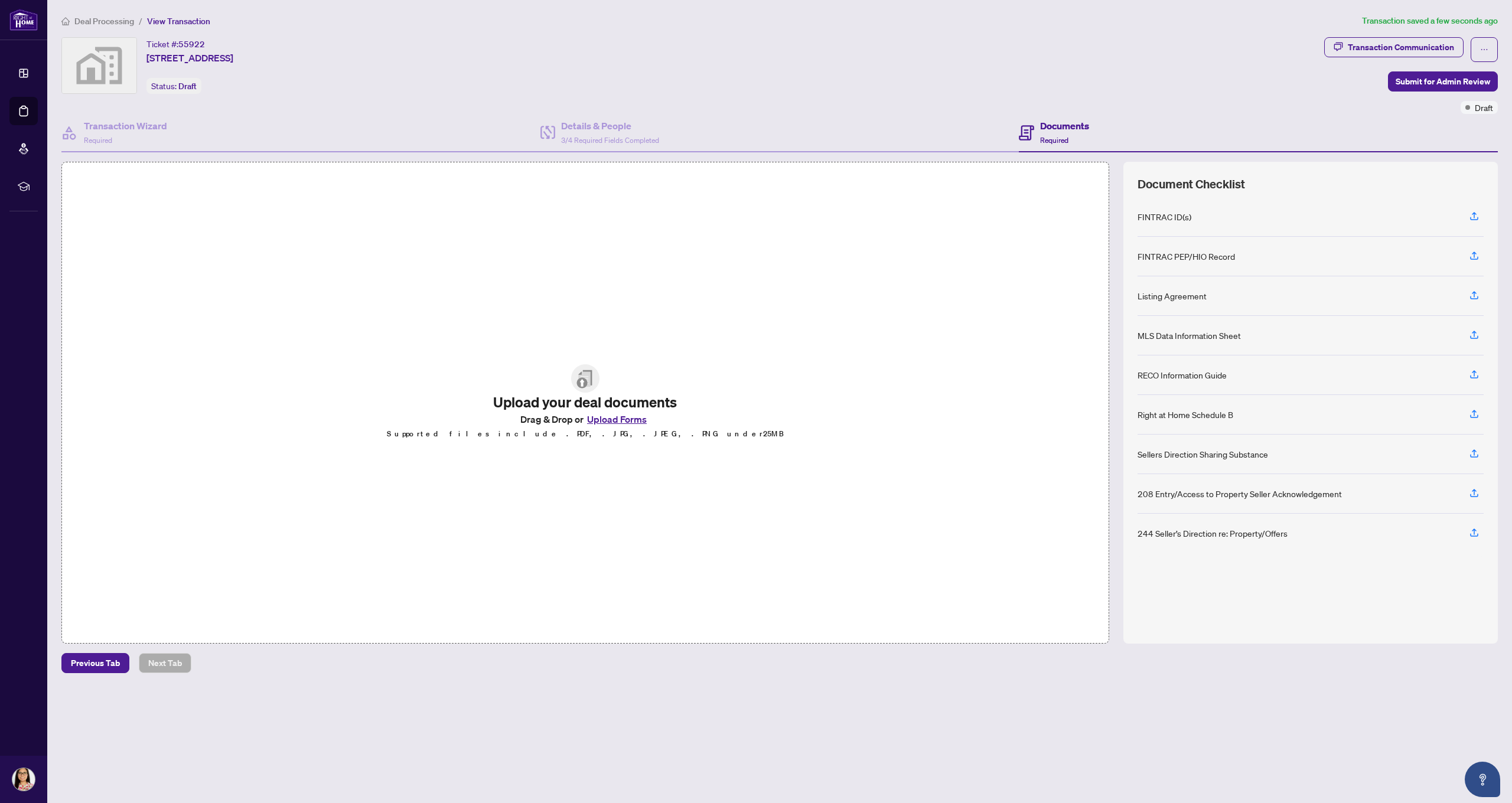
click at [623, 418] on button "Upload Forms" at bounding box center [617, 420] width 67 height 15
click at [96, 663] on span "Previous Tab" at bounding box center [95, 663] width 49 height 19
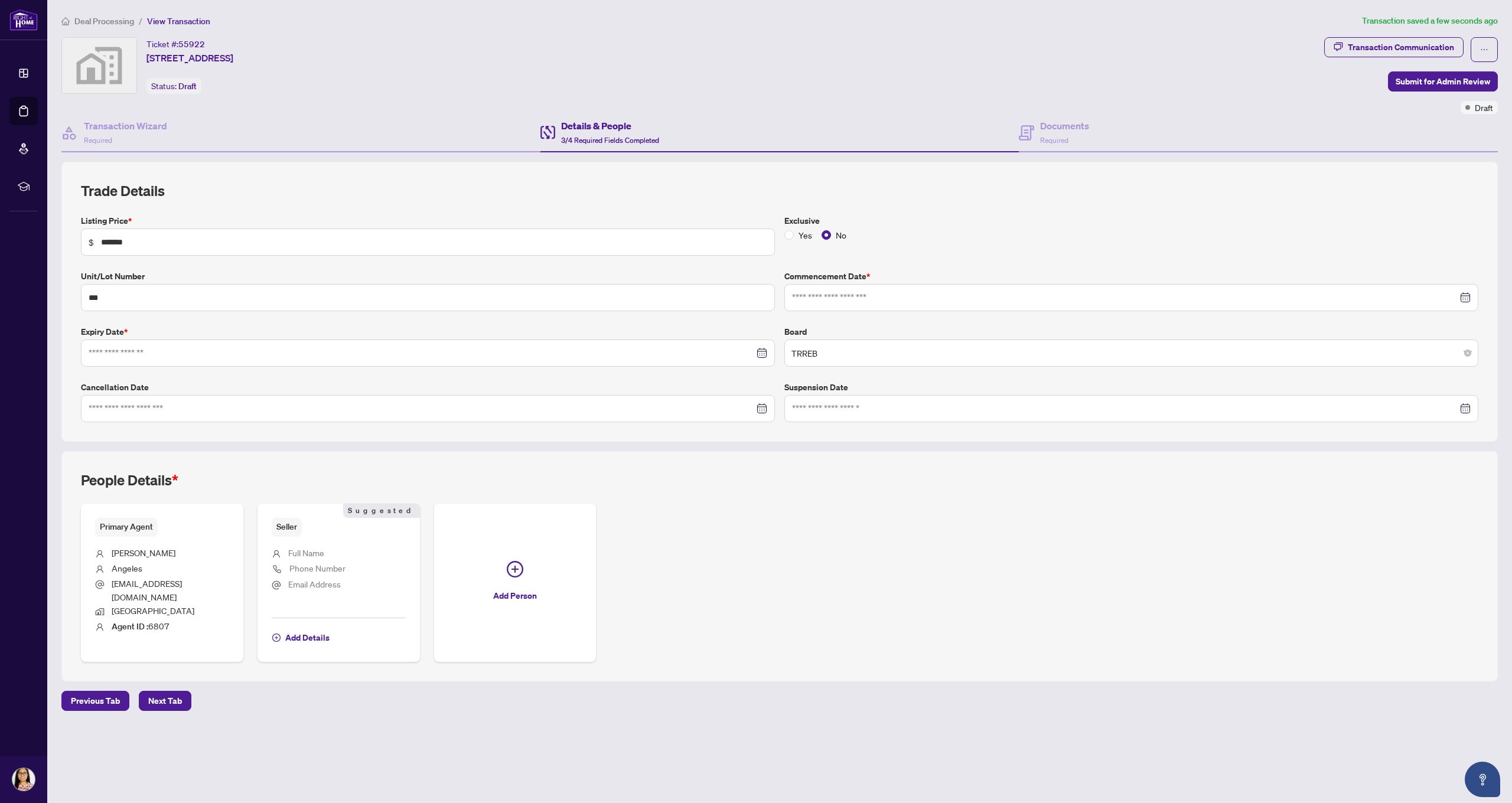
type input "**********"
click at [93, 691] on span "Previous Tab" at bounding box center [95, 701] width 49 height 19
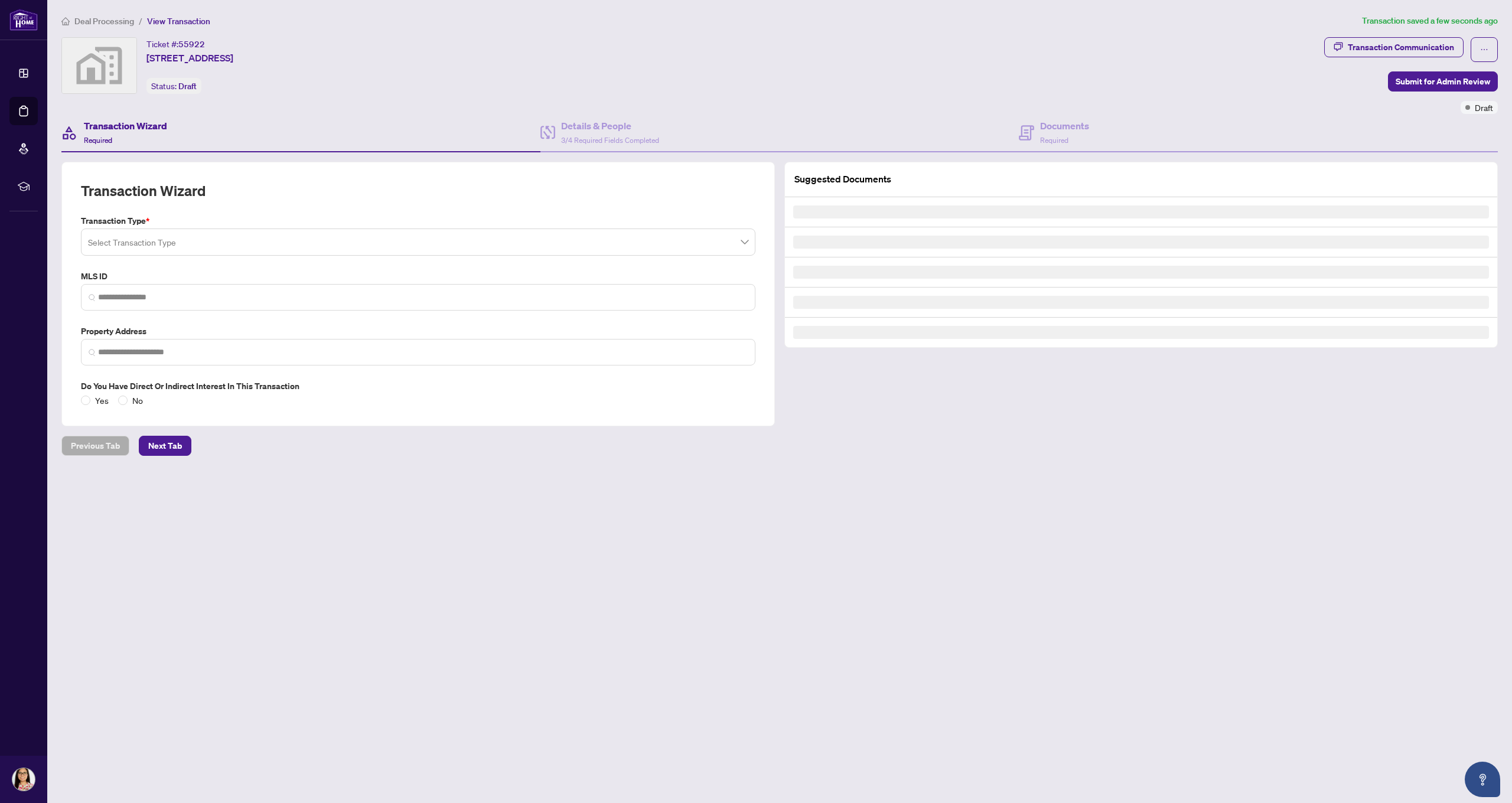
type input "**********"
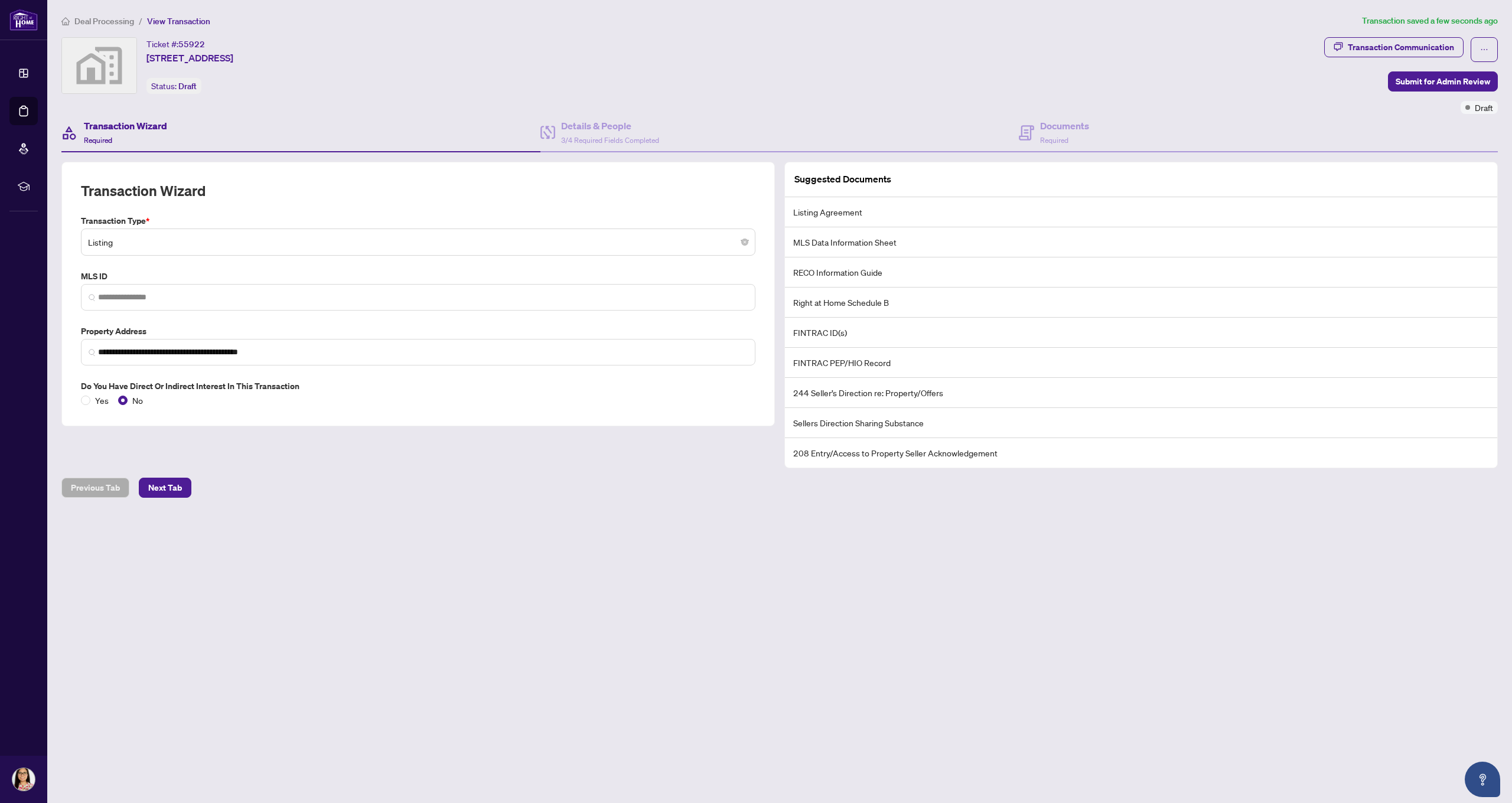
click at [843, 210] on li "Listing Agreement" at bounding box center [1141, 212] width 712 height 30
click at [835, 219] on li "Listing Agreement" at bounding box center [1141, 212] width 712 height 30
click at [179, 492] on span "Next Tab" at bounding box center [165, 488] width 33 height 19
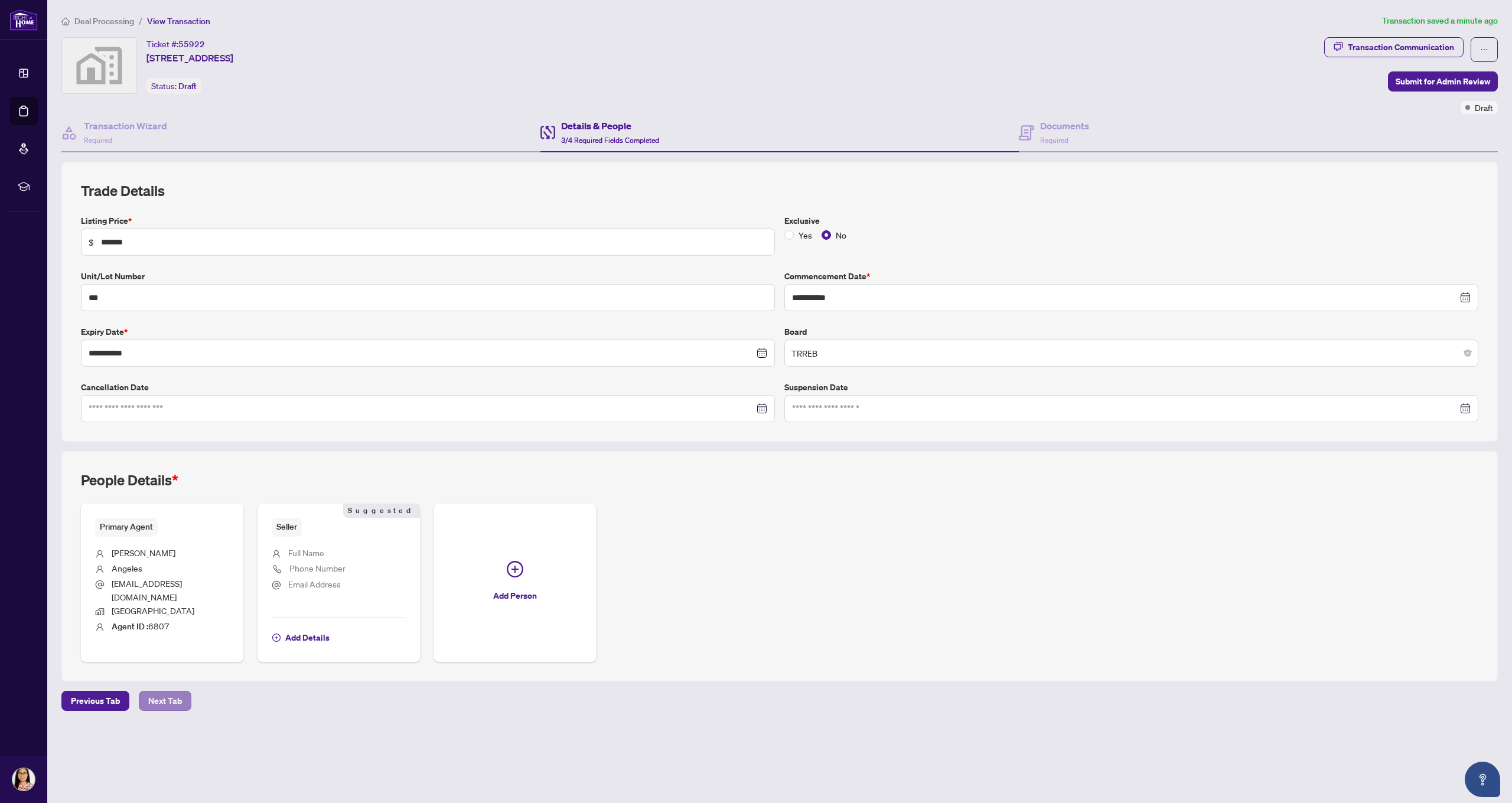
click at [166, 691] on span "Next Tab" at bounding box center [165, 701] width 33 height 19
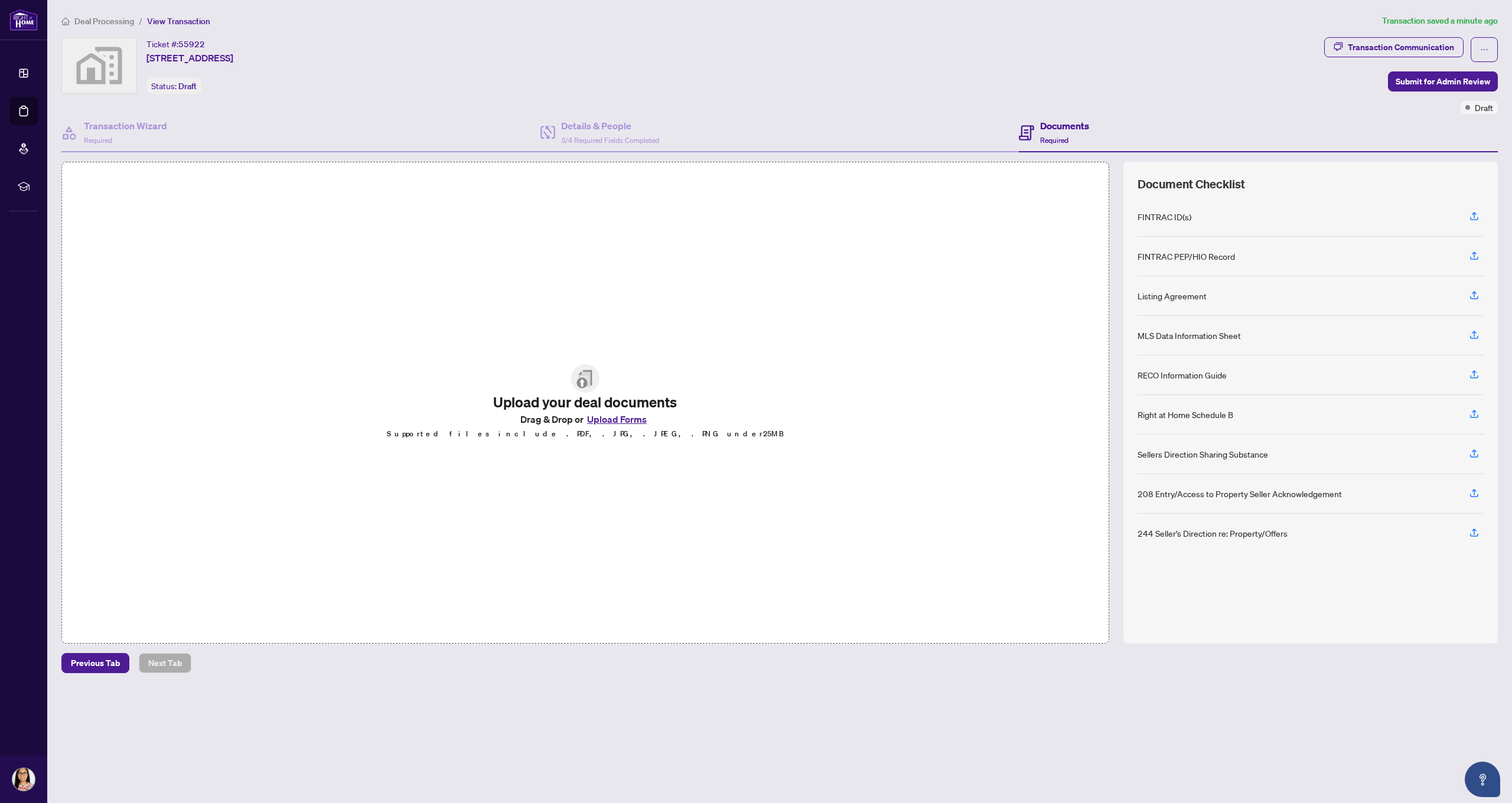
click at [619, 420] on button "Upload Forms" at bounding box center [617, 420] width 67 height 15
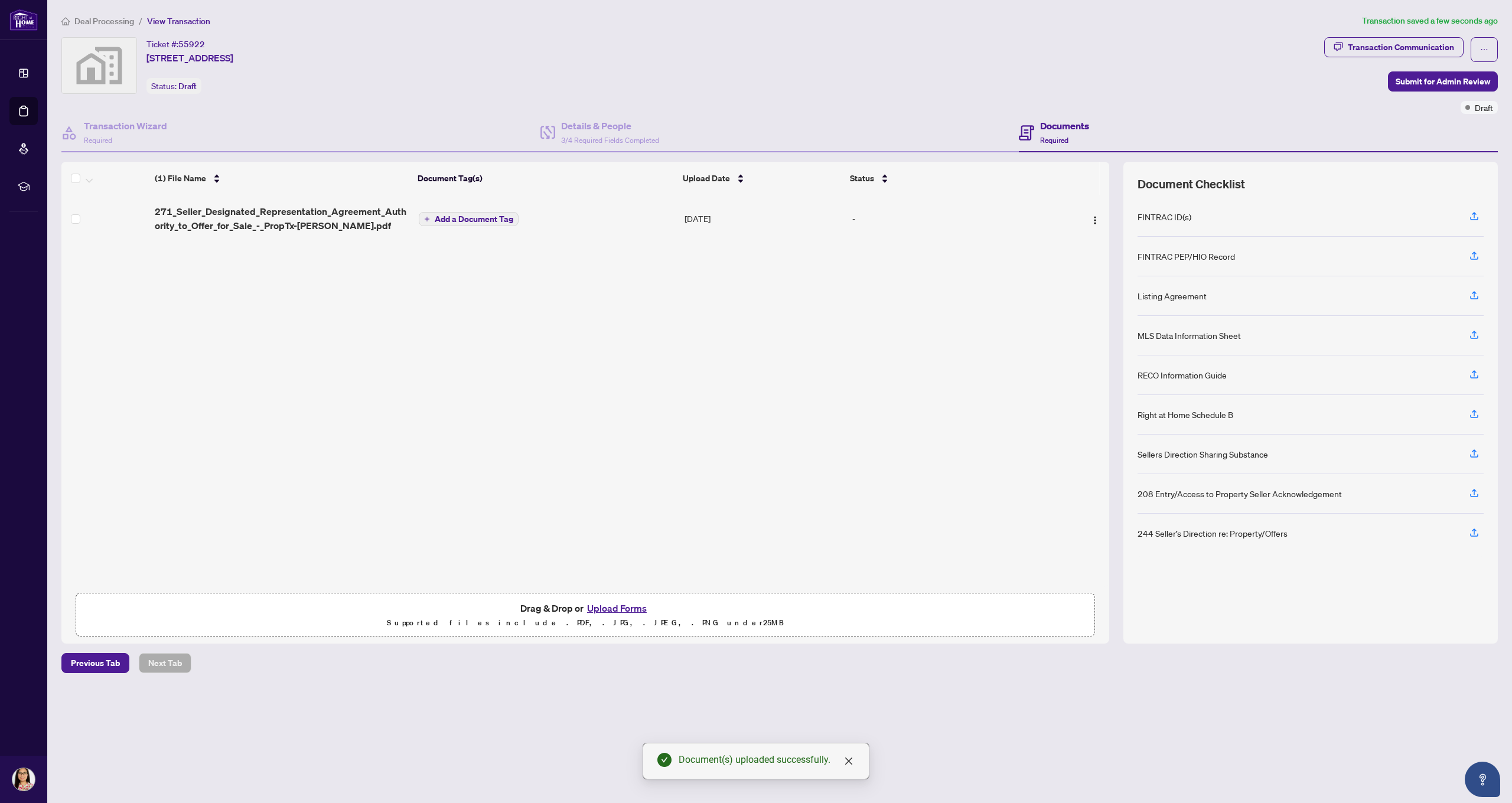
click at [617, 607] on button "Upload Forms" at bounding box center [617, 608] width 67 height 15
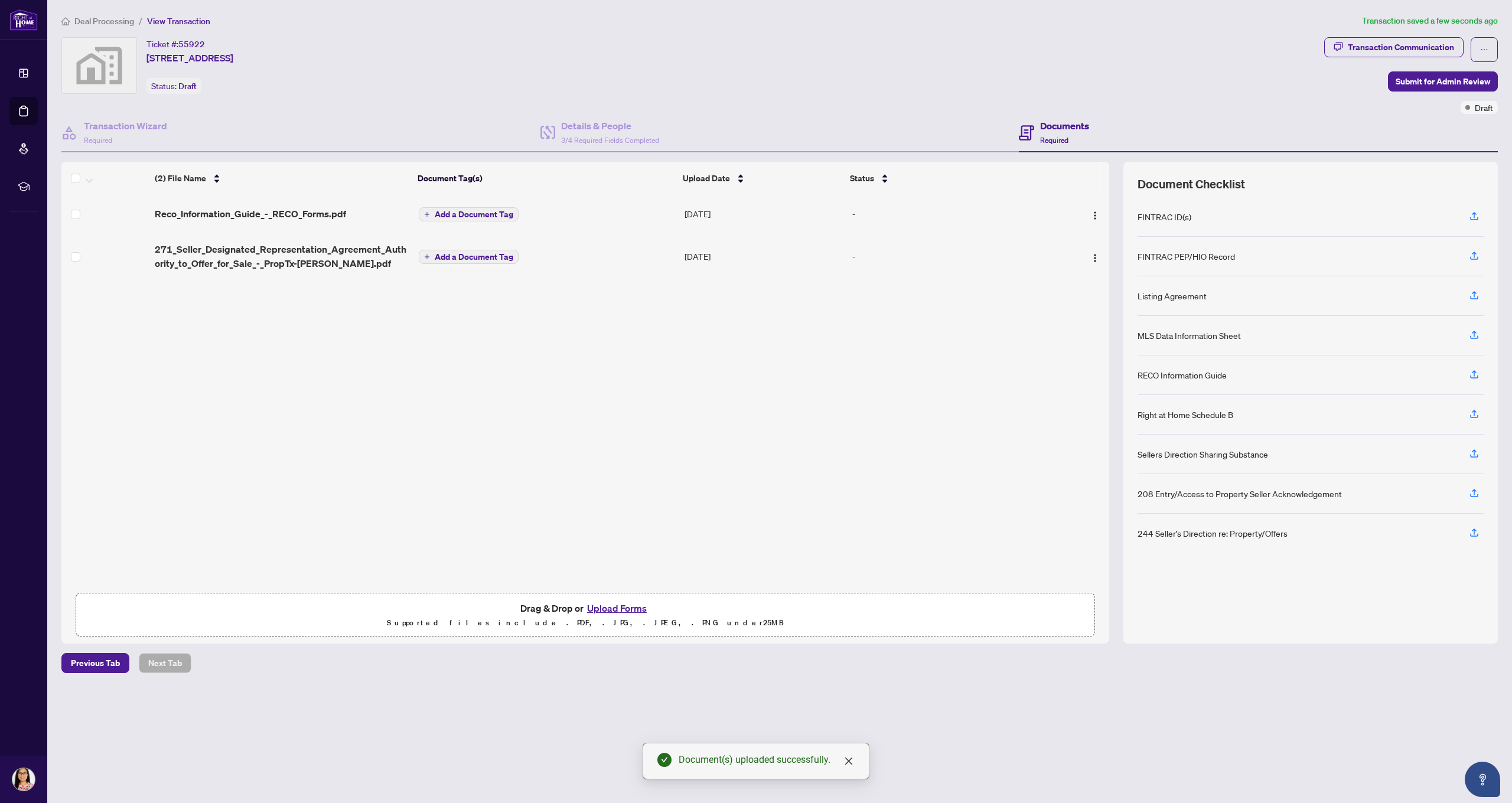
click at [620, 610] on button "Upload Forms" at bounding box center [617, 608] width 67 height 15
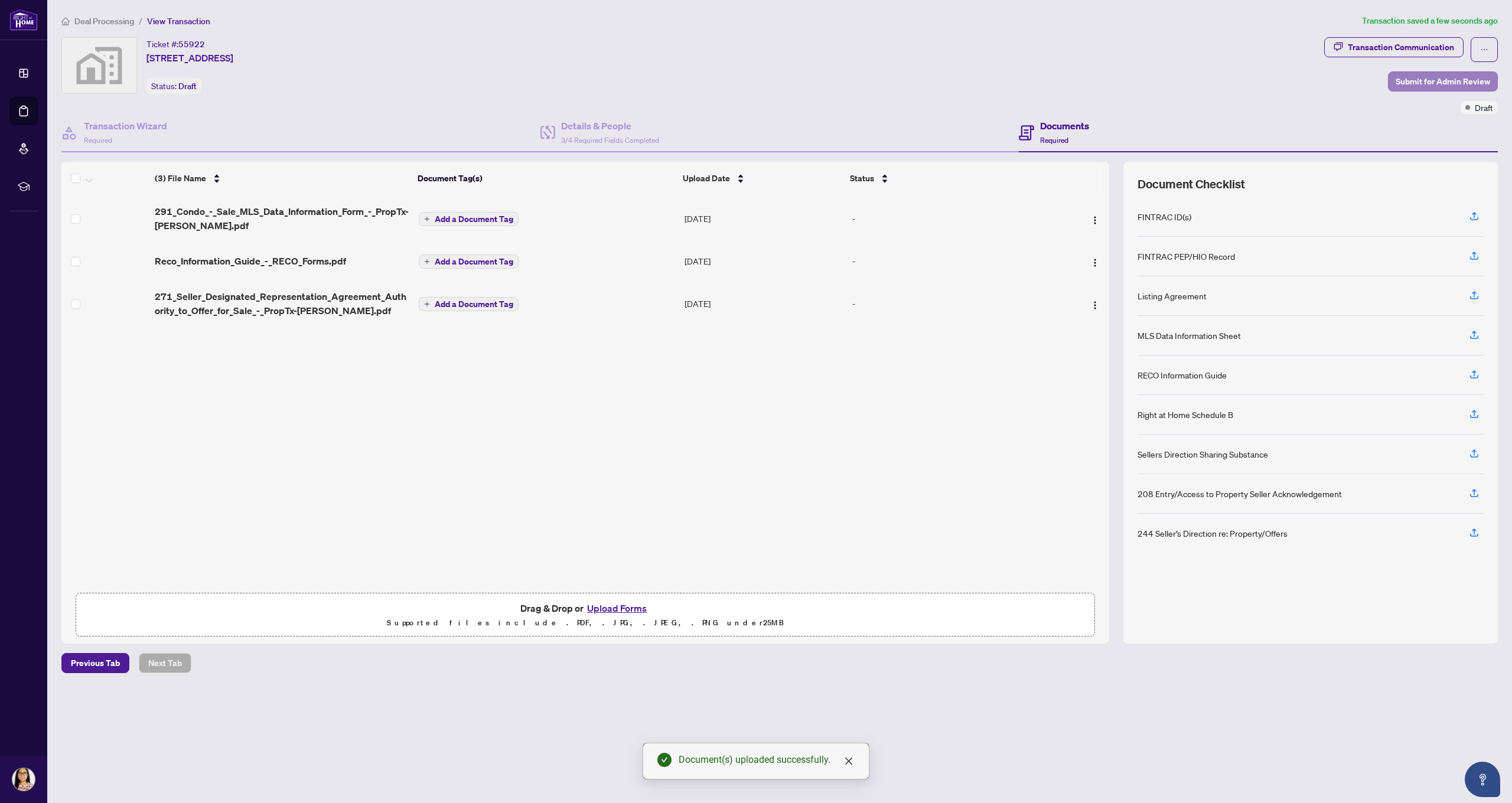
click at [1451, 81] on span "Submit for Admin Review" at bounding box center [1443, 82] width 94 height 19
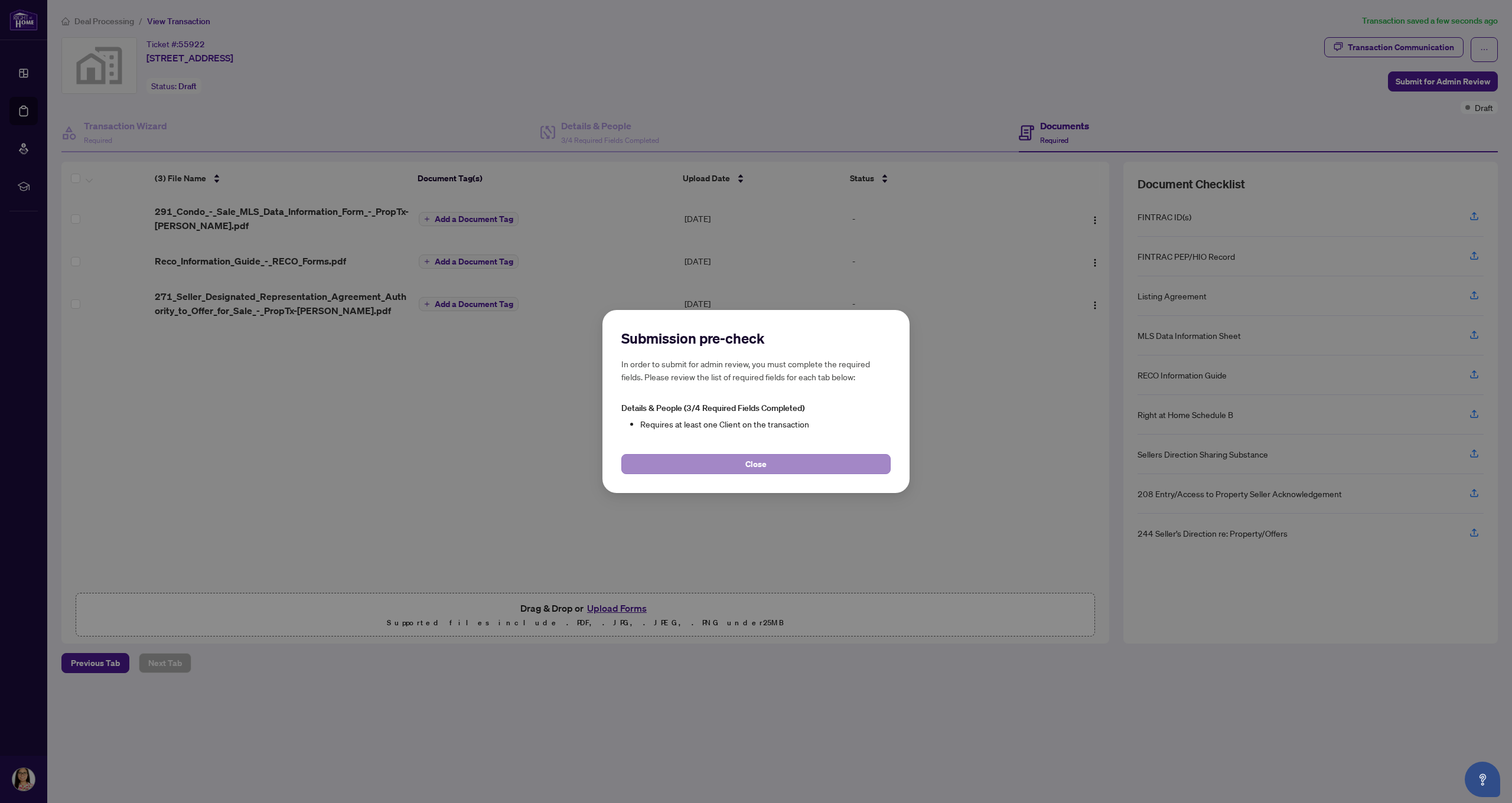
click at [648, 462] on button "Close" at bounding box center [756, 464] width 269 height 20
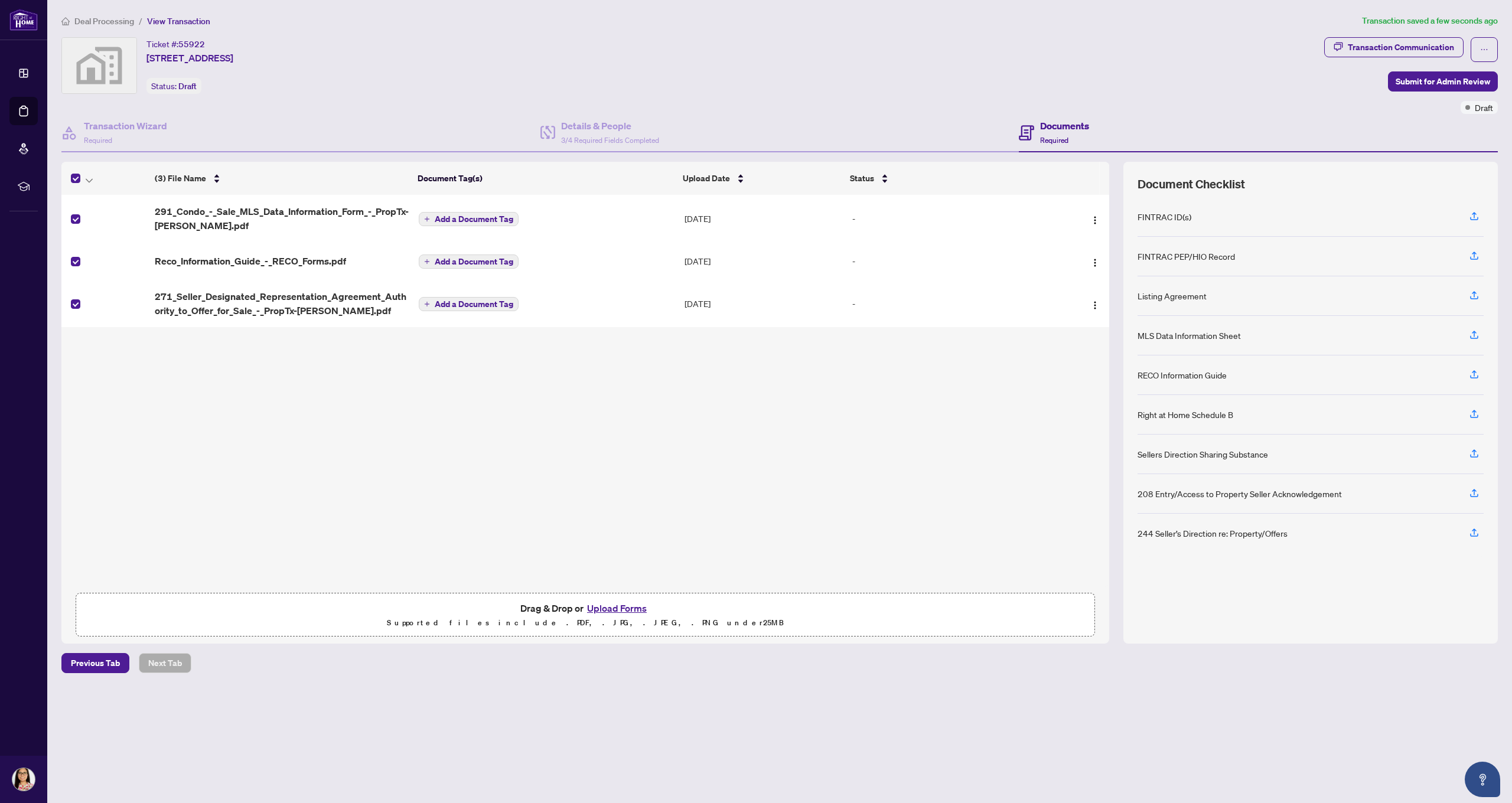
click at [1263, 87] on div "Ticket #: 55922 [STREET_ADDRESS] Status: Draft" at bounding box center [690, 65] width 1258 height 57
click at [1473, 375] on icon "button" at bounding box center [1474, 374] width 10 height 10
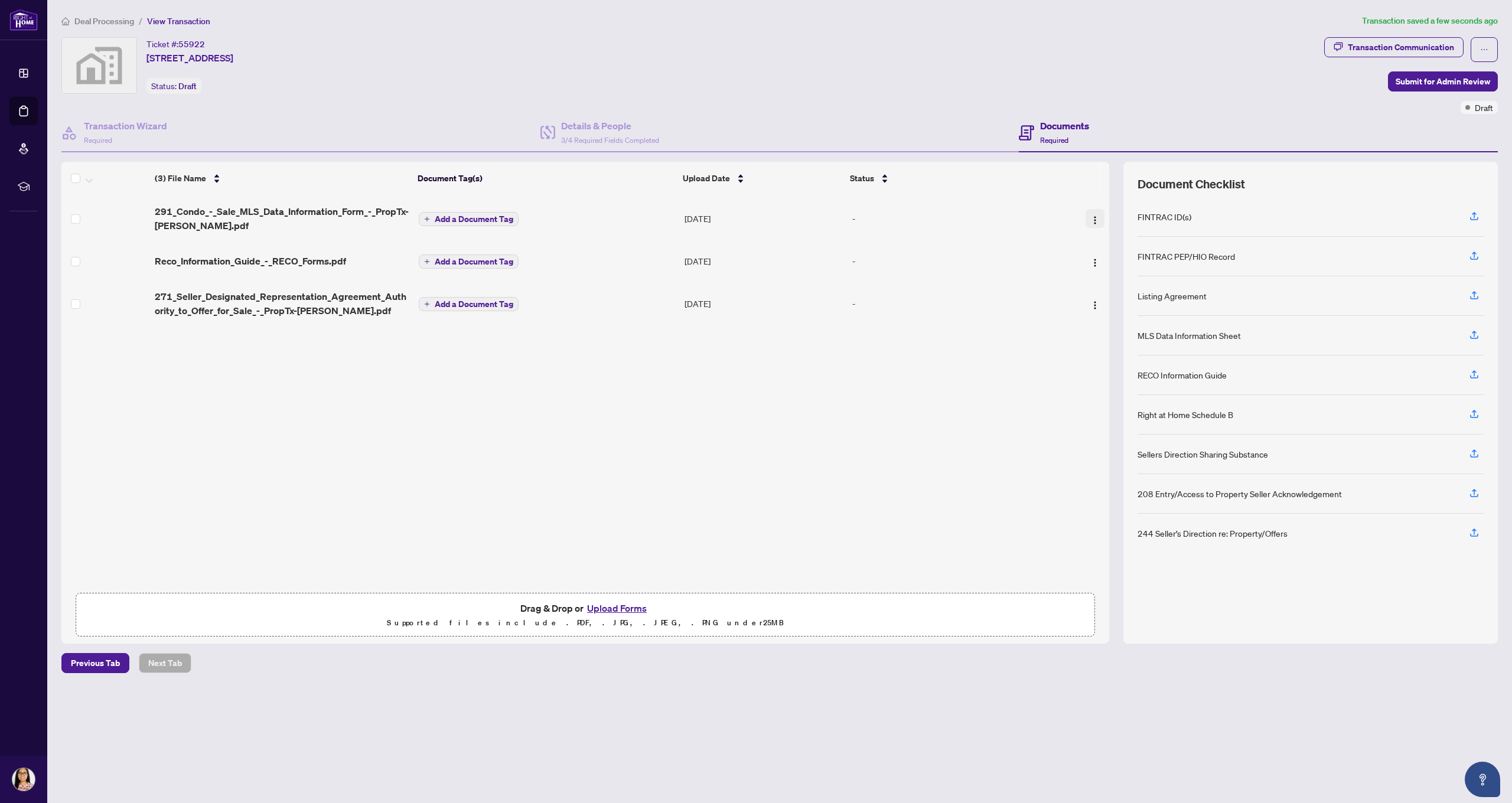
click at [1090, 219] on img "button" at bounding box center [1094, 220] width 9 height 9
click at [79, 218] on span at bounding box center [75, 219] width 9 height 9
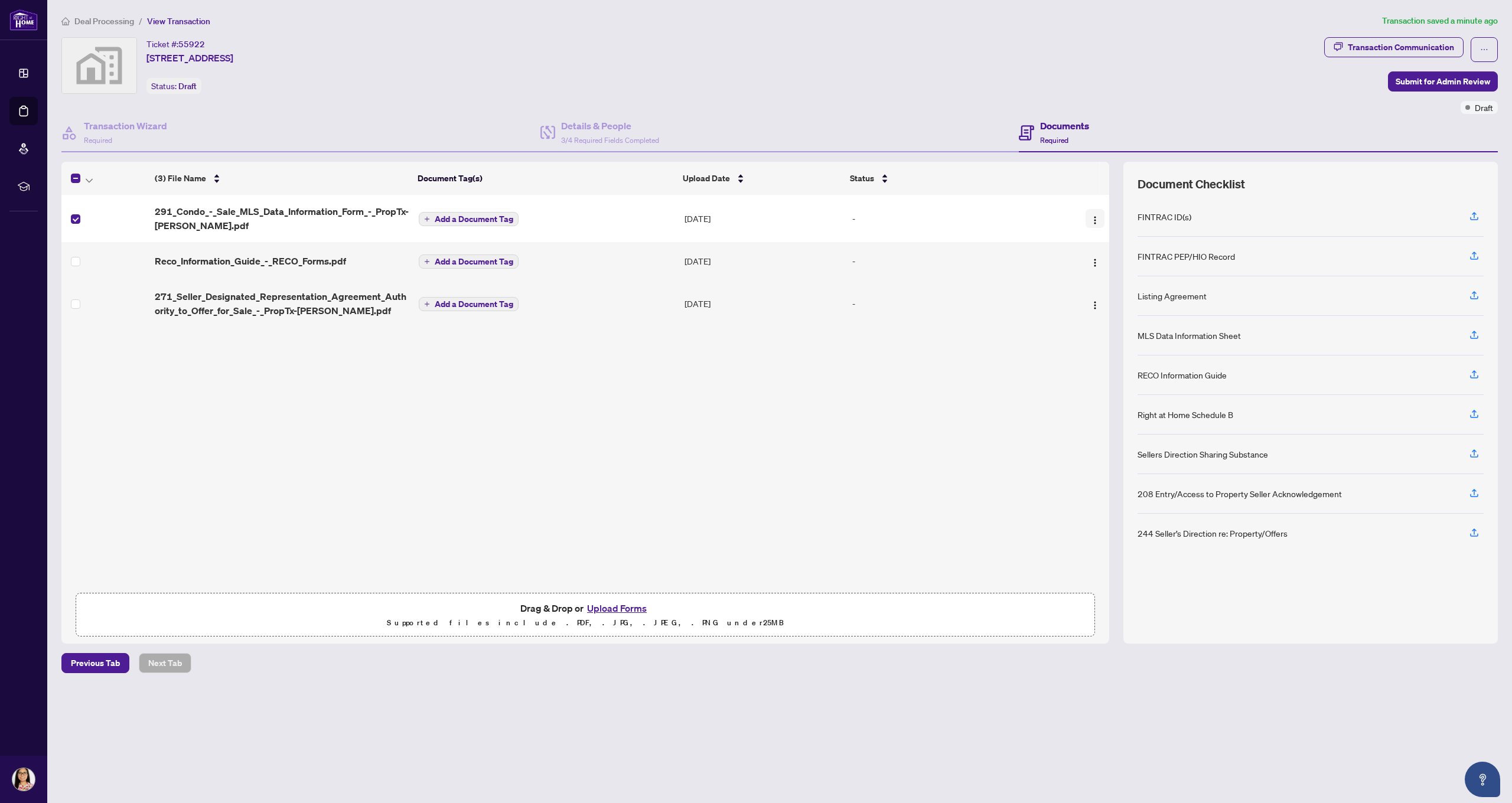
click at [1095, 225] on button "button" at bounding box center [1095, 219] width 19 height 19
click at [1042, 342] on div "(3) File Name Document Tag(s) Upload Date Status 291_Condo_-_Sale_MLS_Data_Info…" at bounding box center [586, 390] width 1048 height 392
click at [1476, 376] on icon "button" at bounding box center [1474, 374] width 10 height 10
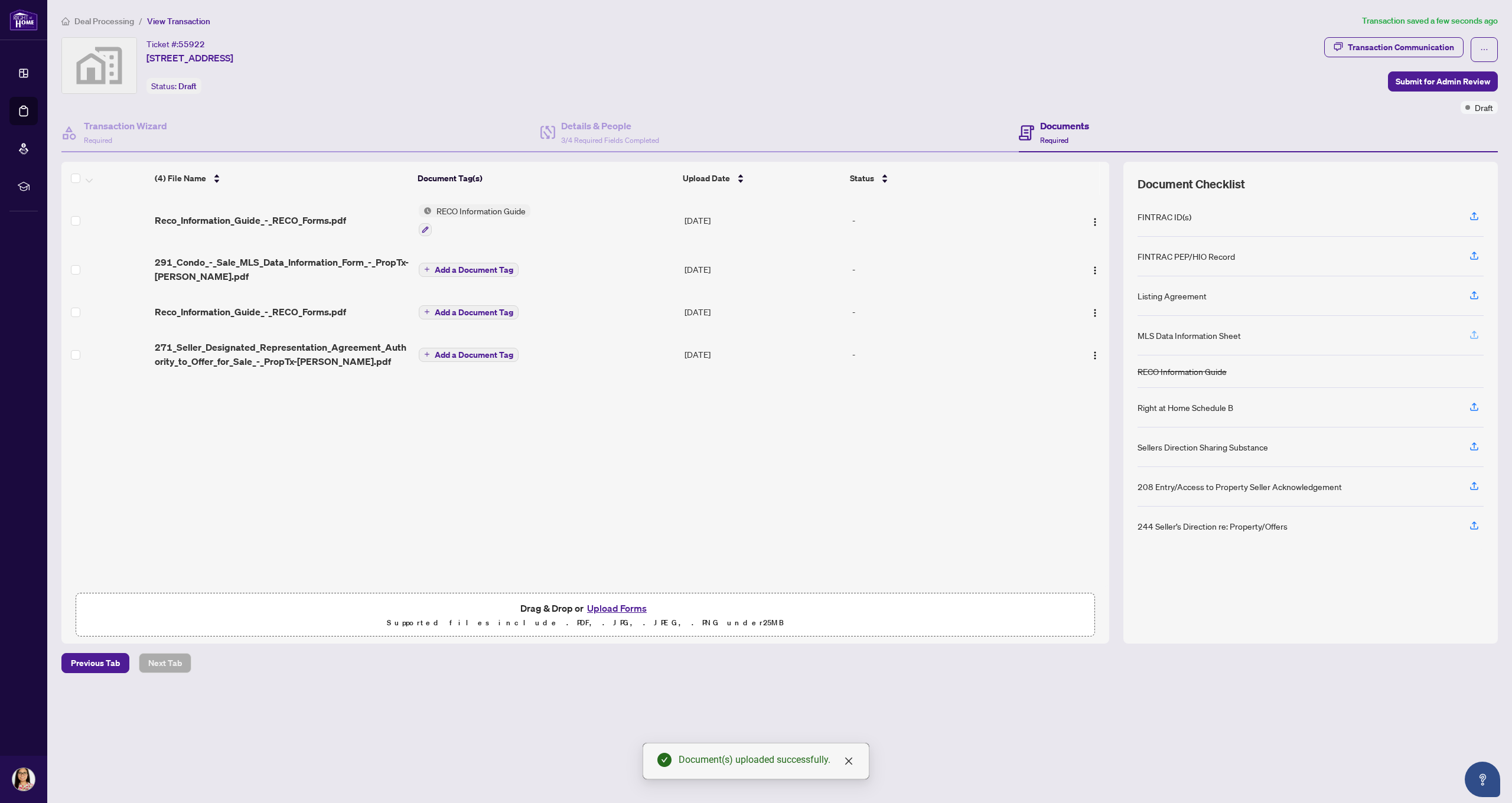
click at [1475, 333] on icon "button" at bounding box center [1474, 335] width 10 height 10
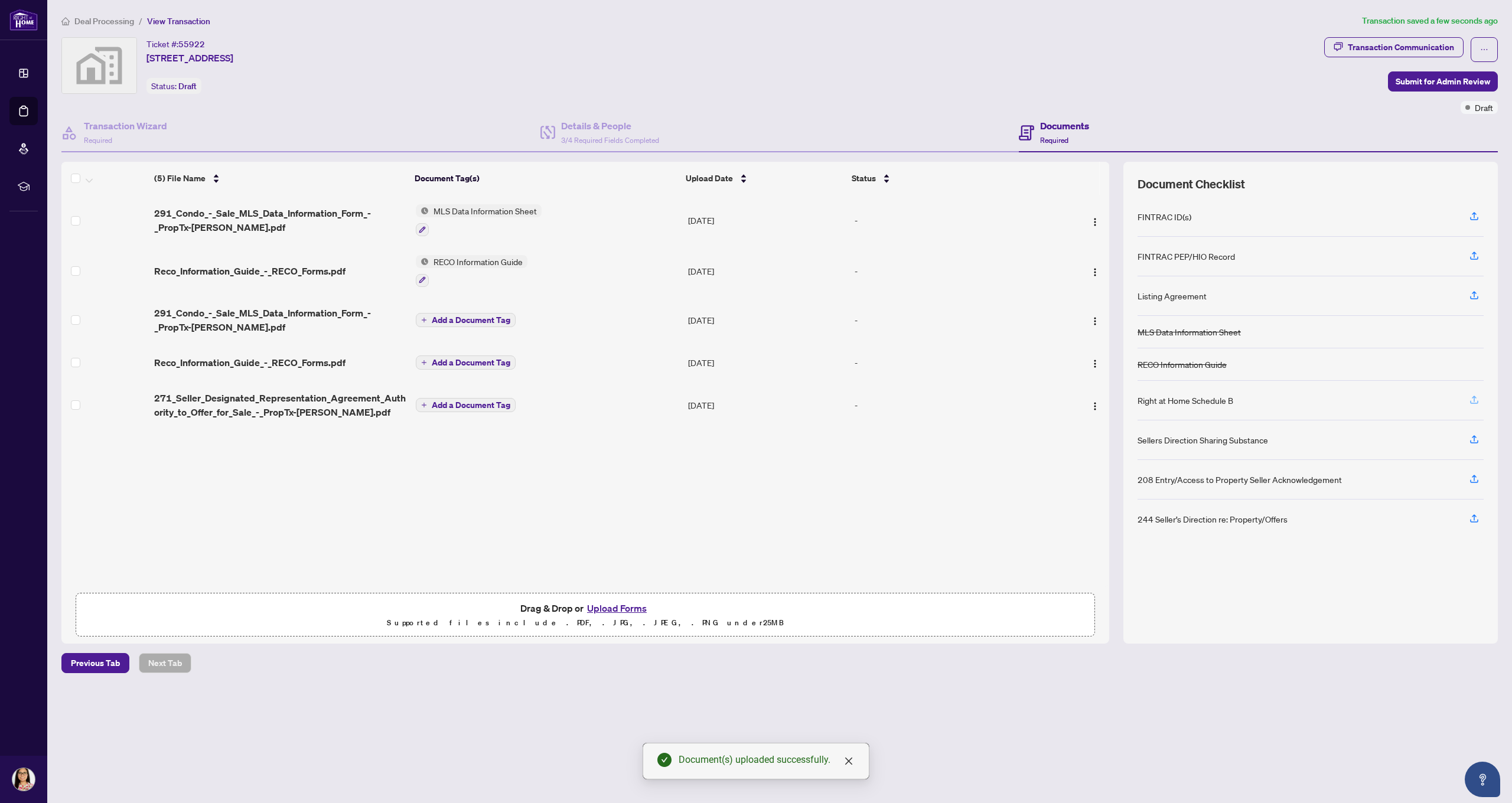
click at [1473, 399] on icon "button" at bounding box center [1474, 400] width 10 height 10
click at [1474, 296] on icon "button" at bounding box center [1474, 295] width 10 height 10
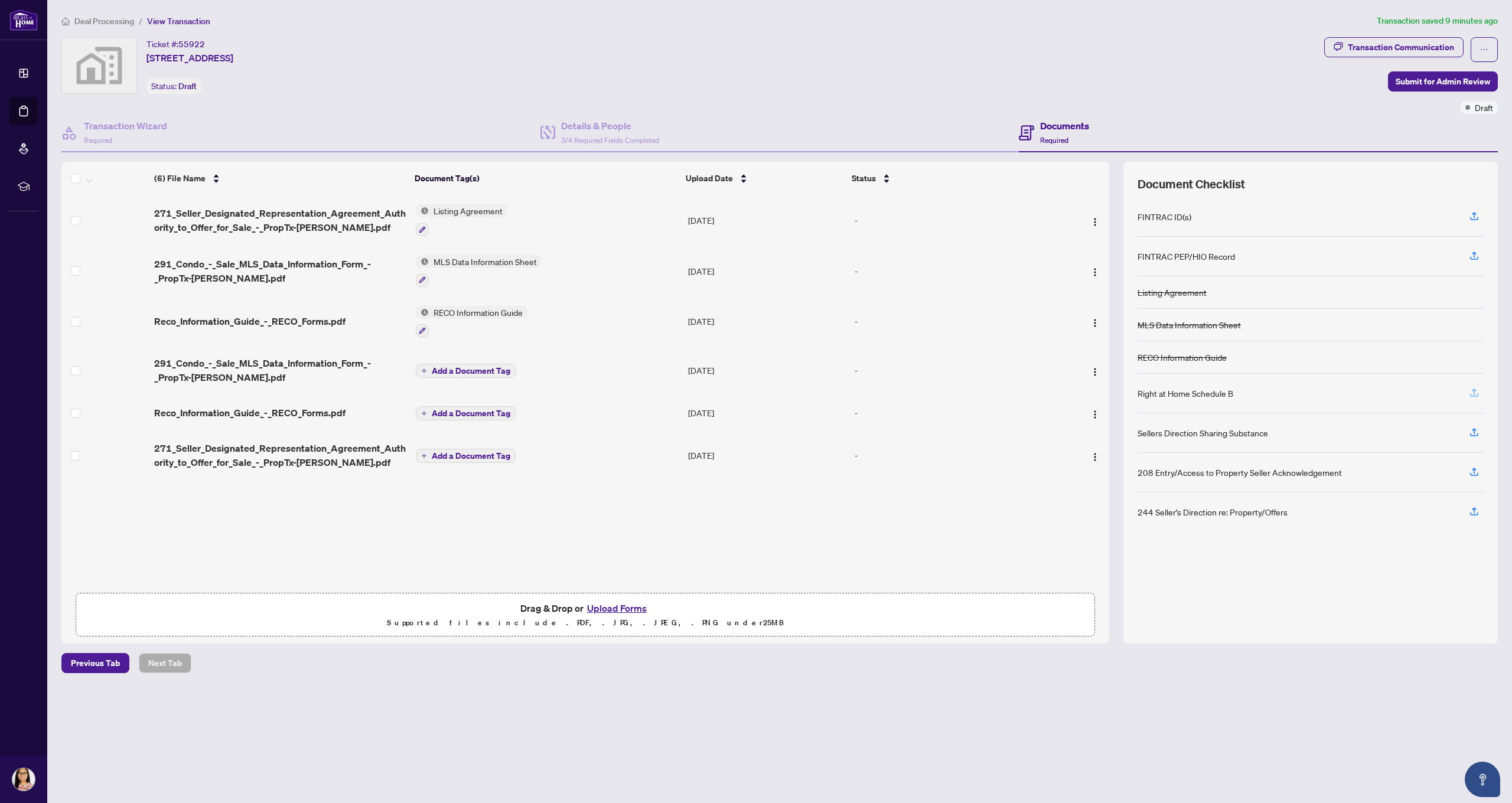
click at [1478, 393] on icon "button" at bounding box center [1474, 393] width 10 height 10
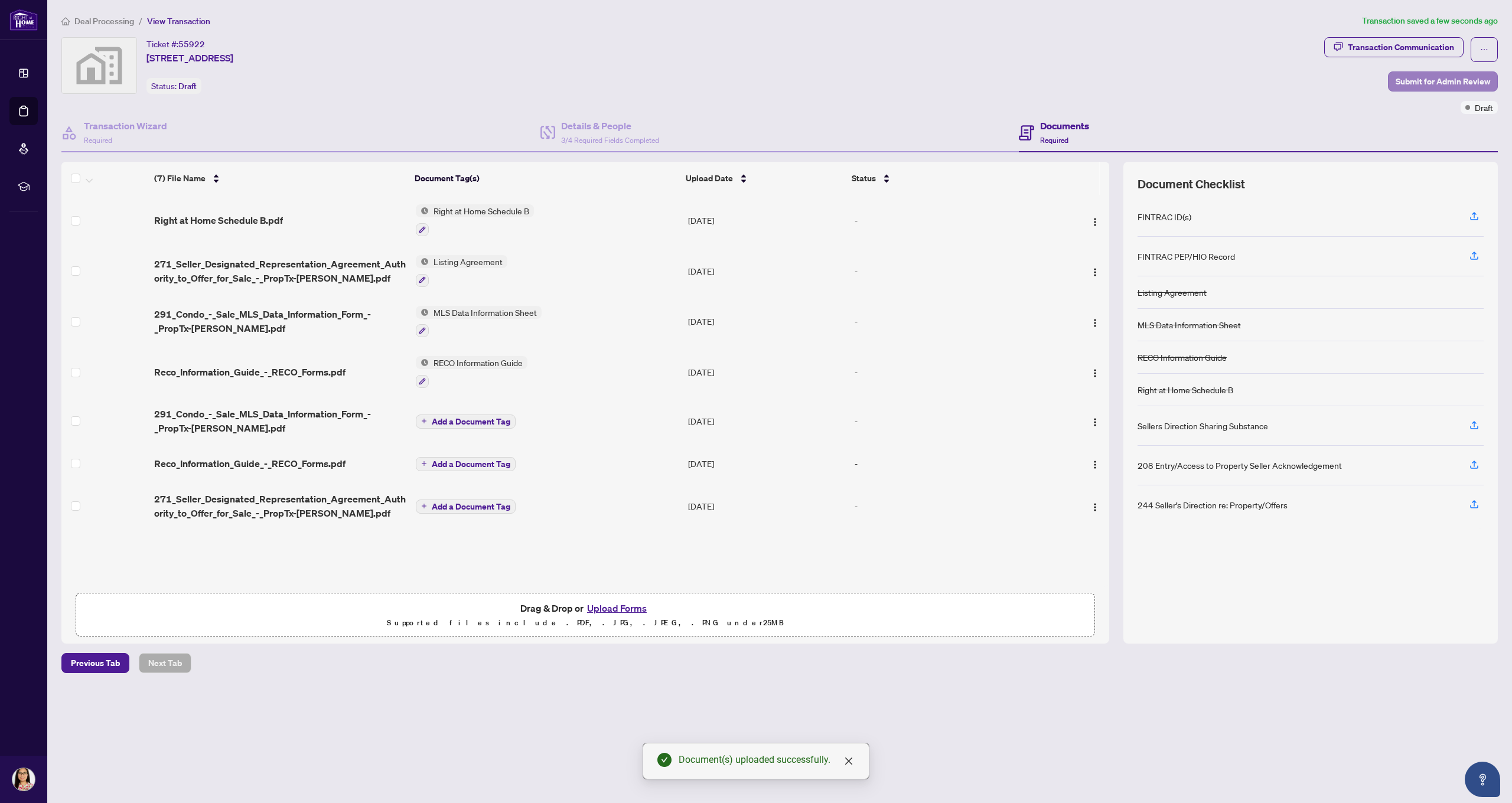
scroll to position [0, 1]
click at [1458, 82] on span "Submit for Admin Review" at bounding box center [1443, 82] width 94 height 19
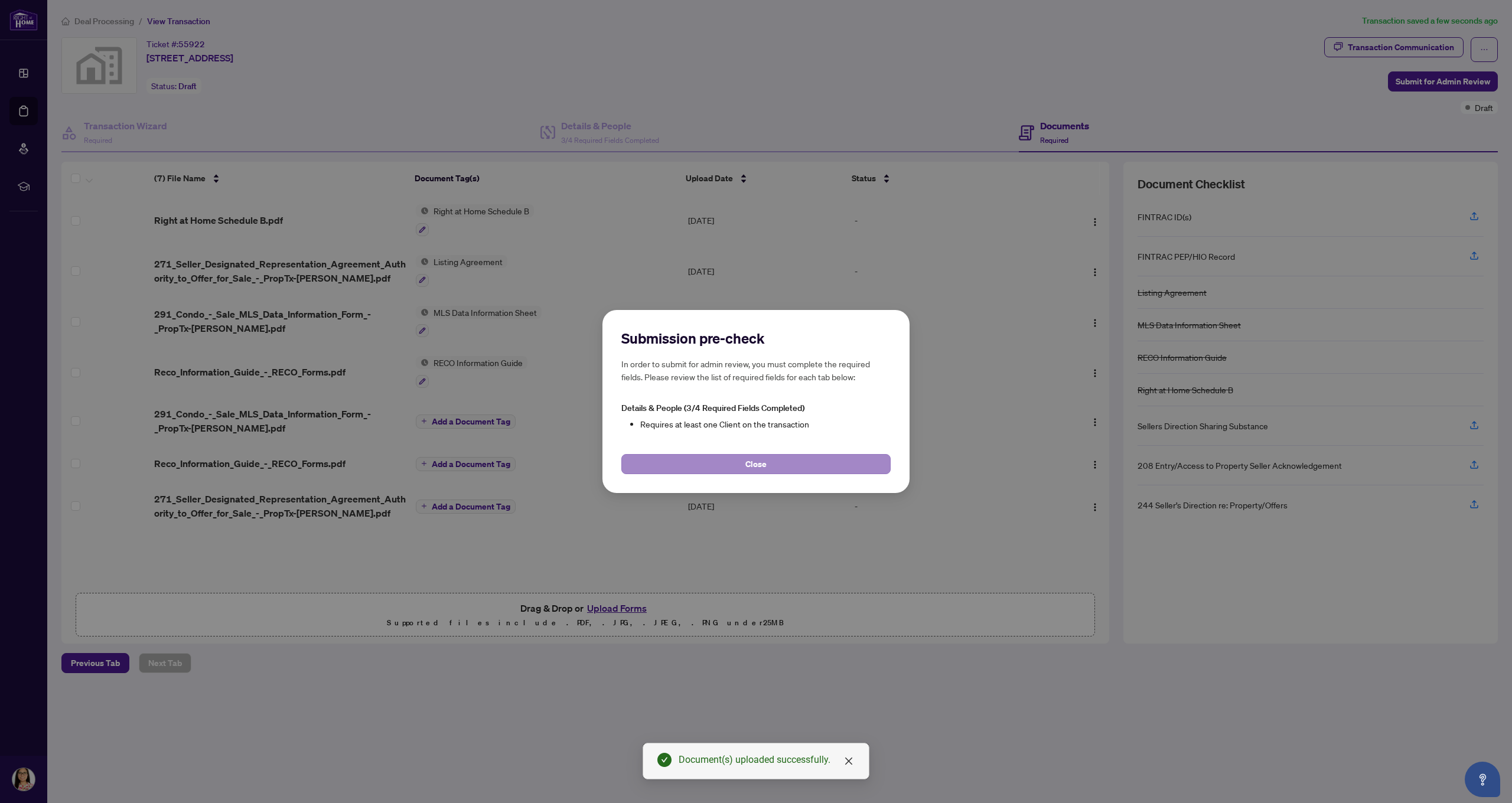
scroll to position [0, 0]
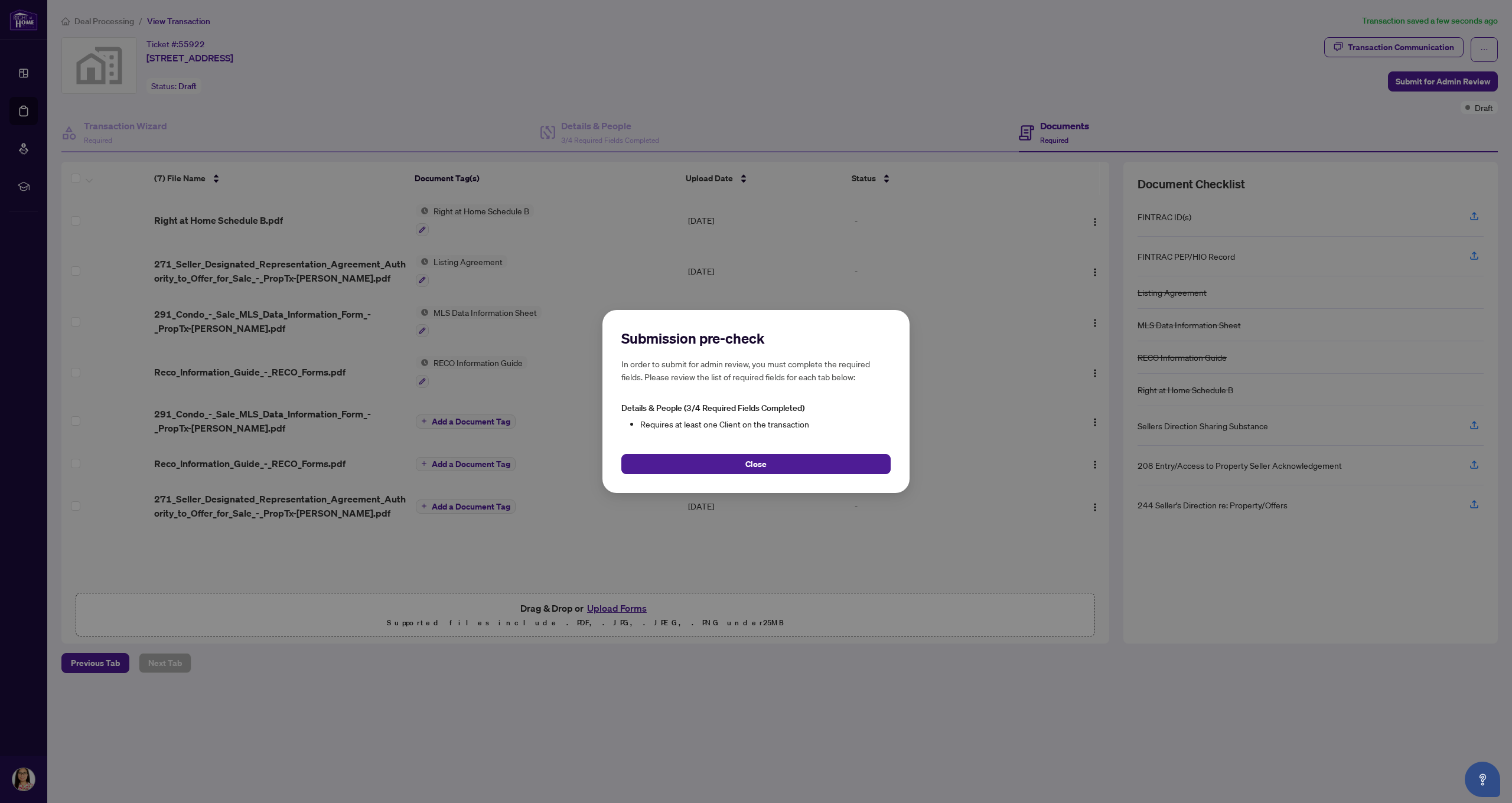
click at [773, 468] on button "Close" at bounding box center [756, 464] width 269 height 20
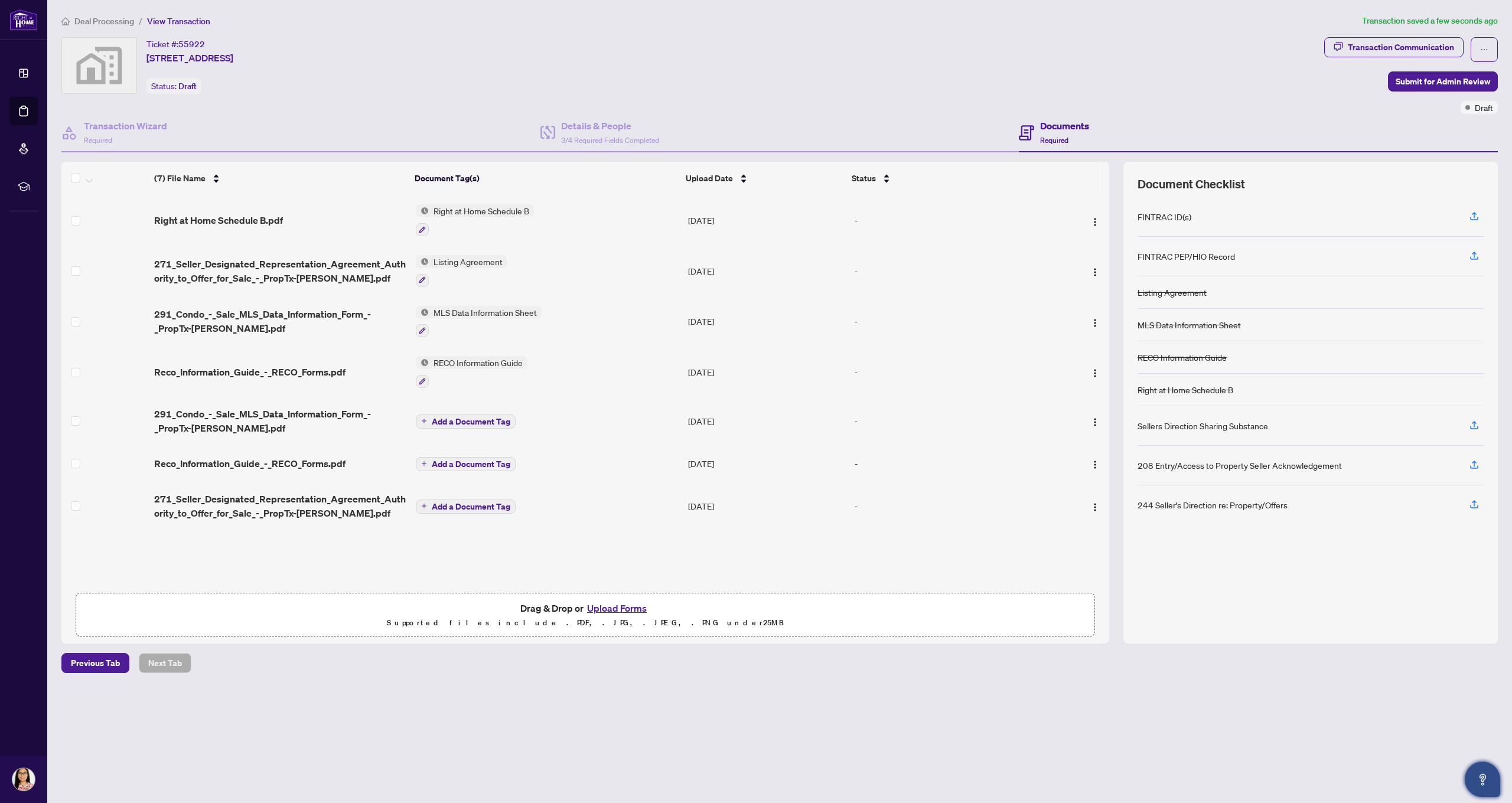
click at [1483, 787] on icon "Open asap" at bounding box center [1482, 780] width 15 height 15
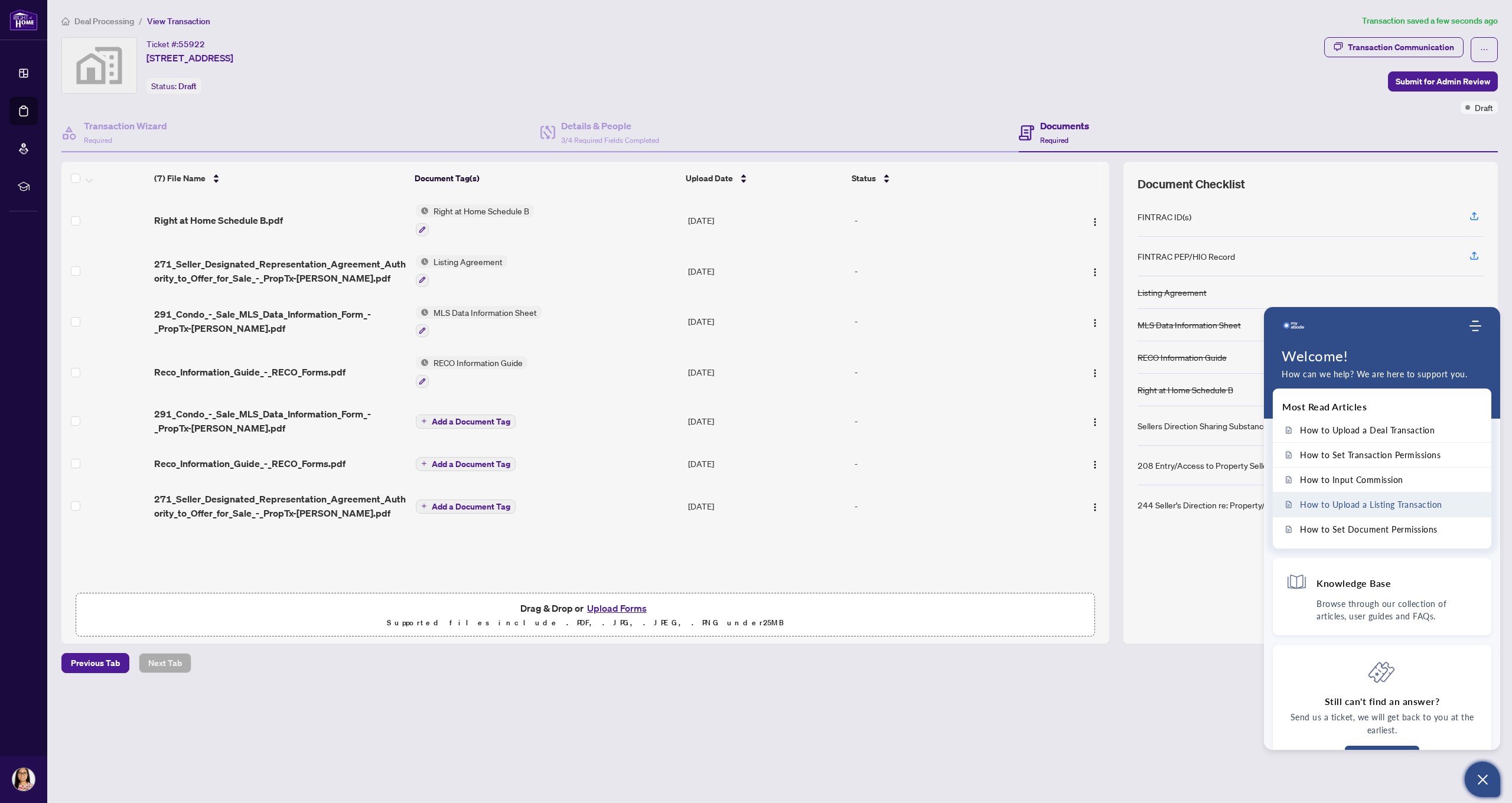
click at [1382, 508] on span "How to Upload a Listing Transaction" at bounding box center [1371, 505] width 142 height 10
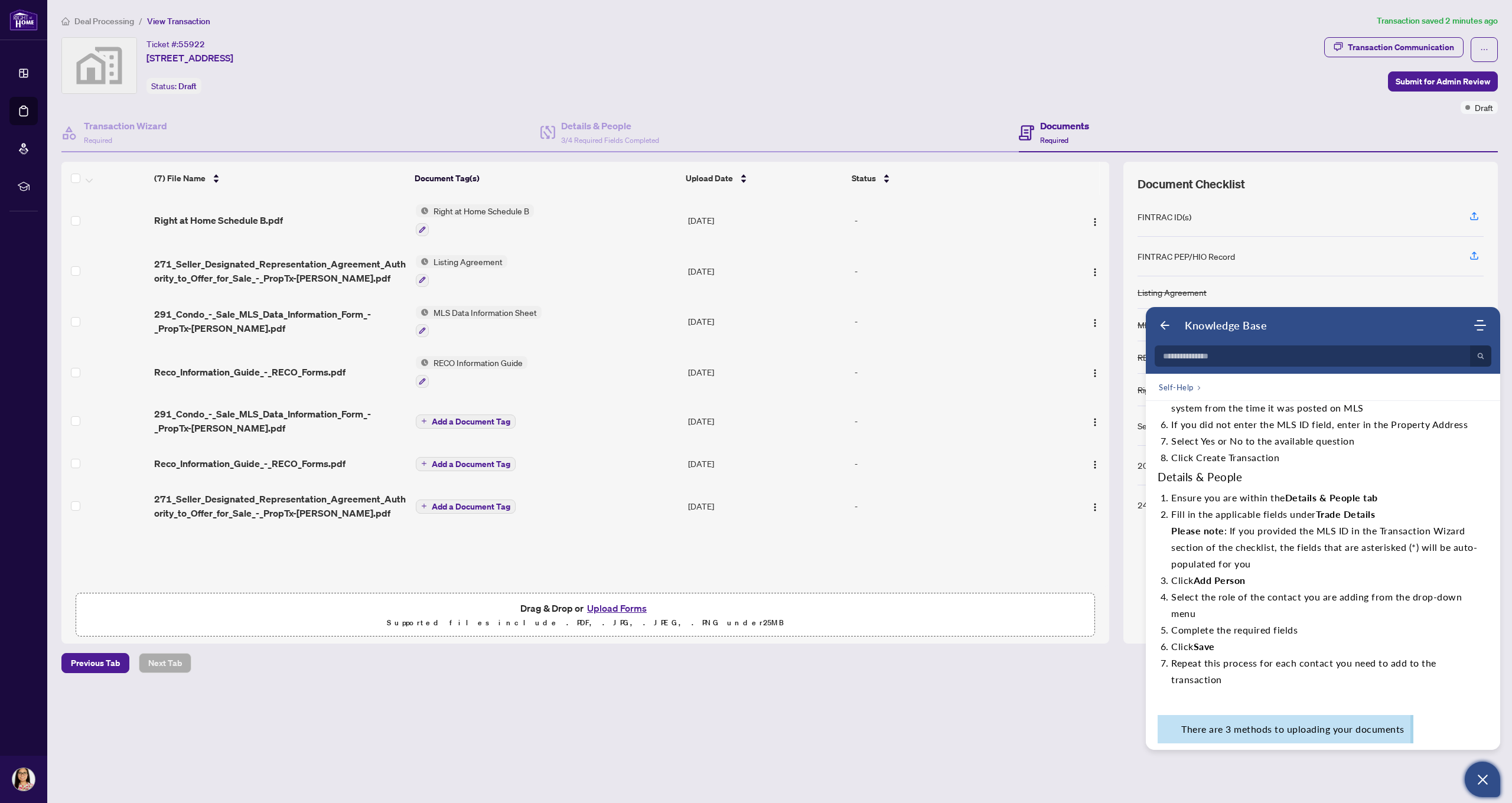
scroll to position [0, 1]
click at [1051, 126] on h4 "Documents" at bounding box center [1064, 125] width 49 height 15
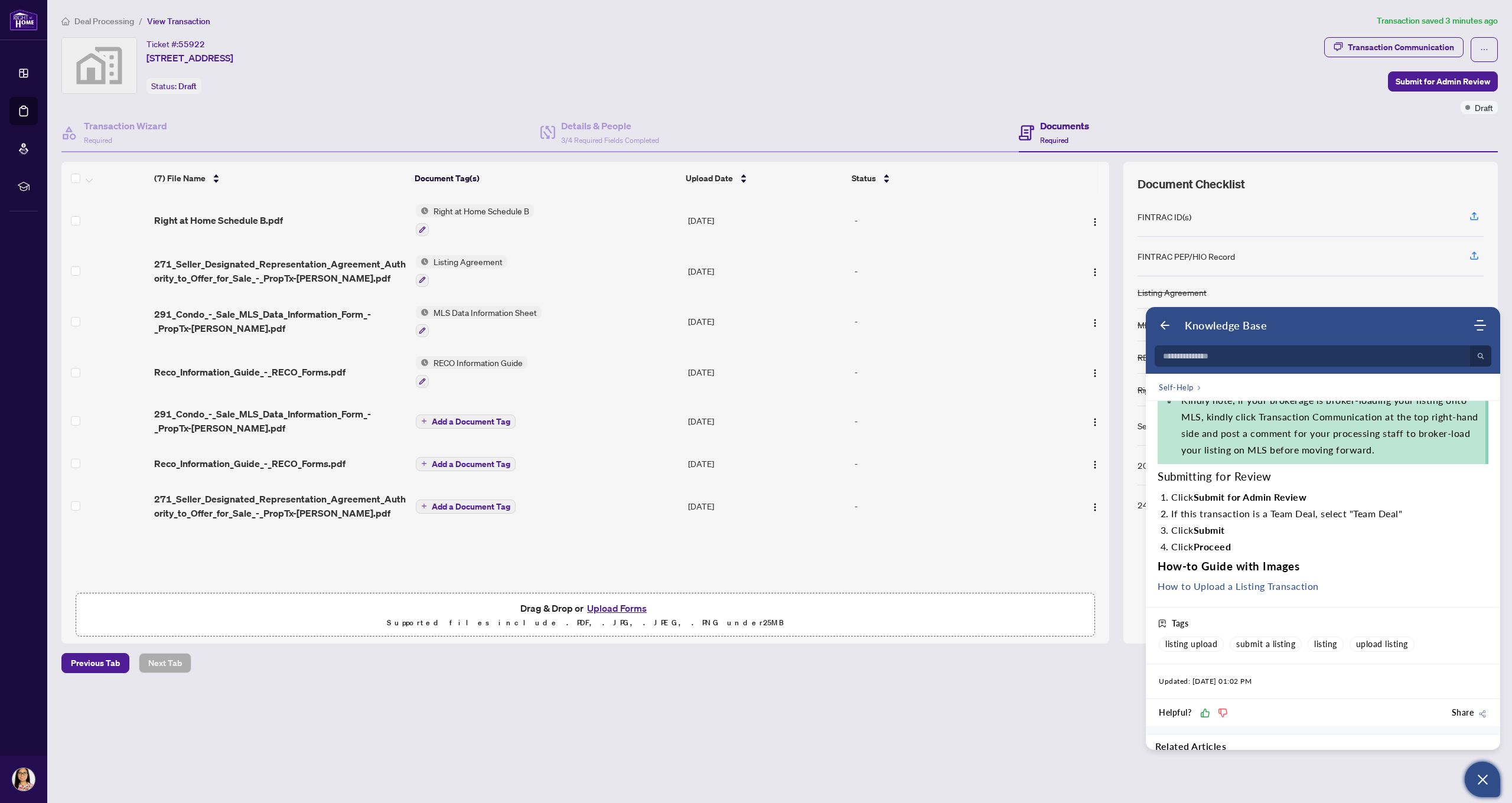
scroll to position [0, 0]
click at [1023, 462] on div "-" at bounding box center [950, 463] width 192 height 13
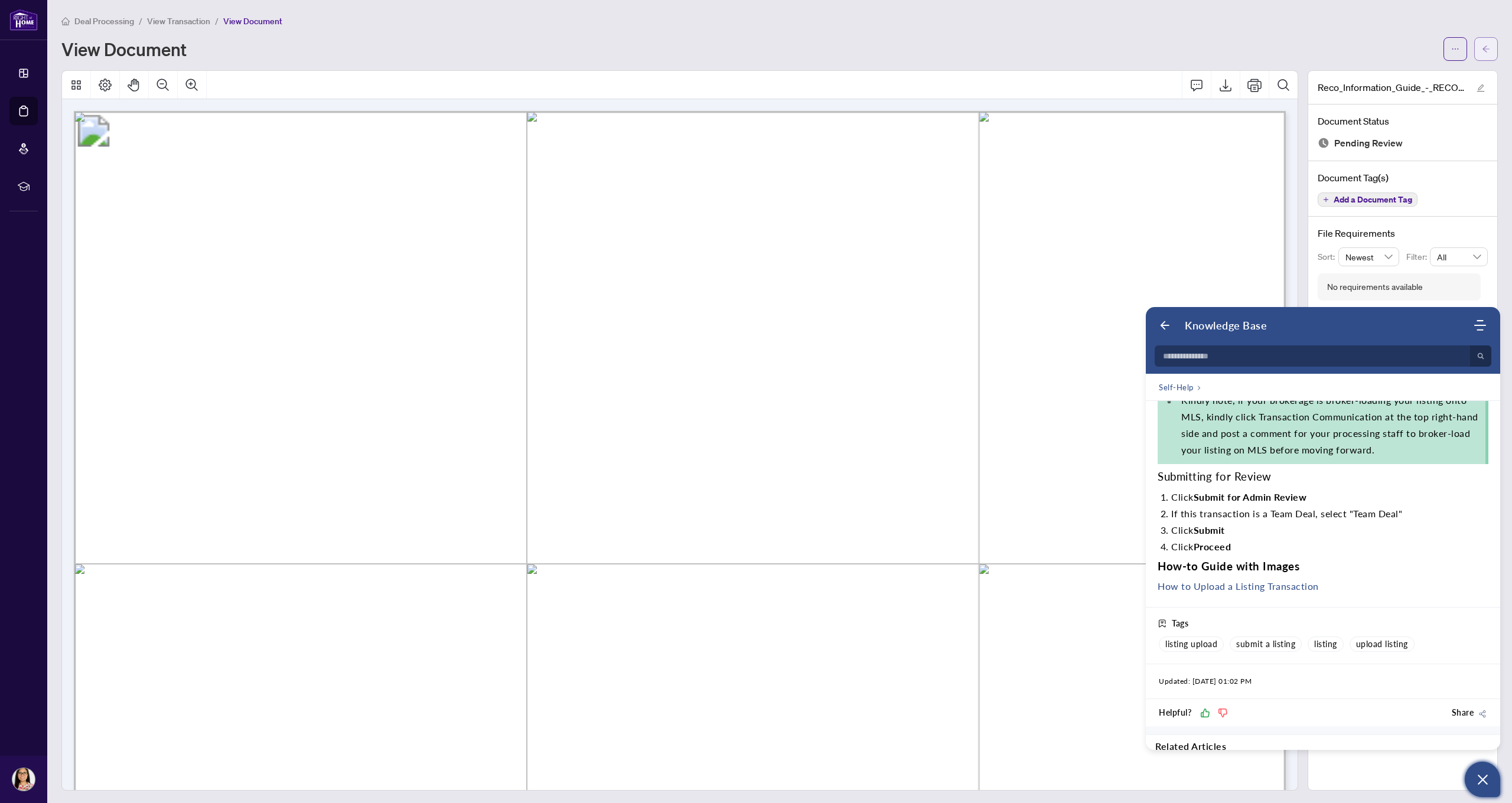
click at [1486, 46] on icon "arrow-left" at bounding box center [1485, 49] width 7 height 7
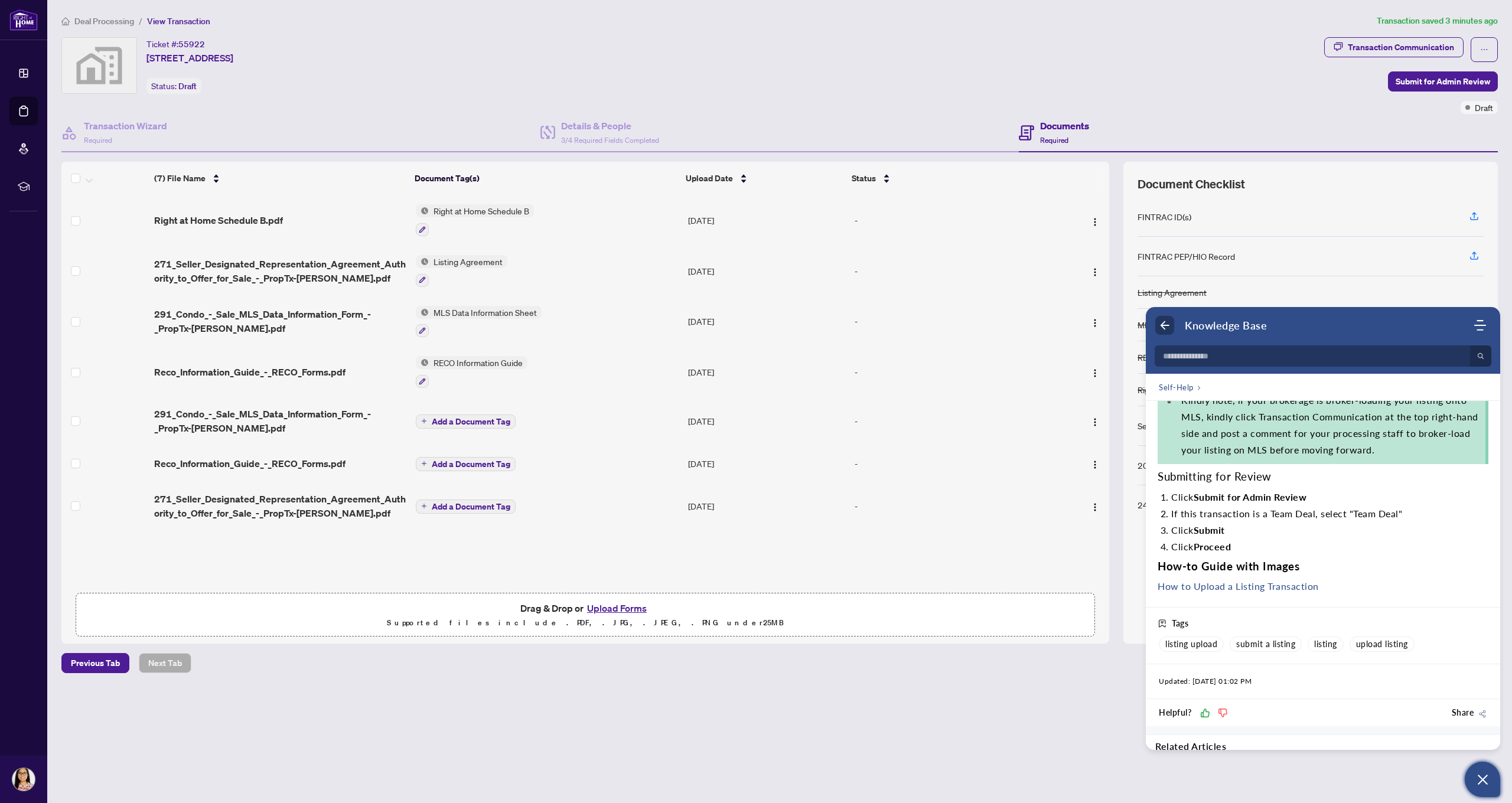
click at [1163, 325] on icon "Back" at bounding box center [1165, 326] width 12 height 12
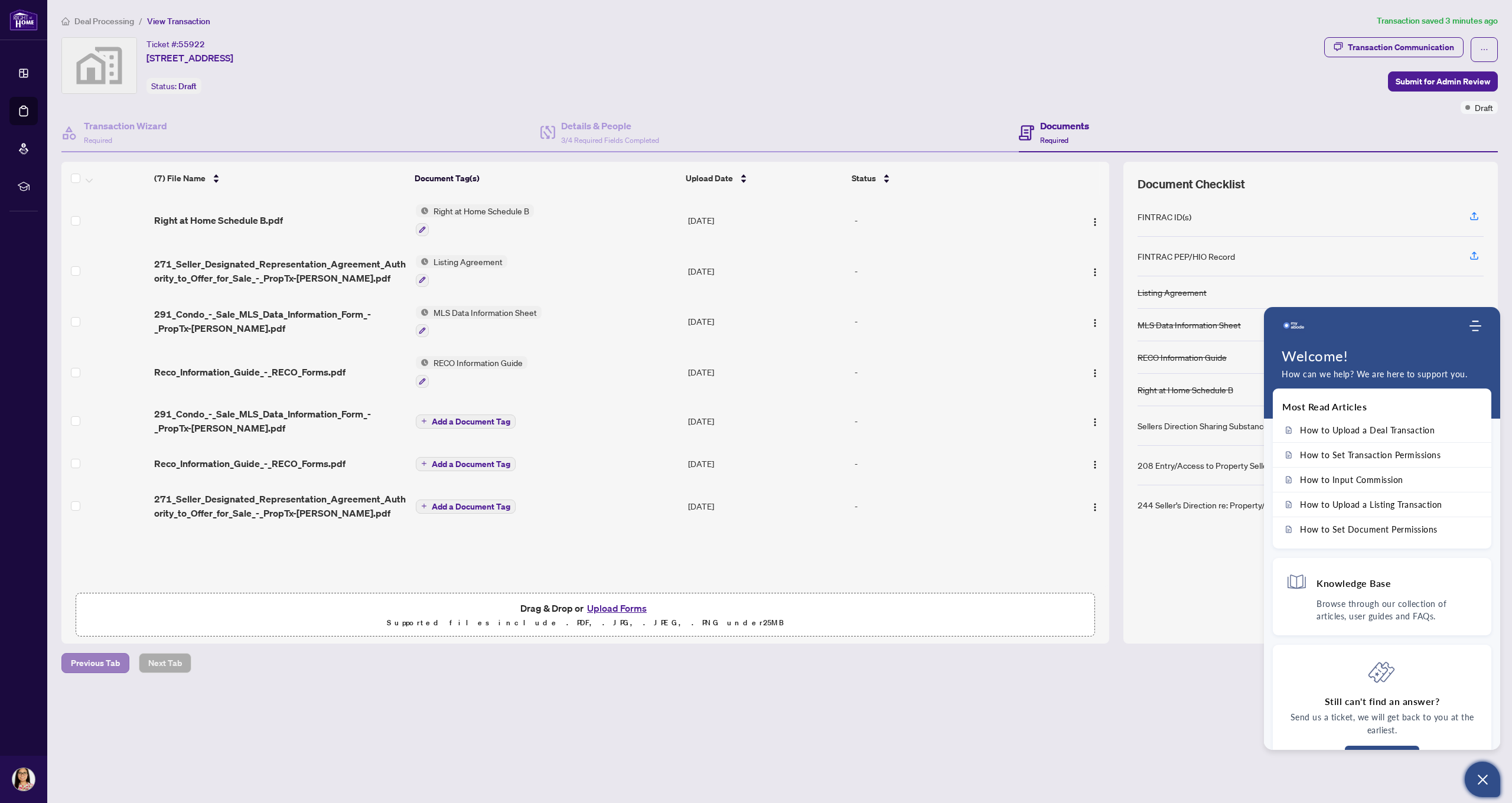
click at [77, 667] on span "Previous Tab" at bounding box center [95, 663] width 49 height 19
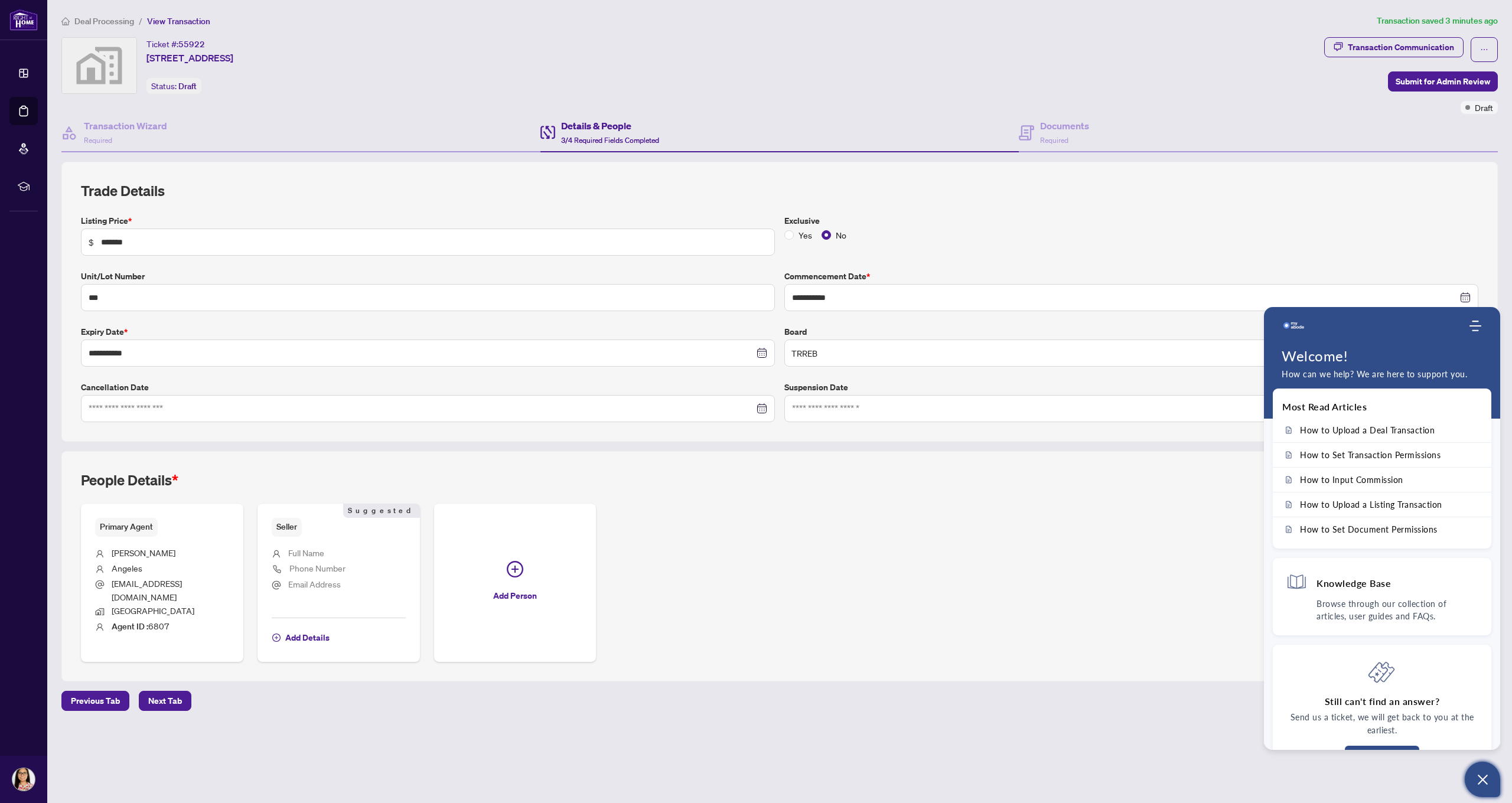
click at [130, 527] on span "Primary Agent" at bounding box center [126, 527] width 63 height 18
click at [516, 563] on icon "plus-circle" at bounding box center [515, 569] width 16 height 16
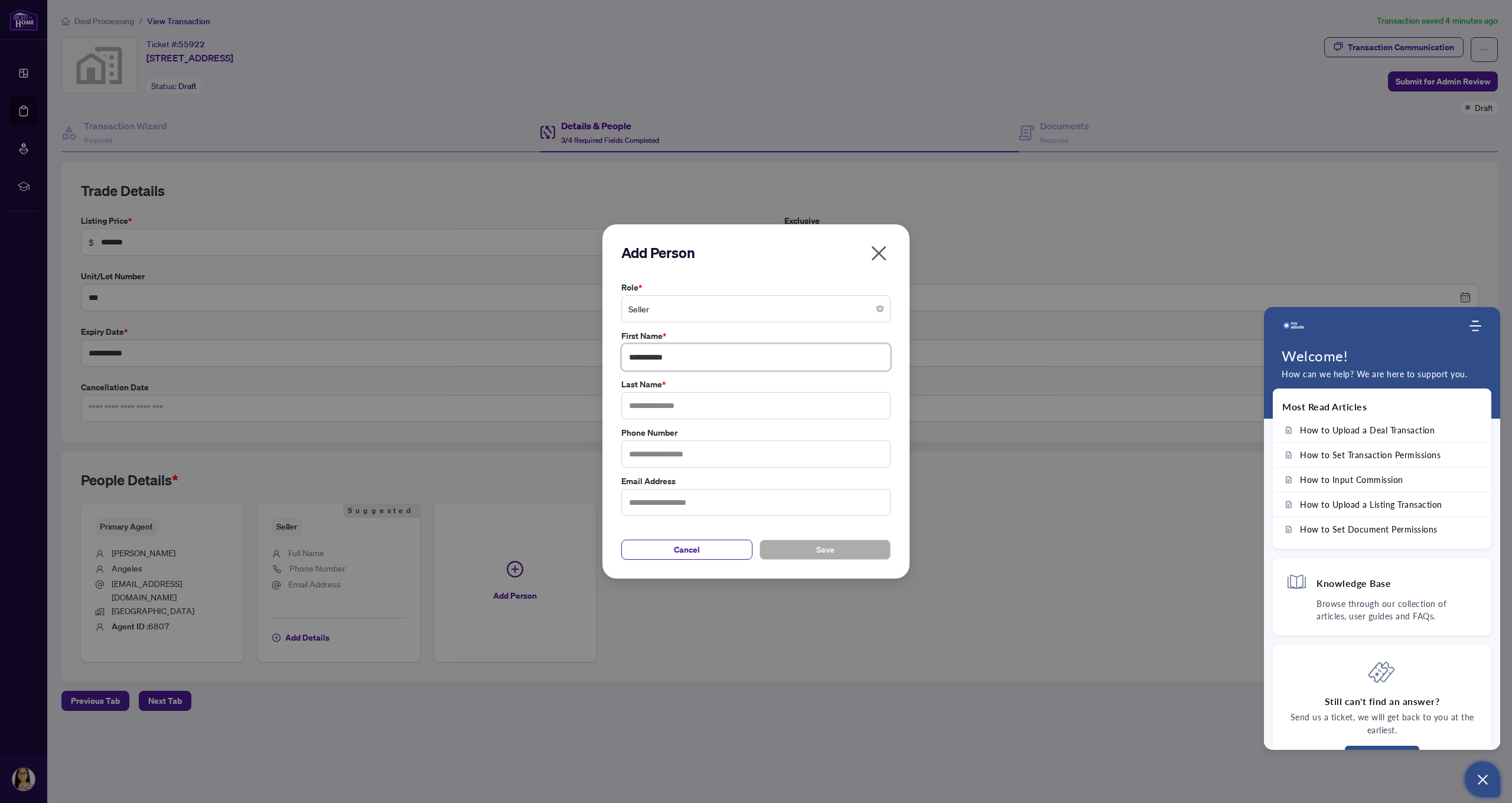
scroll to position [1, 0]
type input "**********"
type input "*******"
type input "**********"
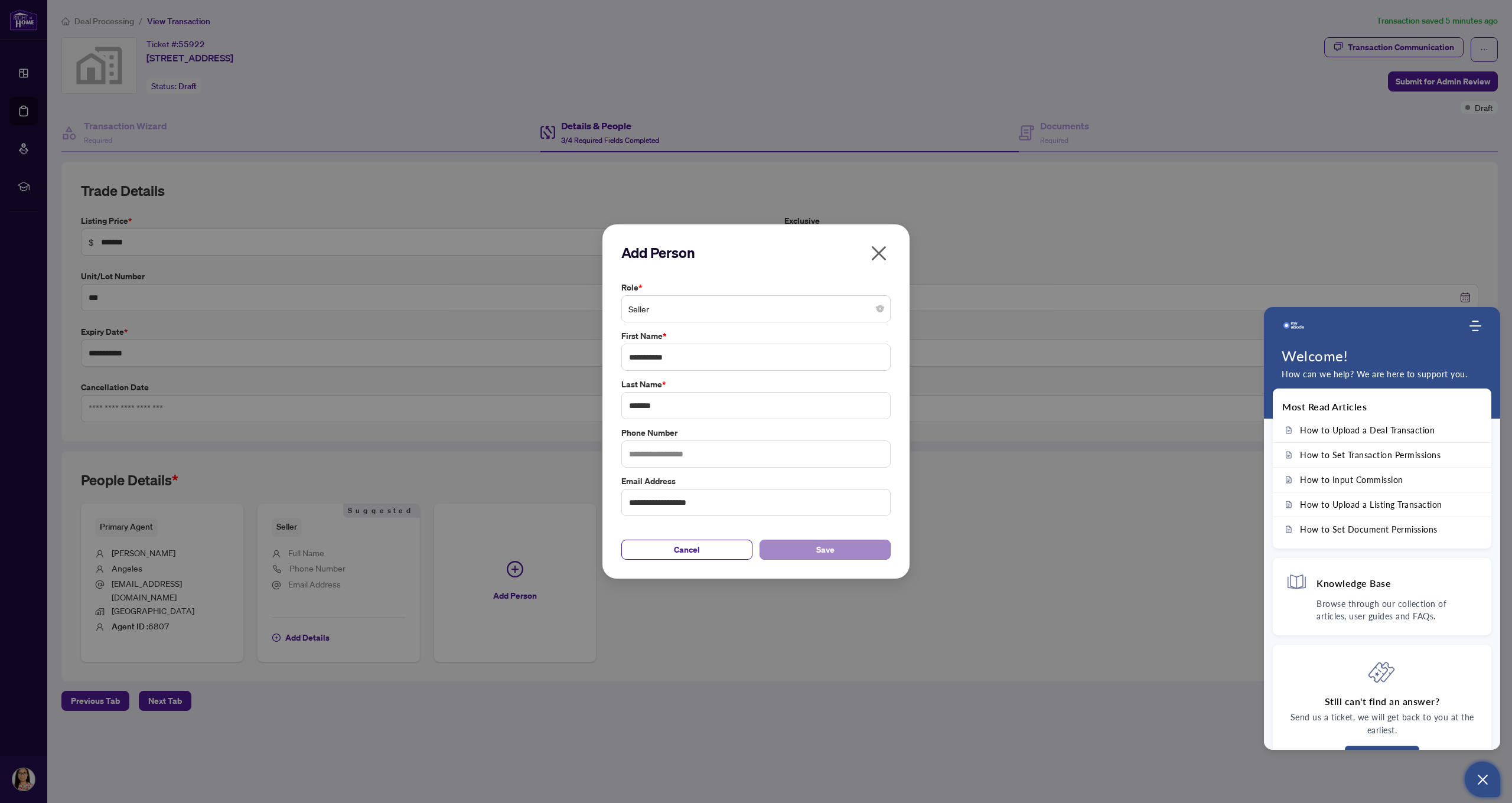
click at [796, 546] on button "Save" at bounding box center [825, 549] width 131 height 20
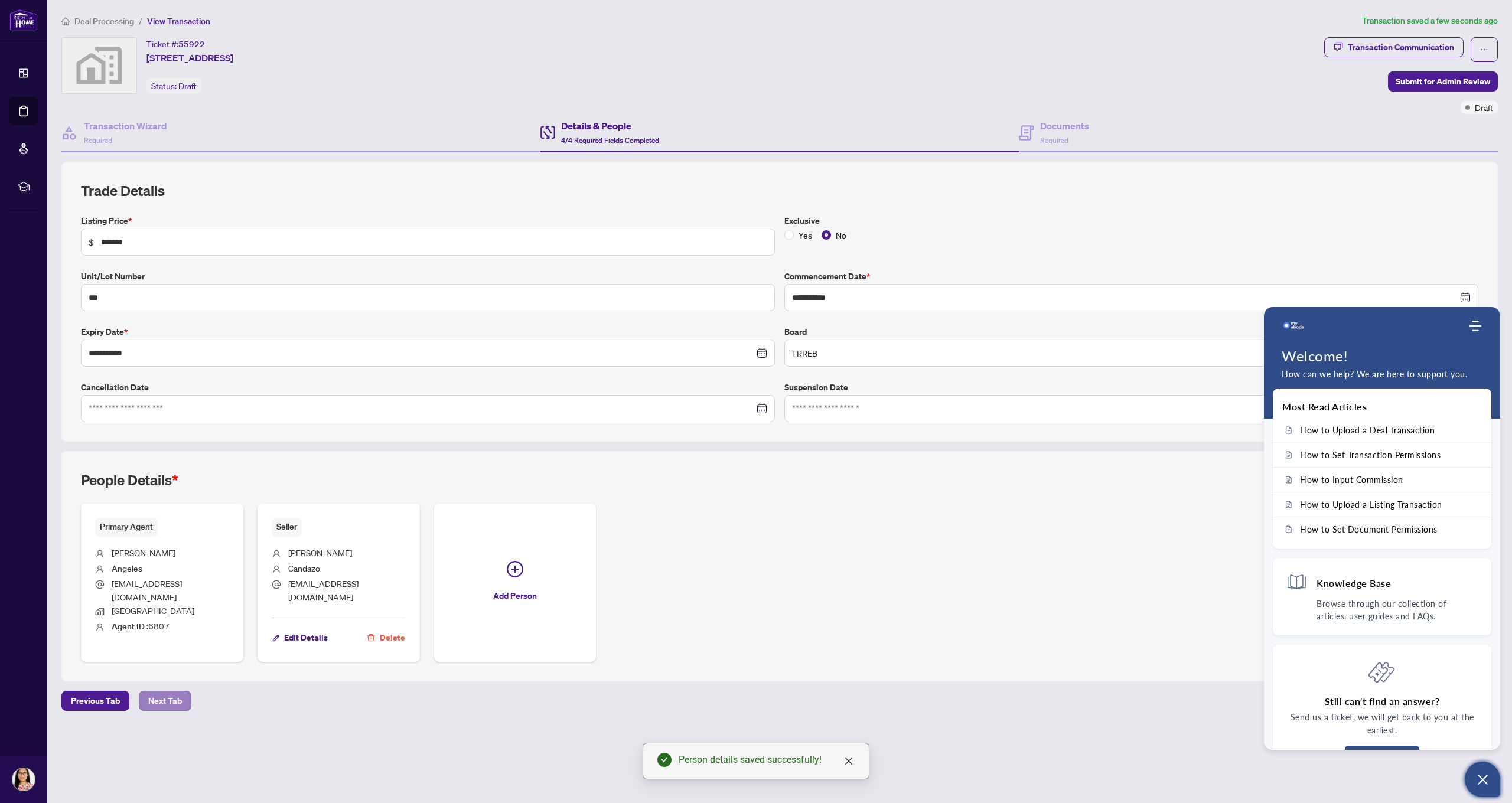
click at [166, 691] on span "Next Tab" at bounding box center [165, 701] width 33 height 19
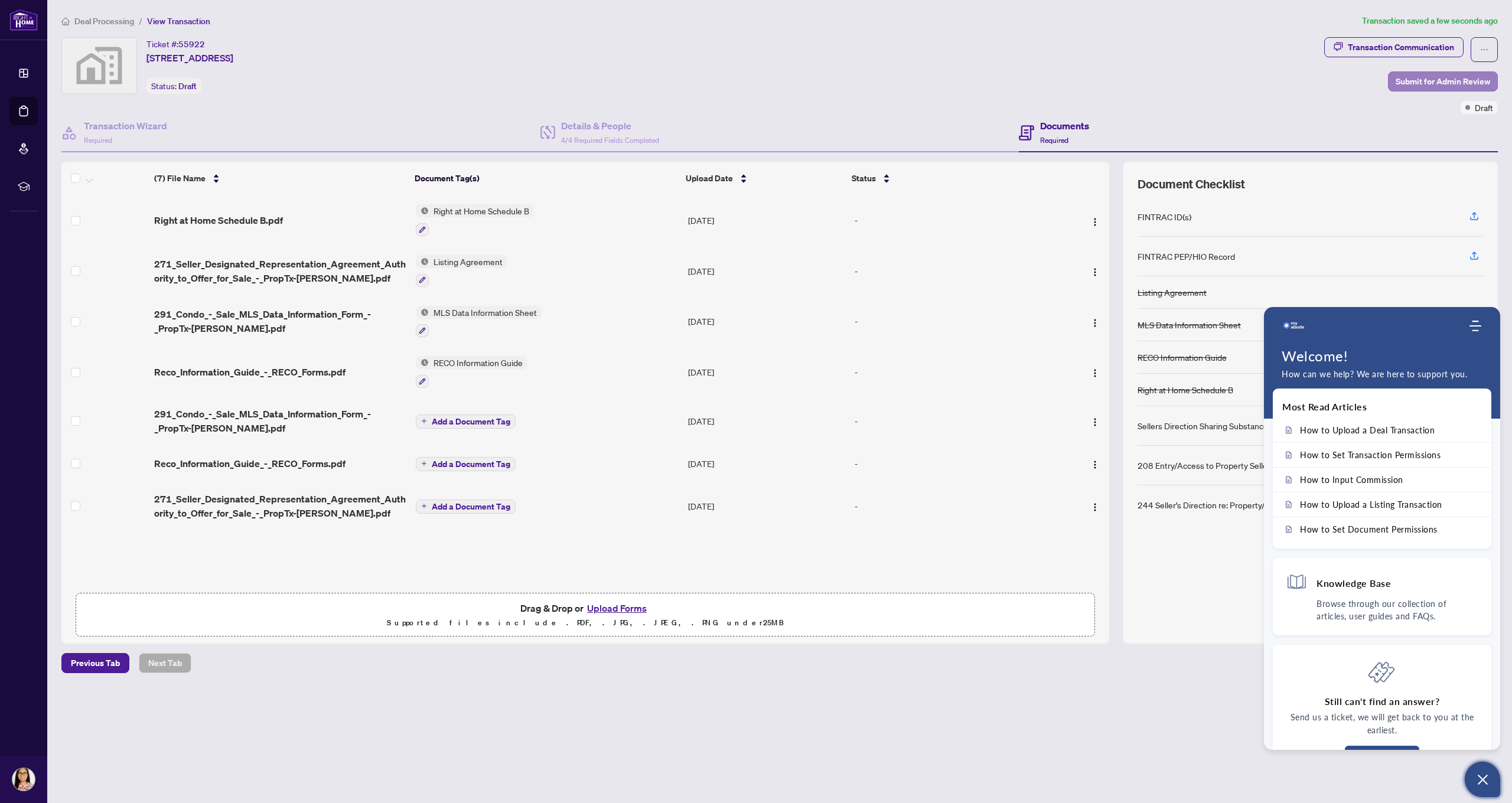
click at [1408, 82] on span "Submit for Admin Review" at bounding box center [1443, 82] width 94 height 19
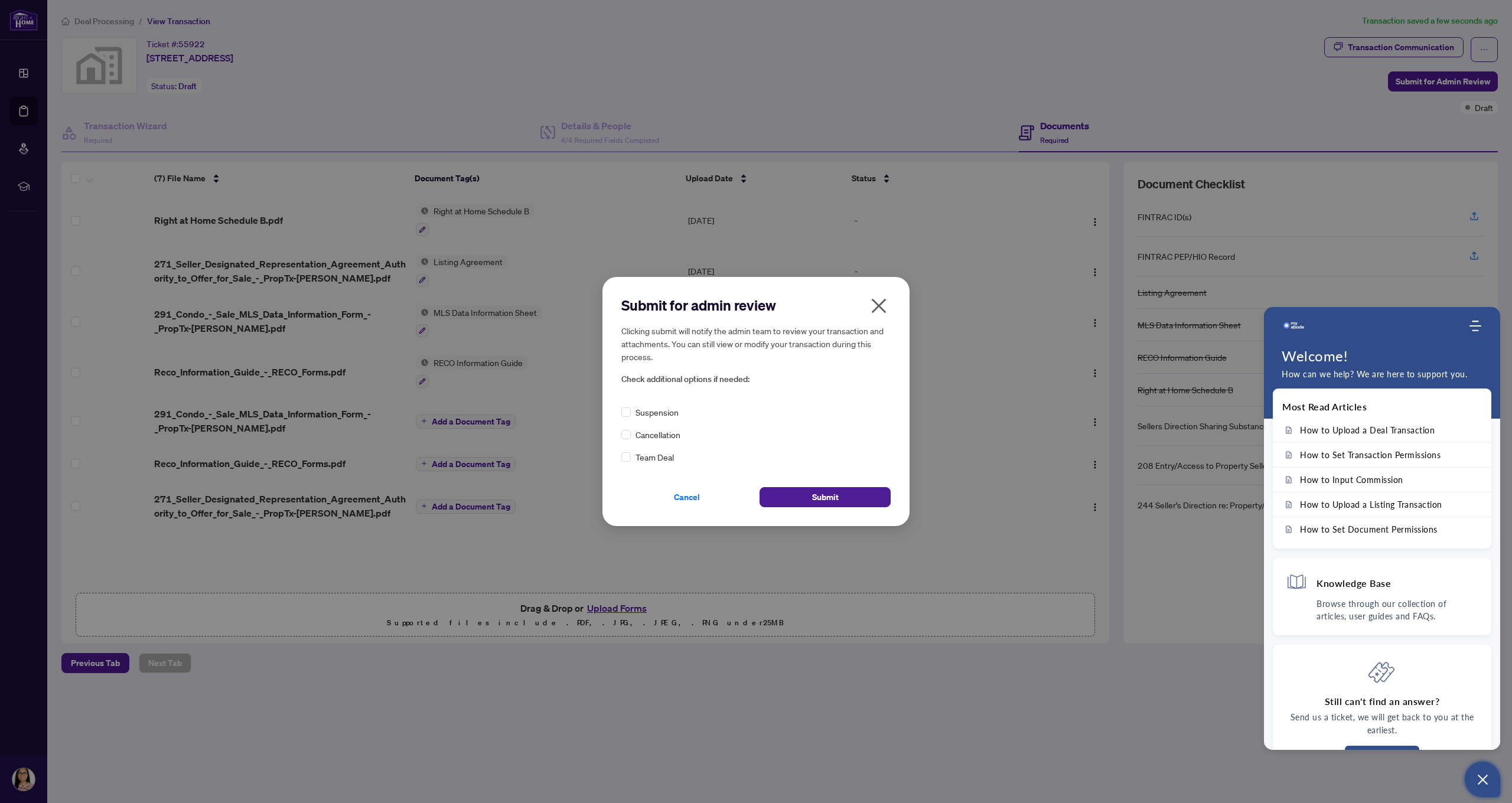
click at [879, 304] on icon "close" at bounding box center [879, 306] width 19 height 19
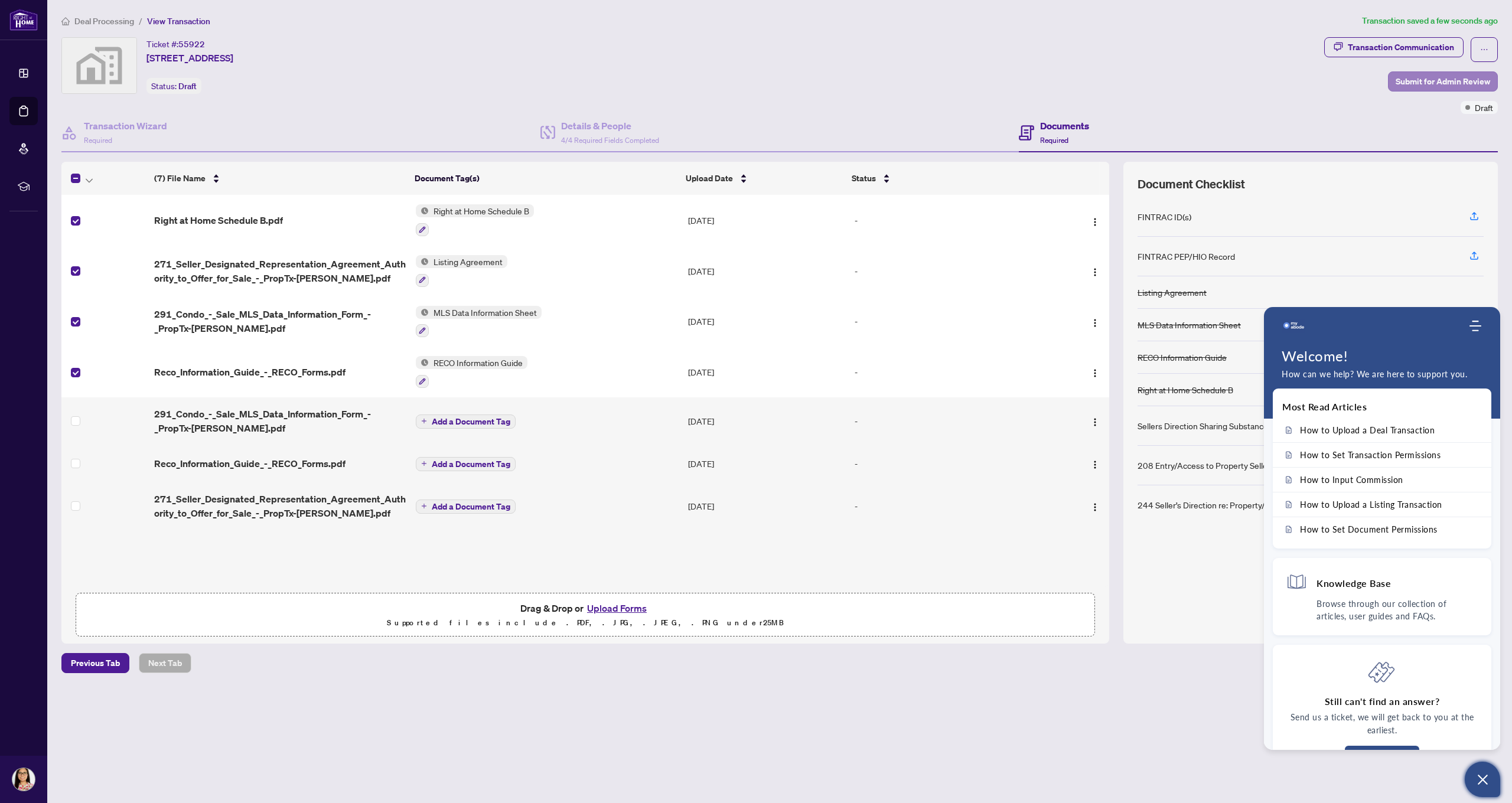
click at [1417, 83] on span "Submit for Admin Review" at bounding box center [1443, 82] width 94 height 19
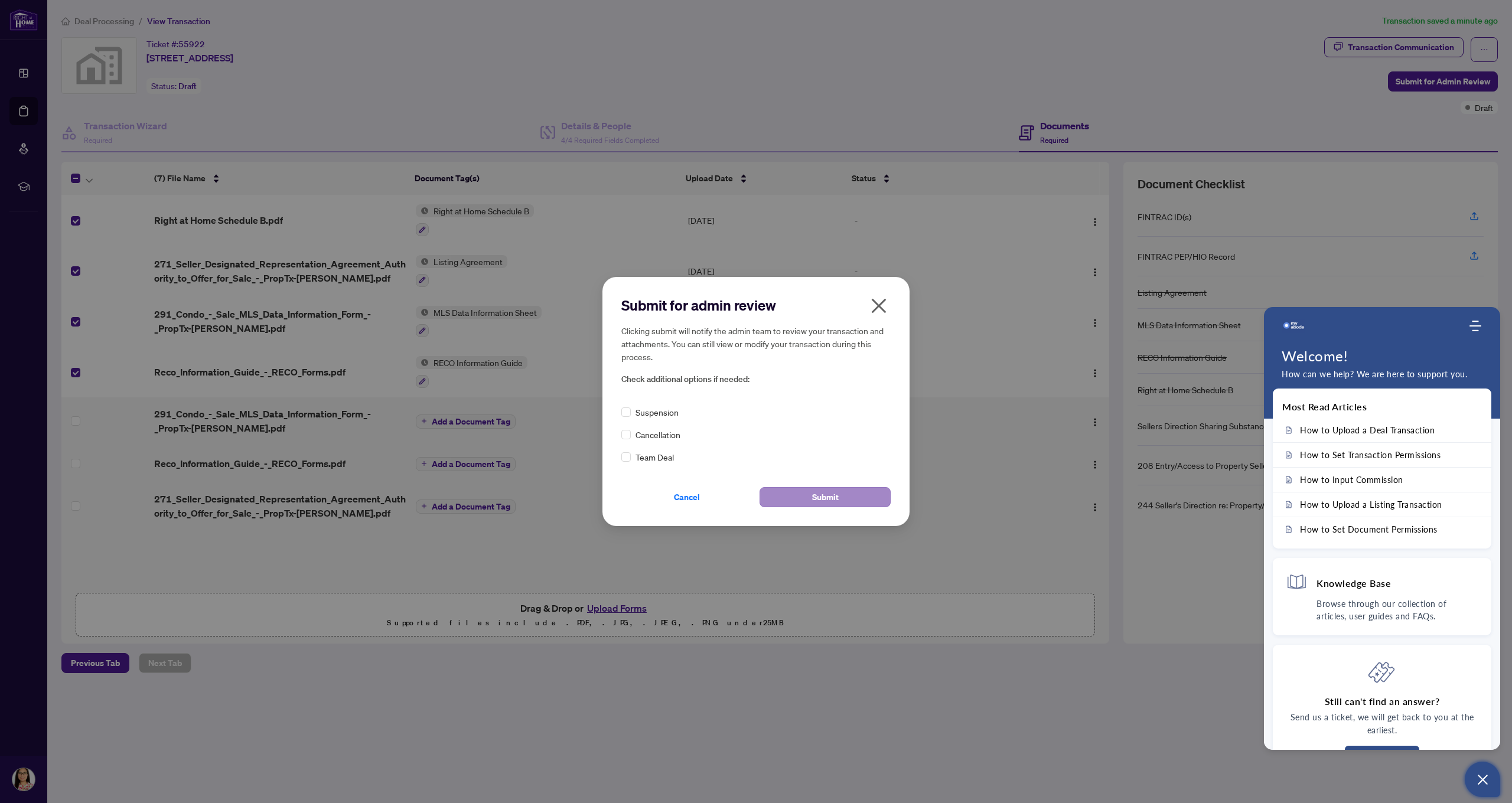
click at [777, 498] on button "Submit" at bounding box center [825, 497] width 131 height 20
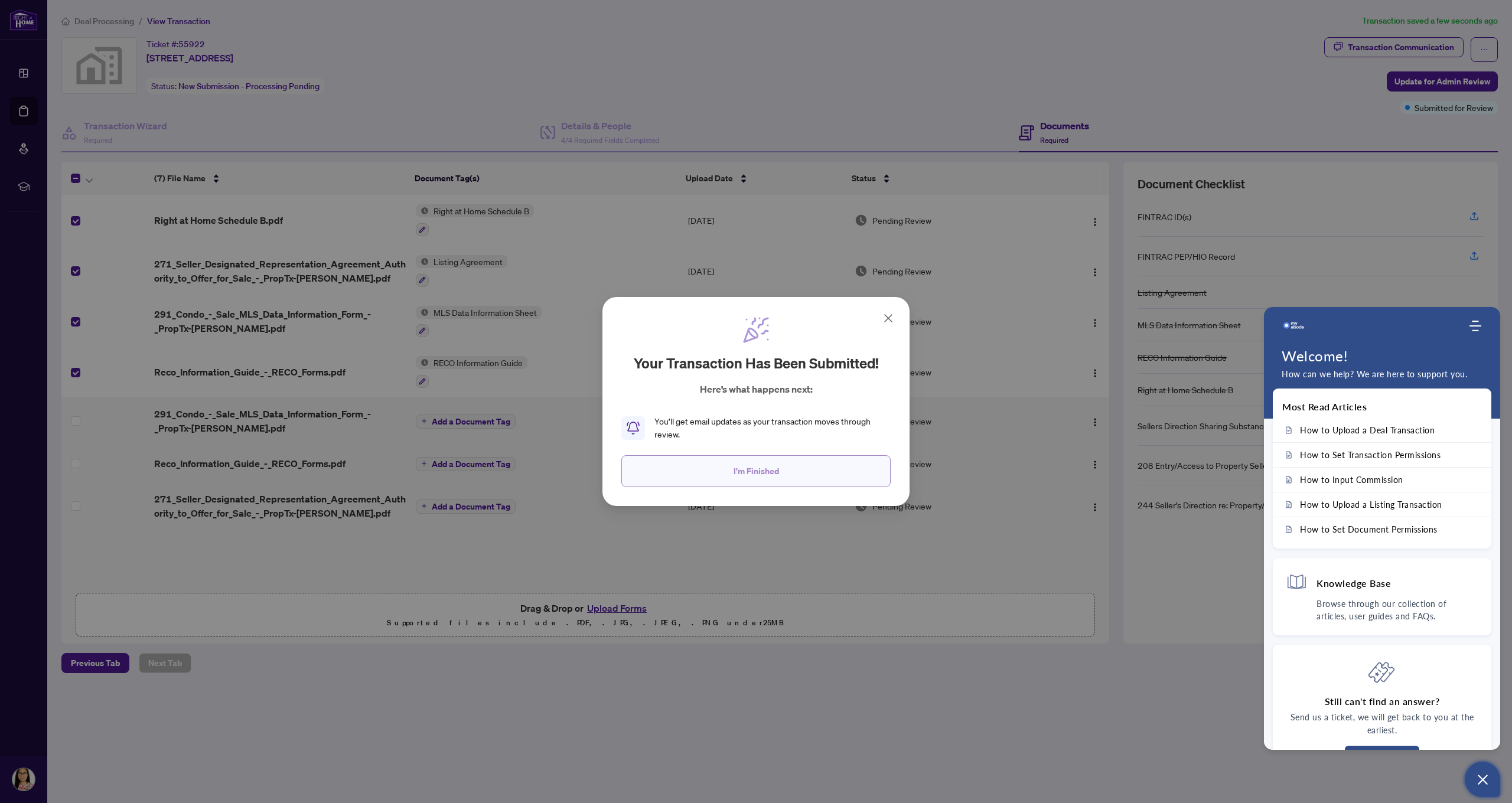
click at [771, 479] on span "I'm Finished" at bounding box center [756, 471] width 45 height 19
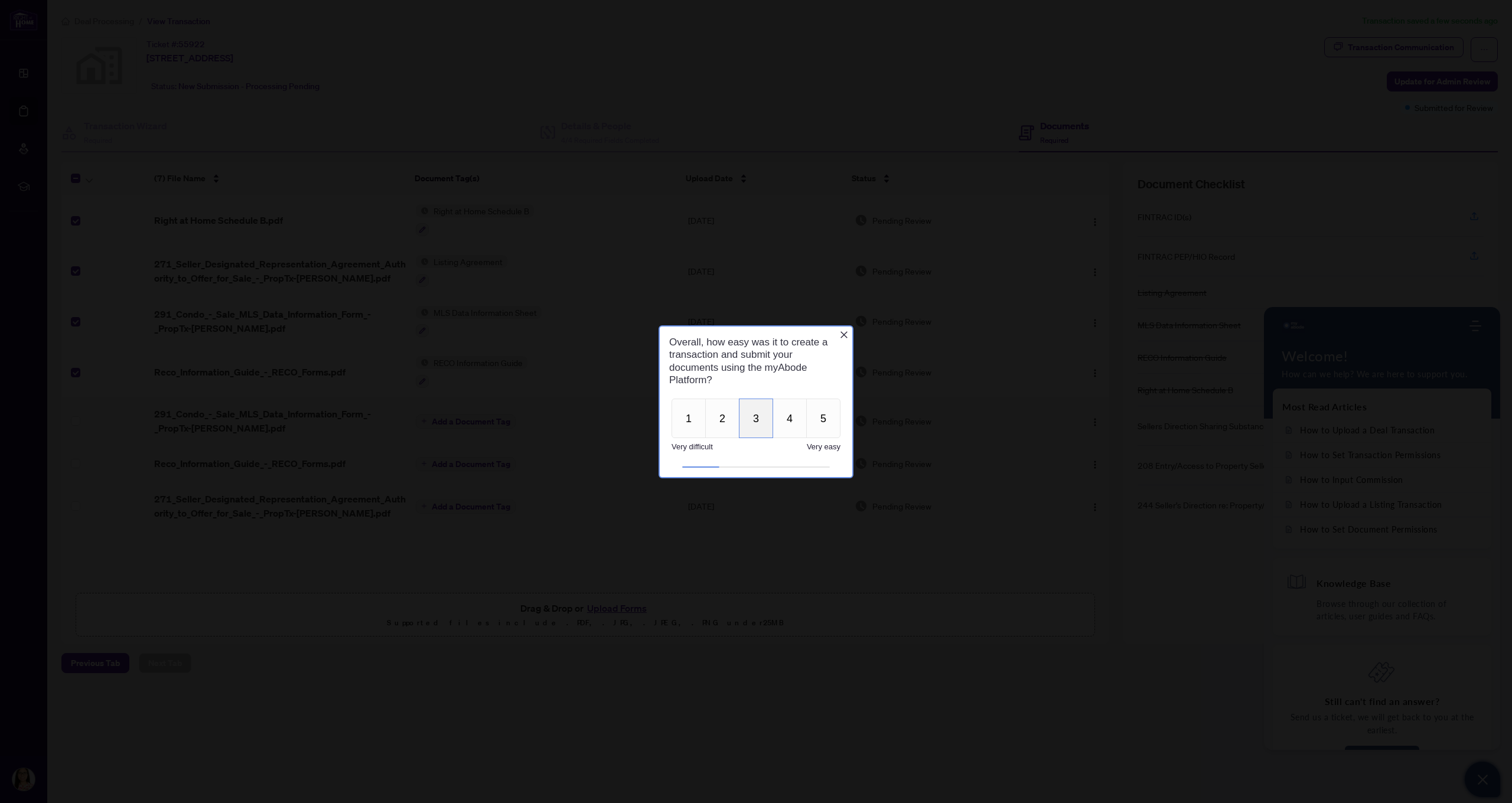
click at [762, 428] on button "3" at bounding box center [756, 418] width 34 height 39
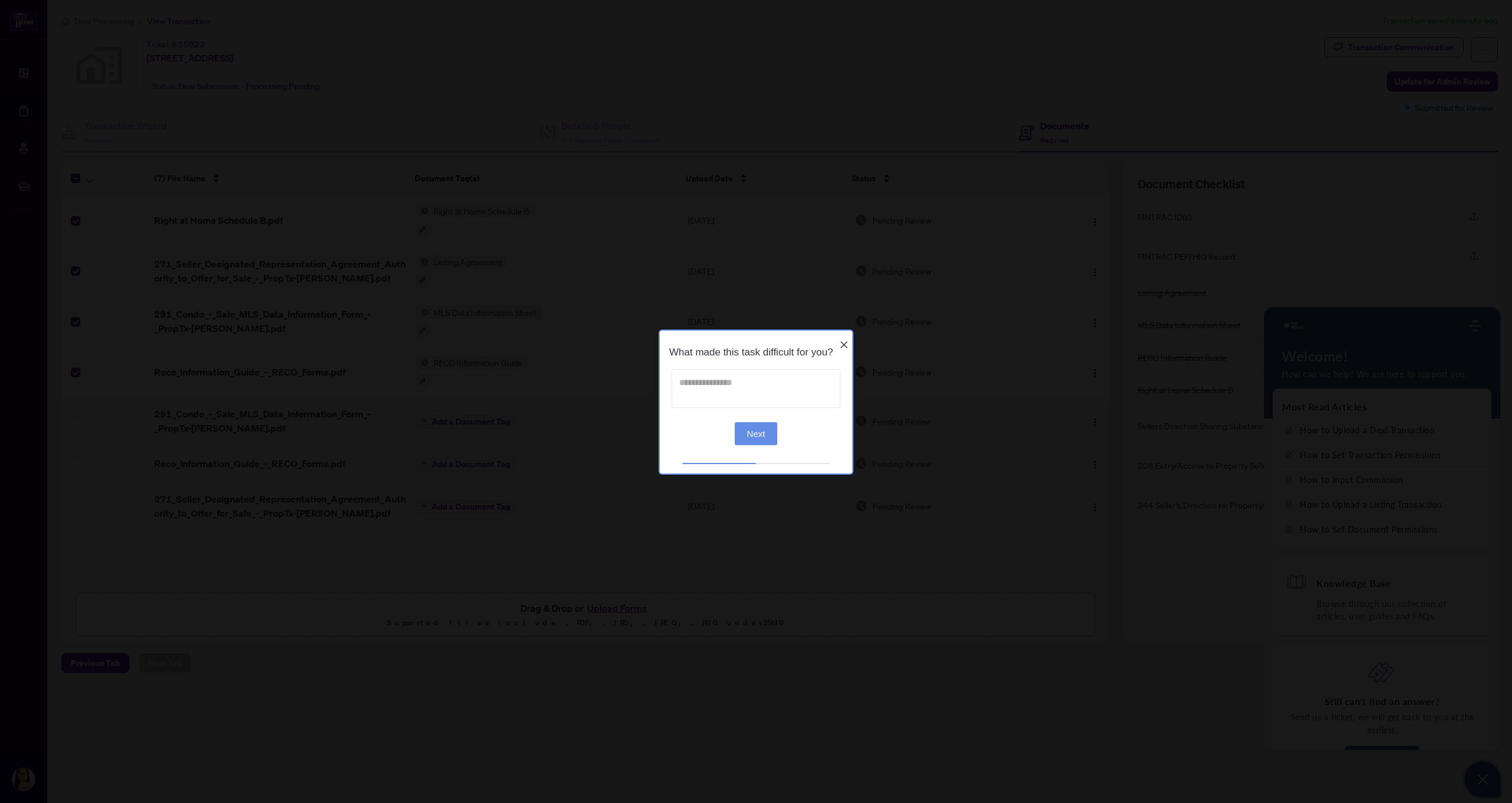
click at [720, 391] on textarea at bounding box center [756, 388] width 169 height 39
type textarea "**********"
click at [763, 438] on button "Next" at bounding box center [756, 433] width 43 height 23
